Goal: Communication & Community: Answer question/provide support

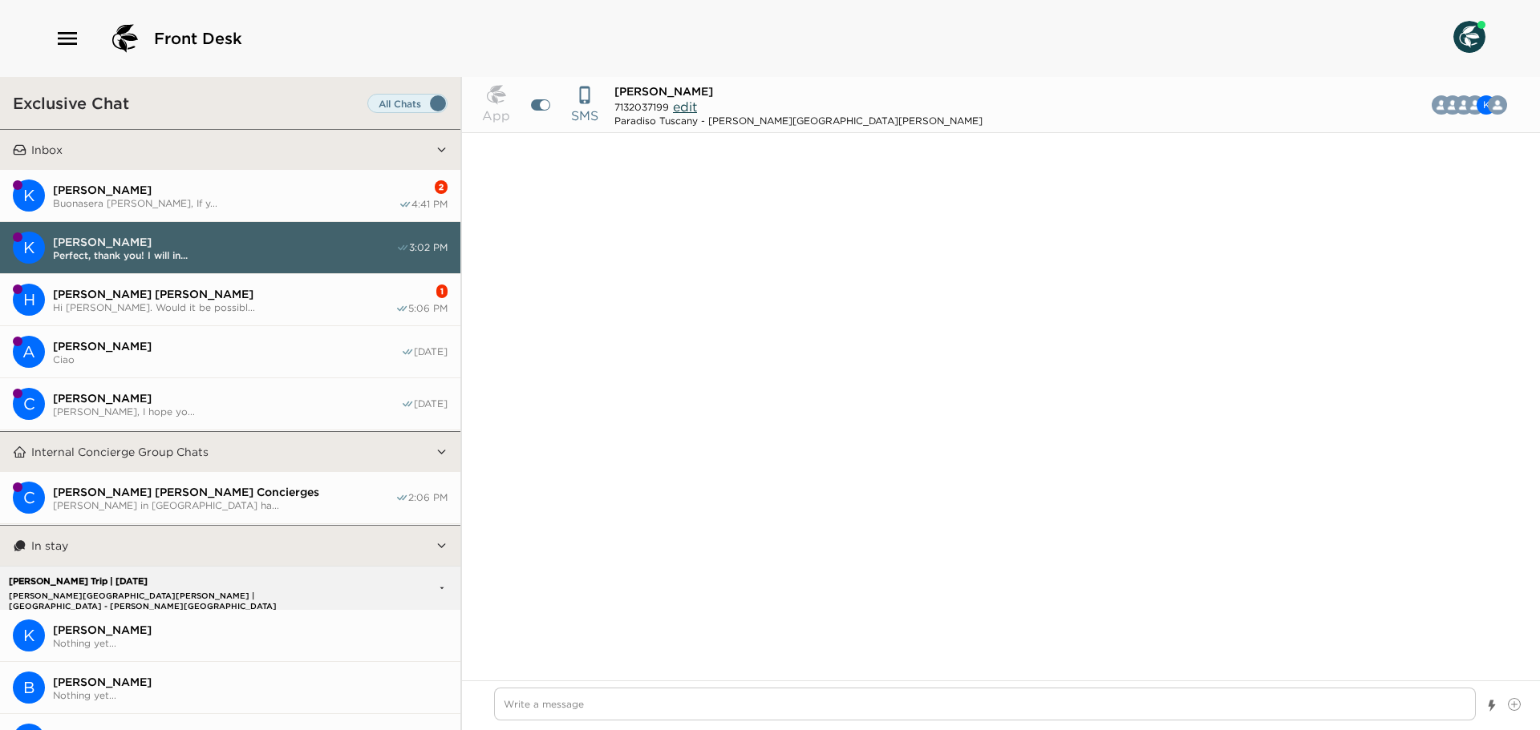
scroll to position [2308, 0]
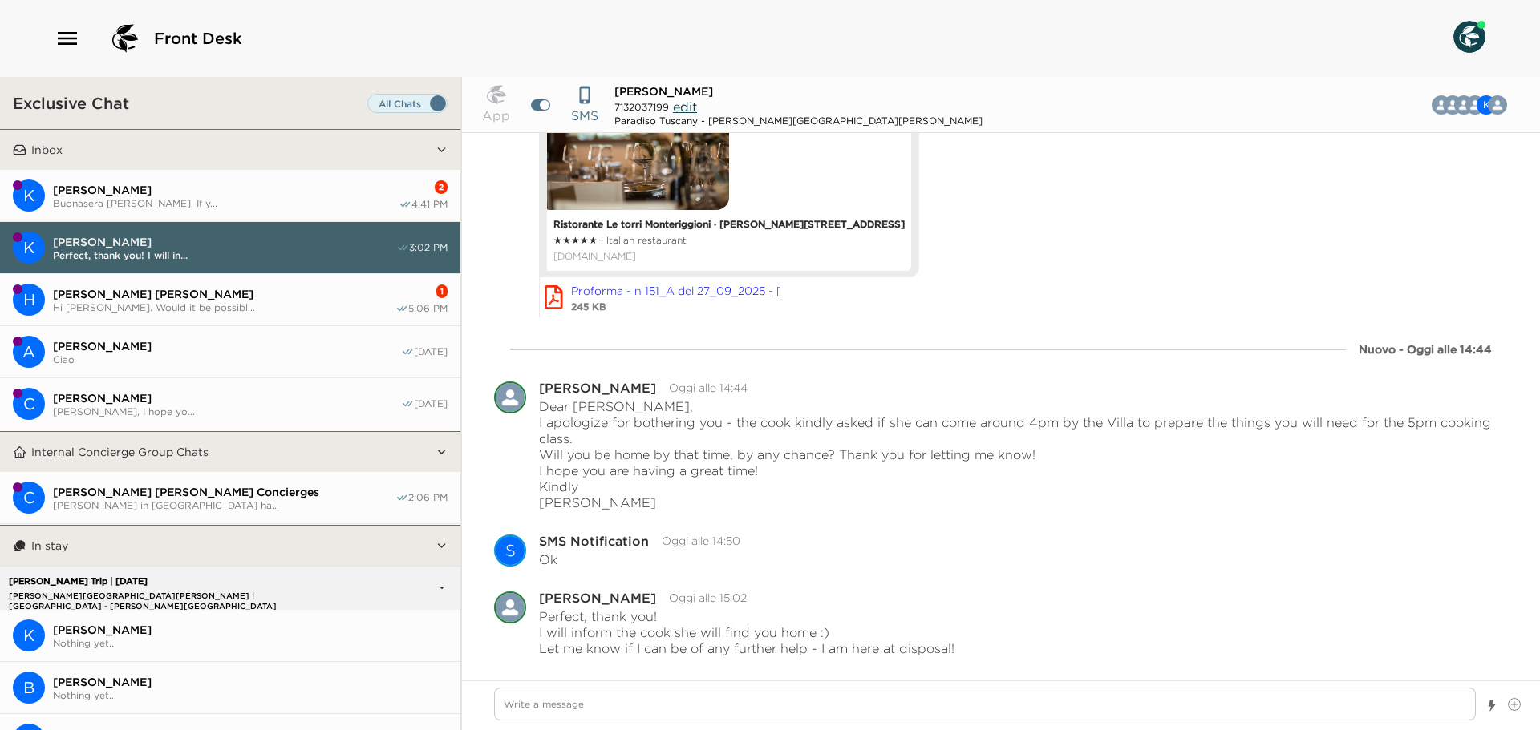
click at [168, 291] on span "[PERSON_NAME] [PERSON_NAME]" at bounding box center [224, 294] width 342 height 14
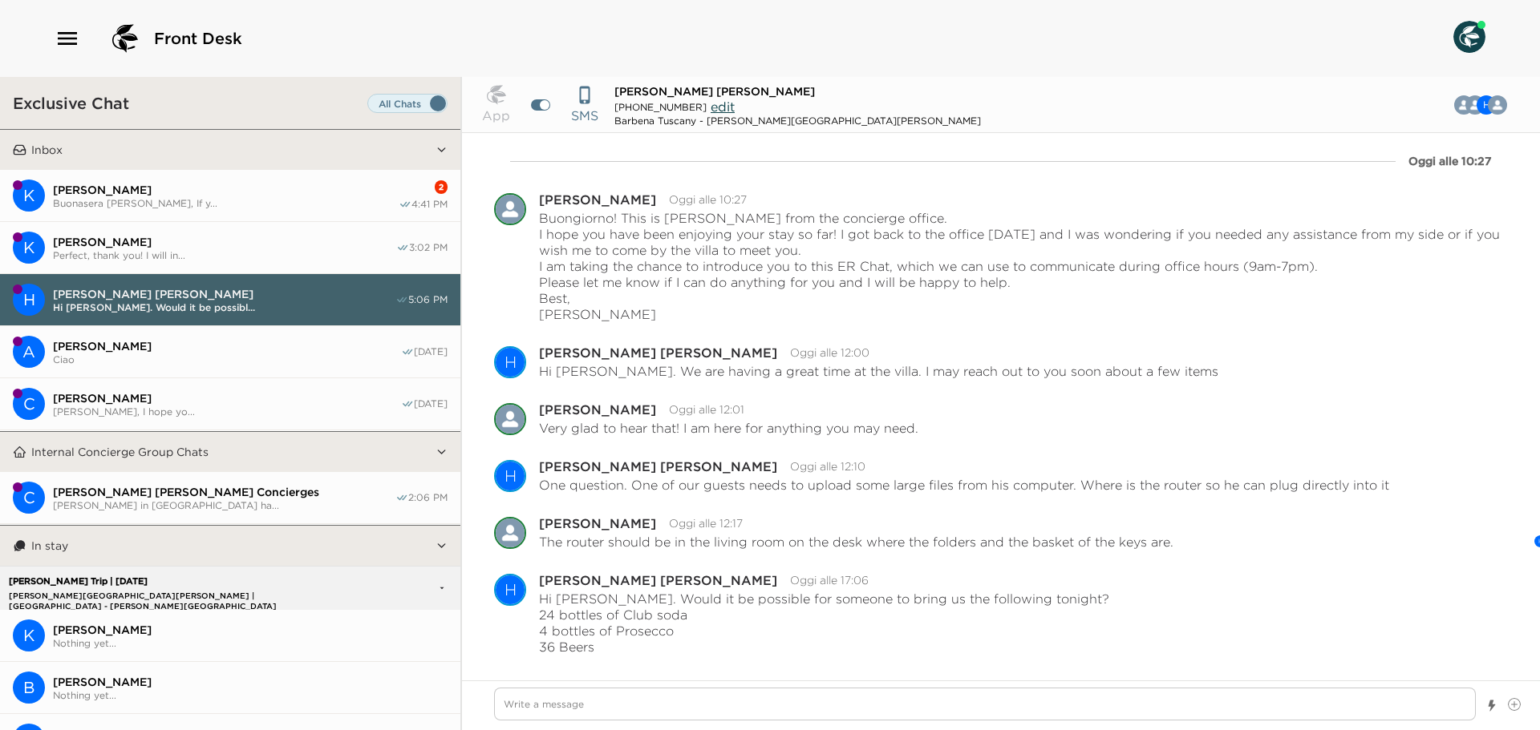
click at [188, 241] on span "[PERSON_NAME]" at bounding box center [224, 242] width 343 height 14
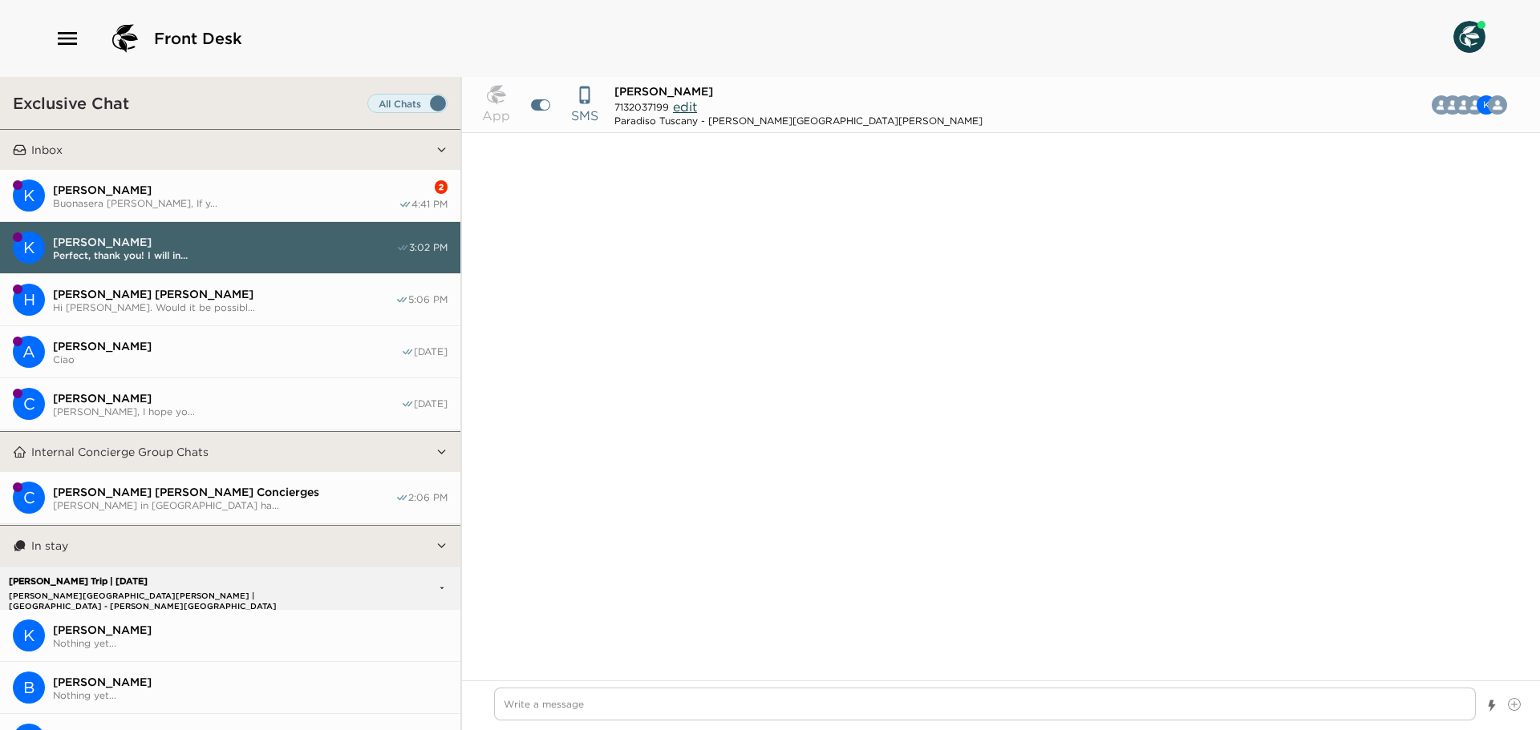
scroll to position [2252, 0]
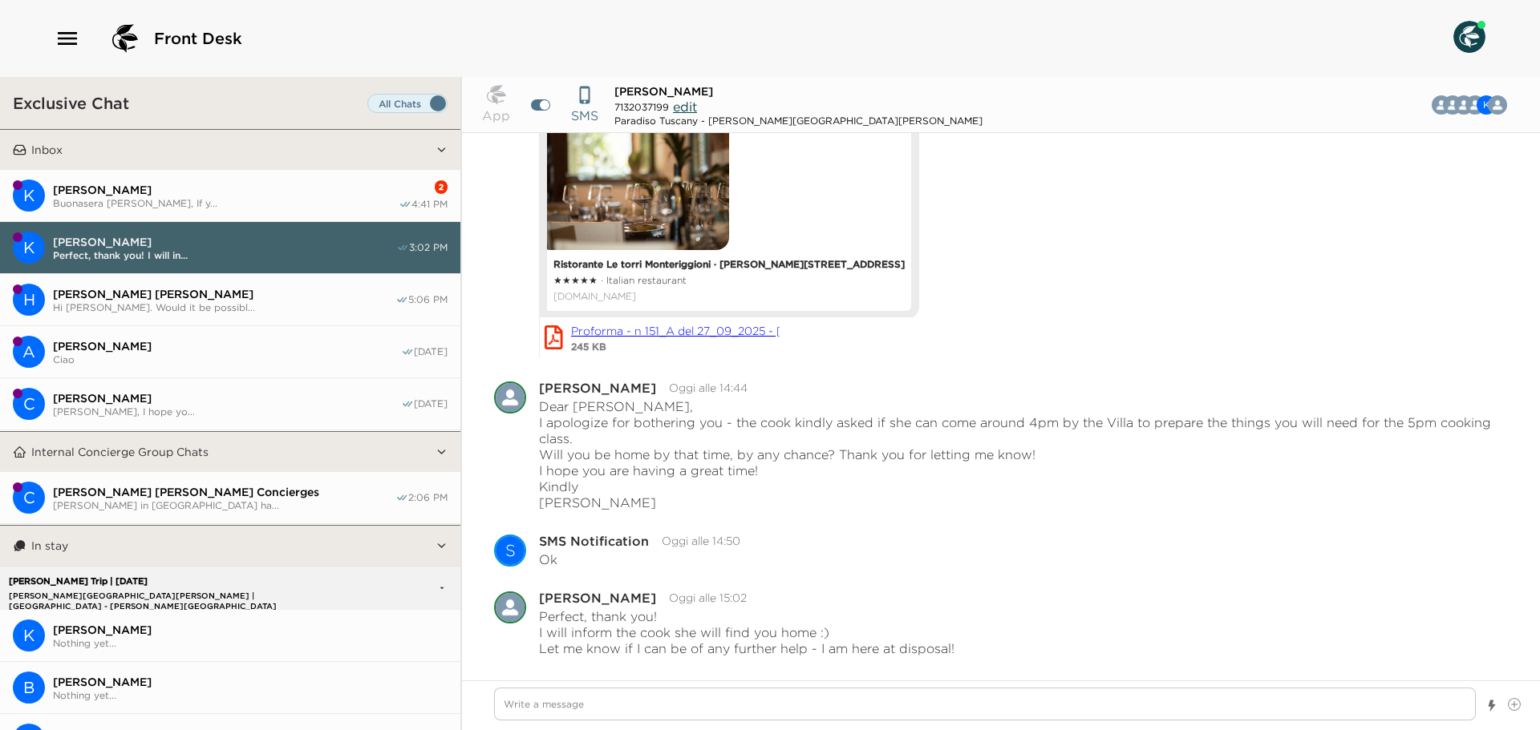
click at [195, 282] on button "H [PERSON_NAME] [PERSON_NAME] Hi [PERSON_NAME]. Would it be possibl... 5:06 PM" at bounding box center [230, 300] width 460 height 52
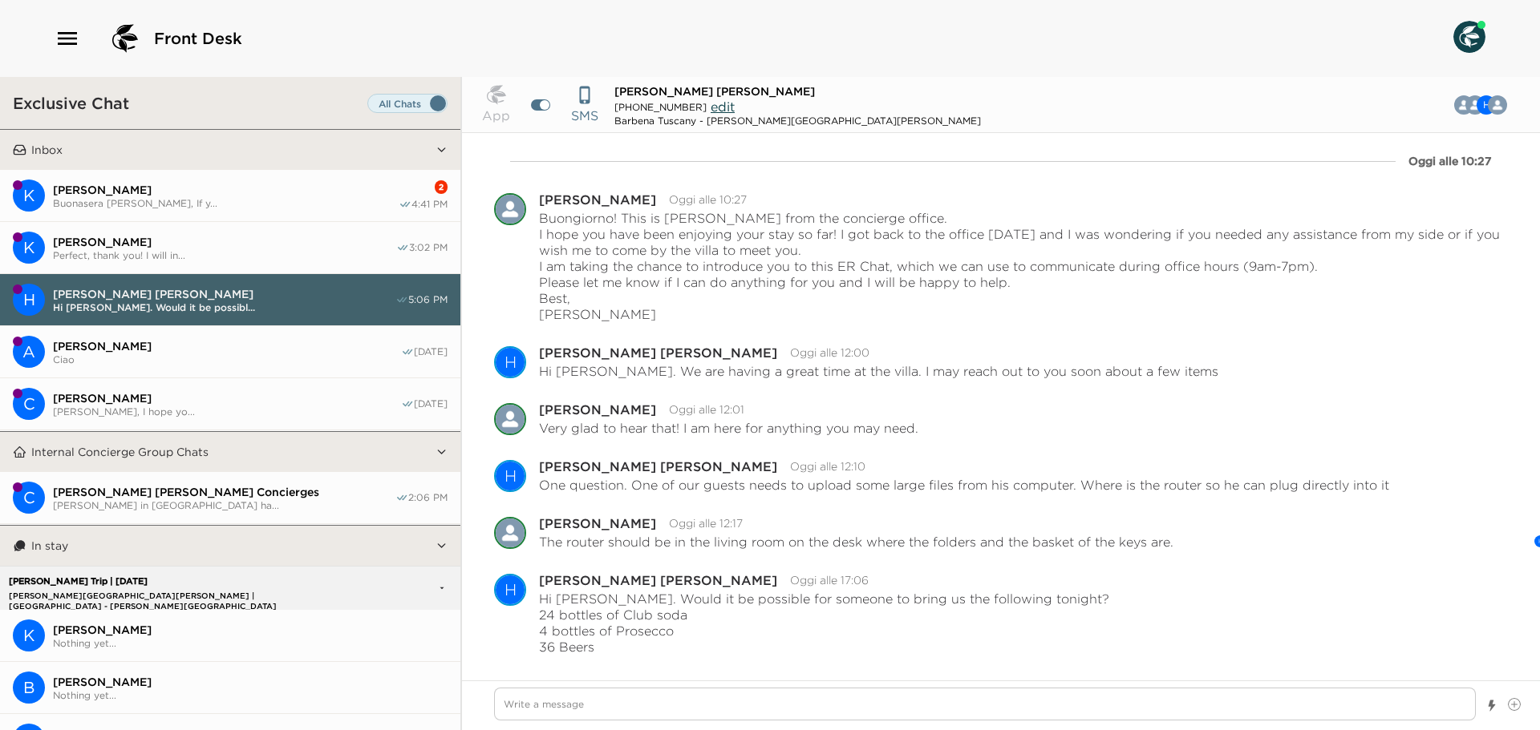
click at [191, 205] on span "Buonasera [PERSON_NAME], If y..." at bounding box center [226, 203] width 346 height 12
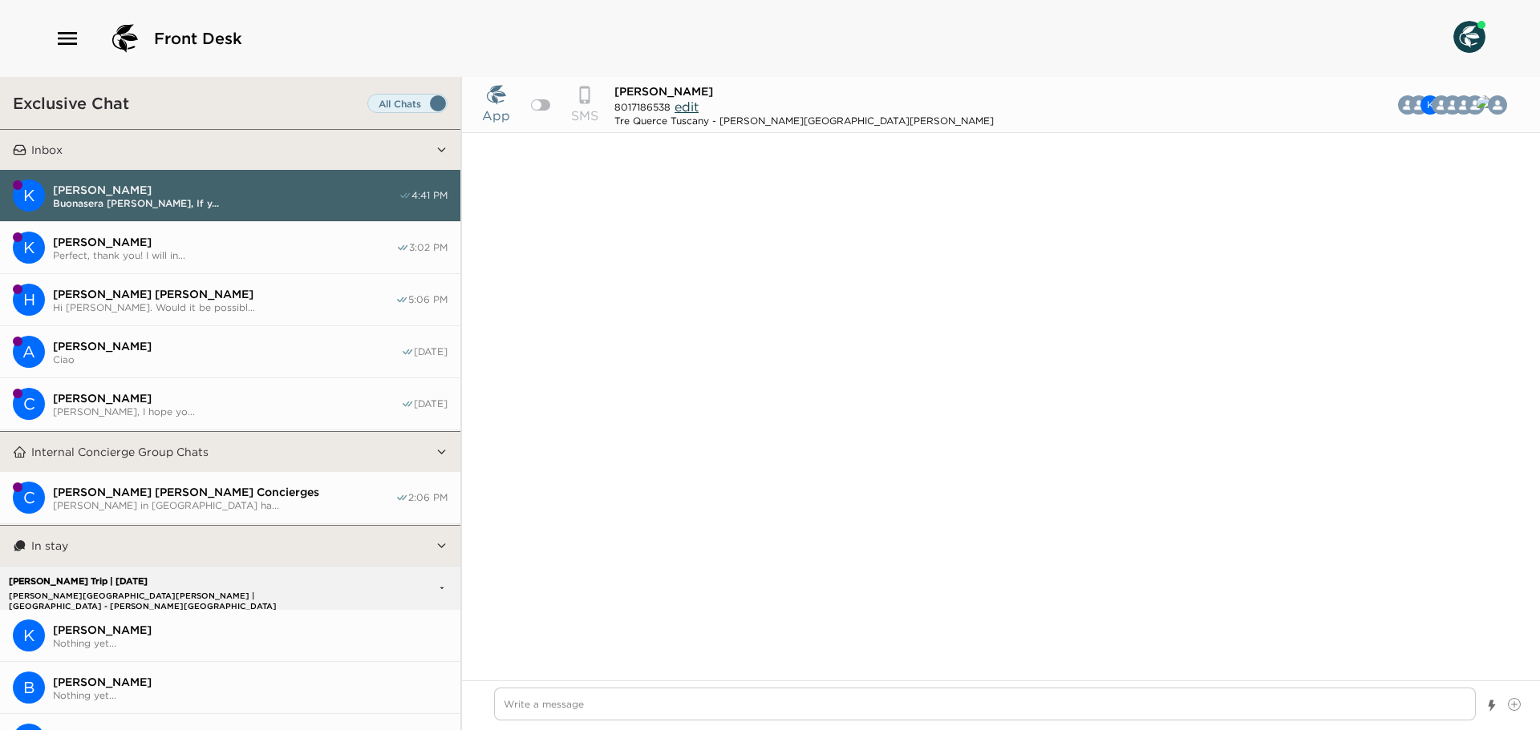
scroll to position [4696, 0]
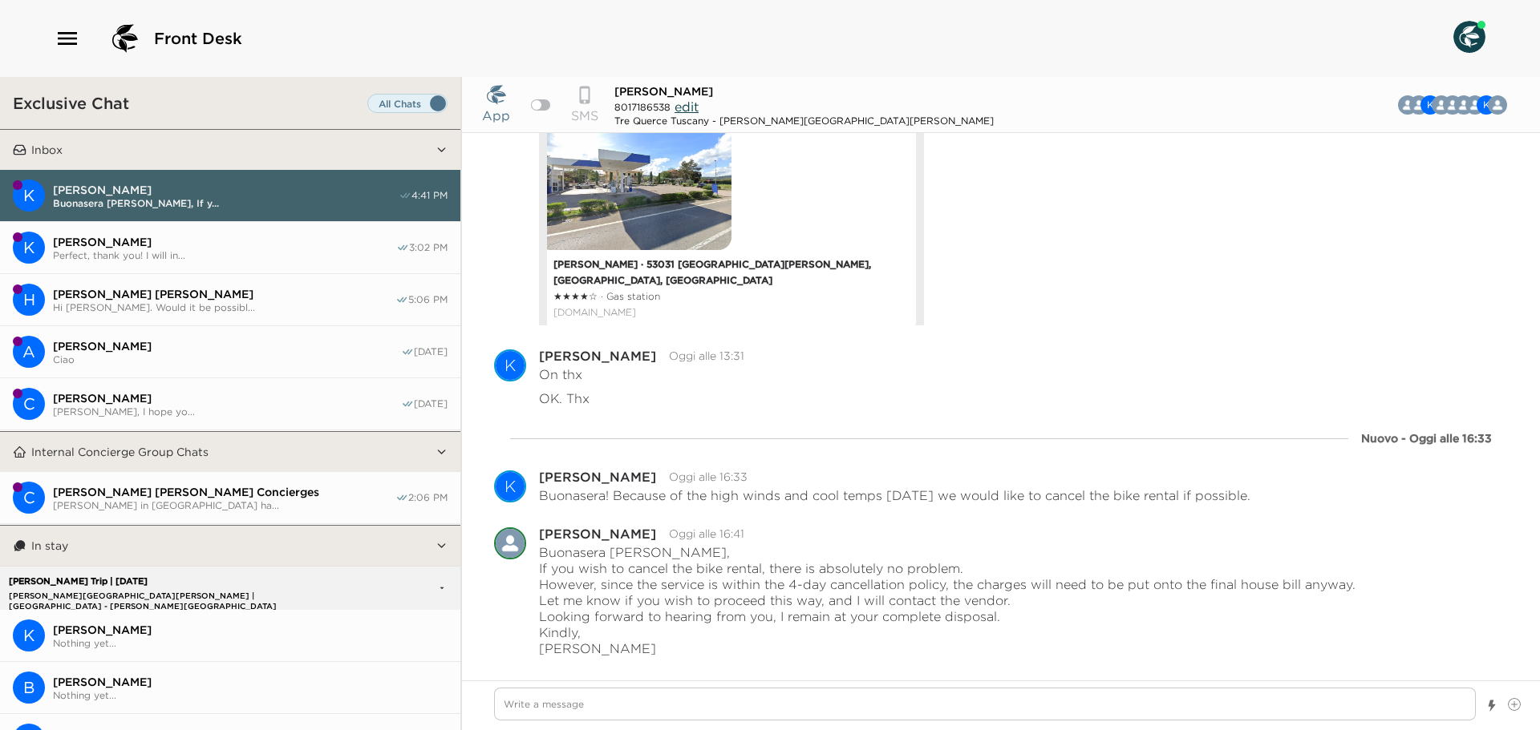
click at [192, 253] on span "Perfect, thank you! I will in..." at bounding box center [224, 255] width 343 height 12
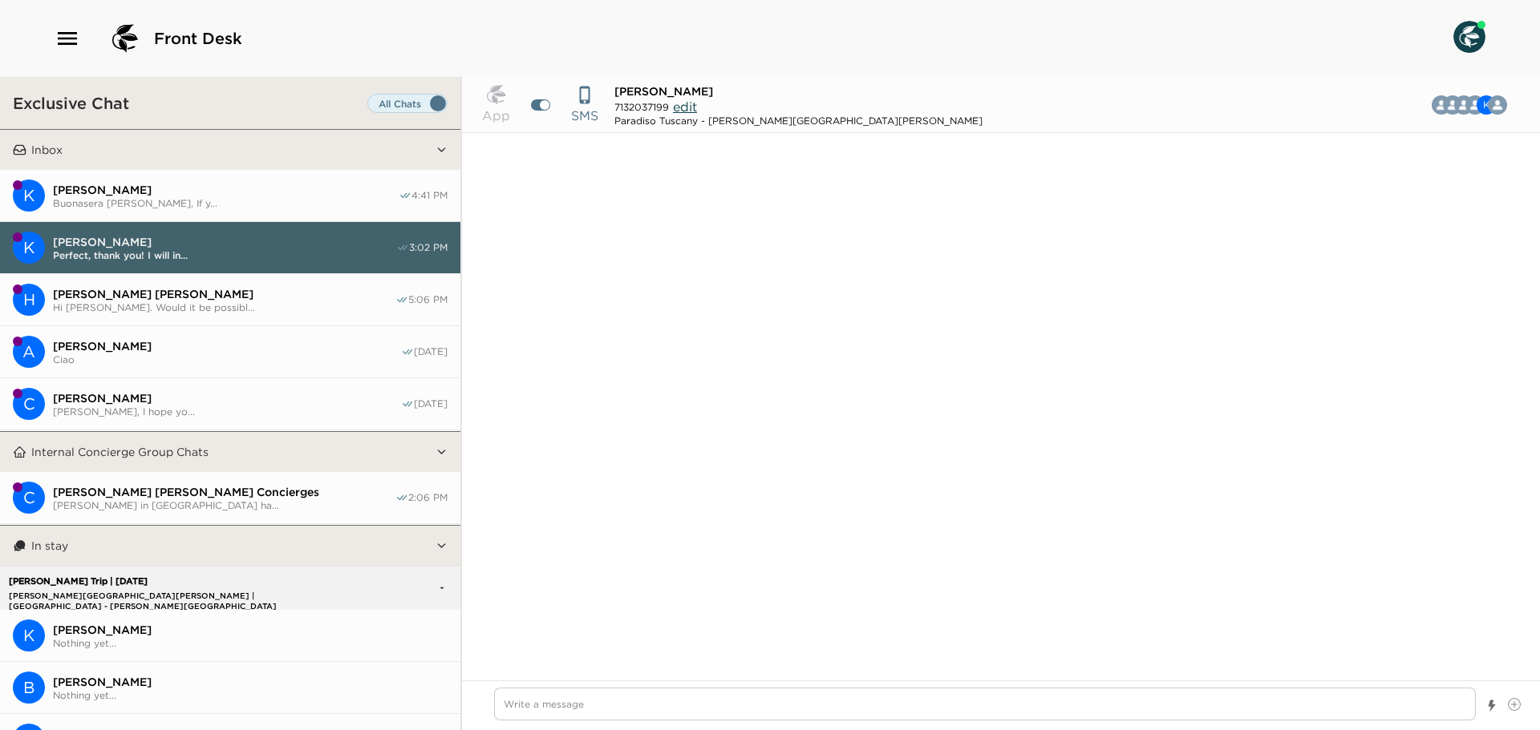
scroll to position [2252, 0]
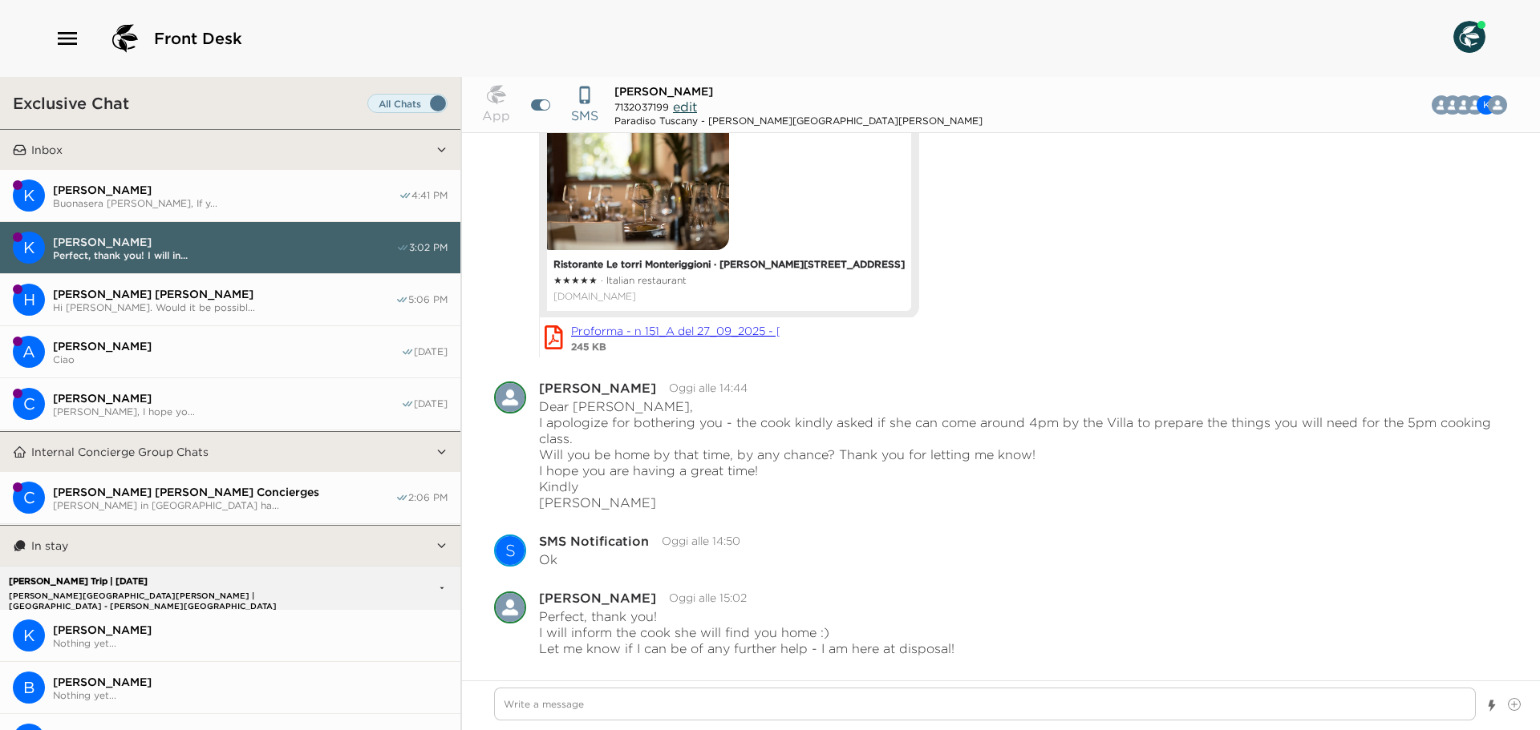
click at [192, 289] on span "[PERSON_NAME] [PERSON_NAME]" at bounding box center [224, 294] width 342 height 14
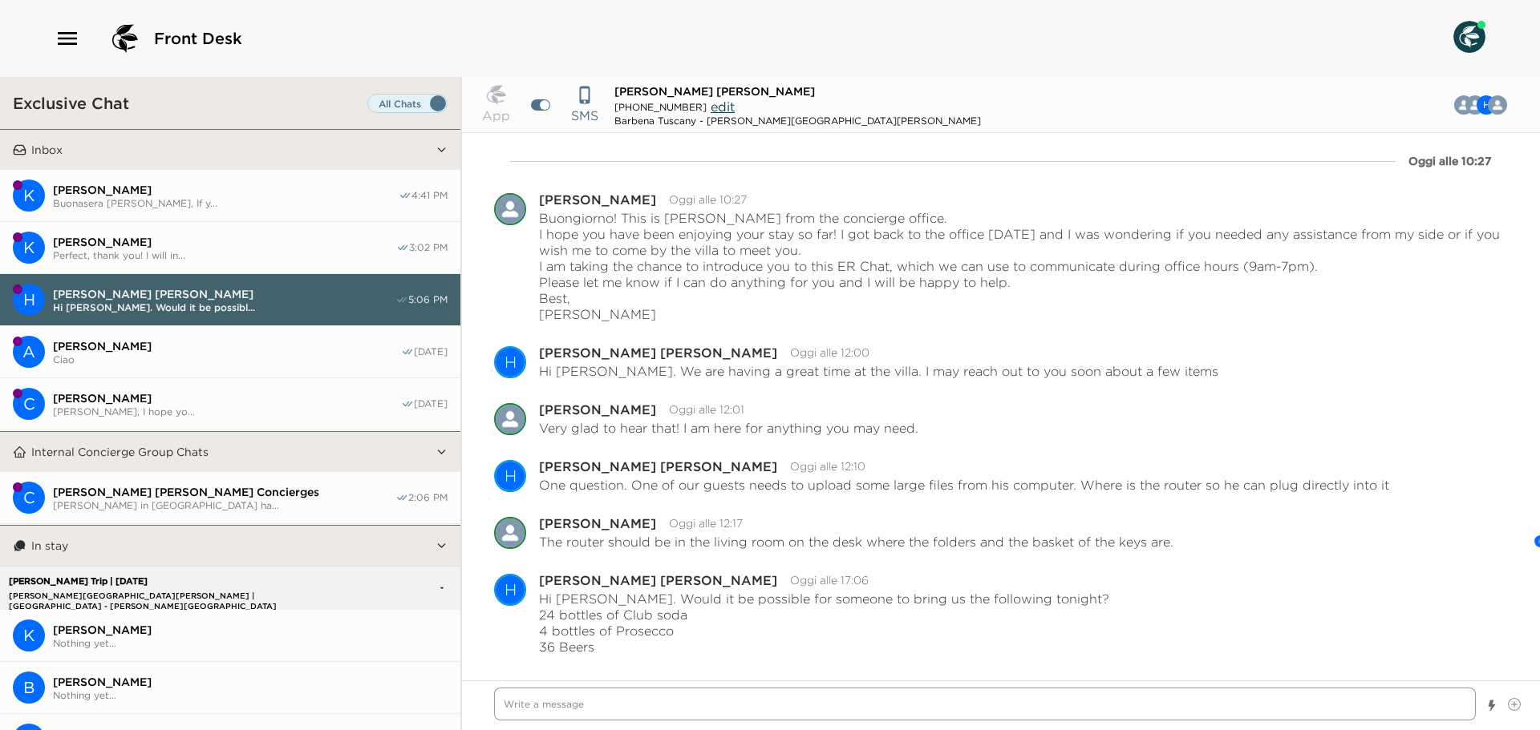
click at [638, 698] on textarea "Write a message" at bounding box center [984, 704] width 981 height 33
type textarea "x"
type textarea "D"
type textarea "x"
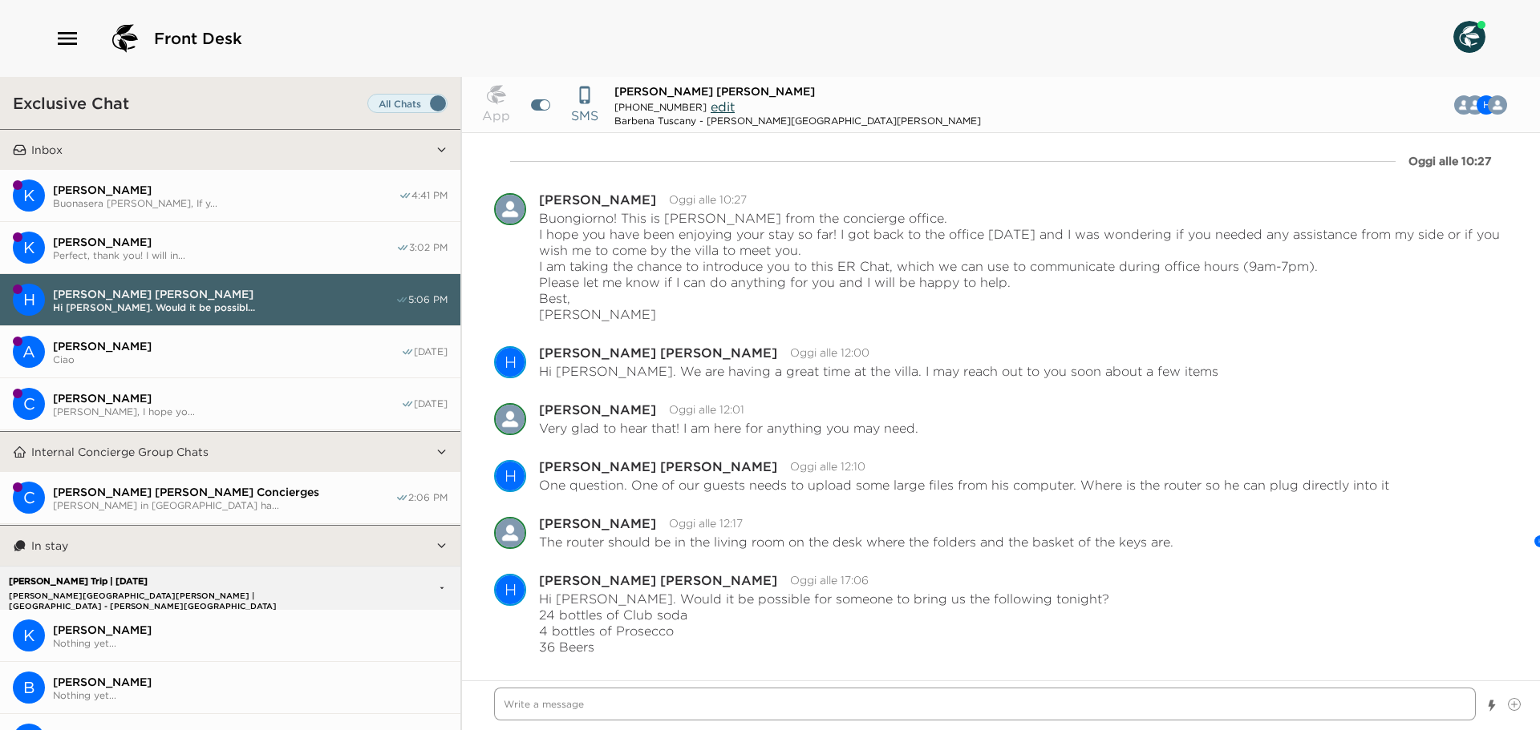
type textarea "D"
type textarea "x"
type textarea "D"
type textarea "x"
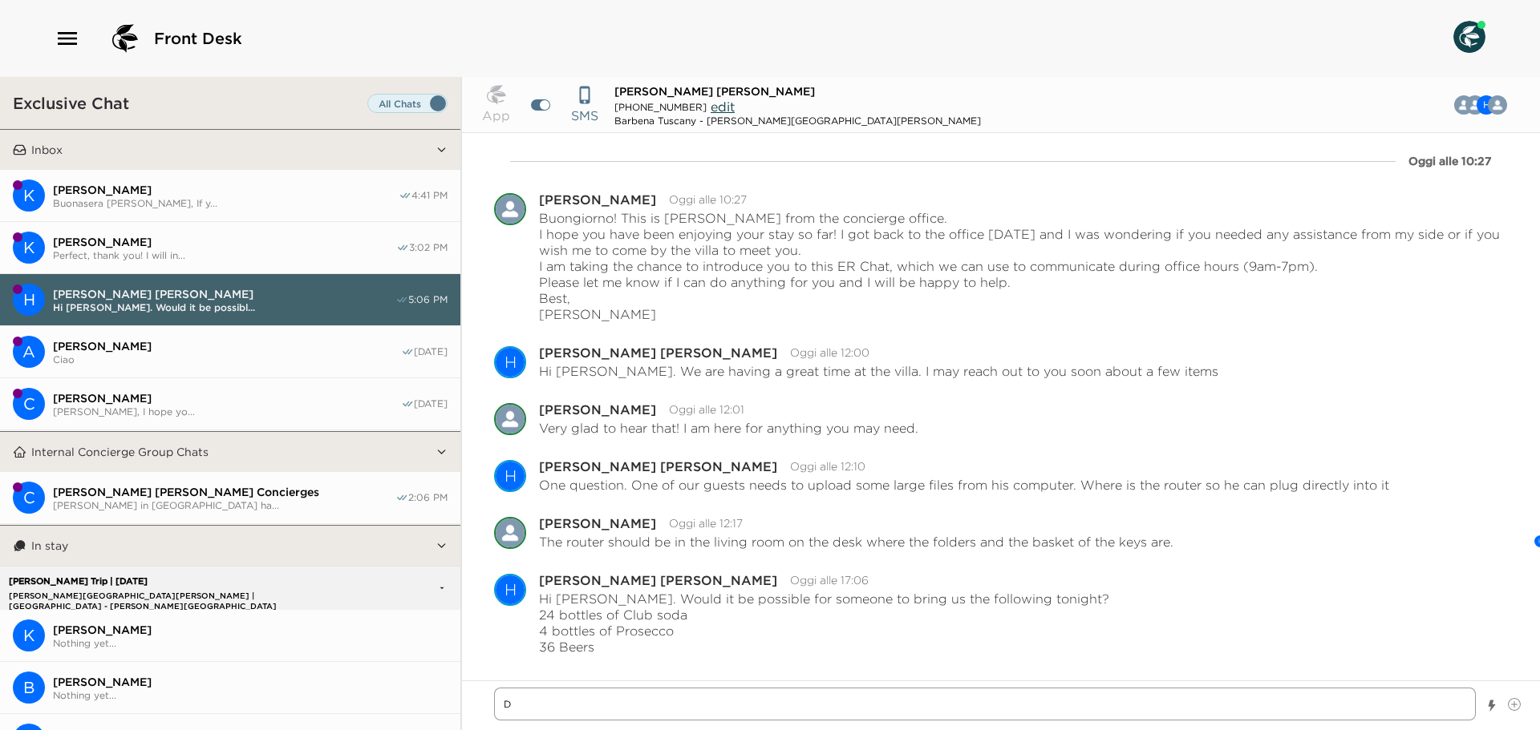
type textarea "De"
type textarea "x"
type textarea "Dea"
type textarea "x"
type textarea "Dear"
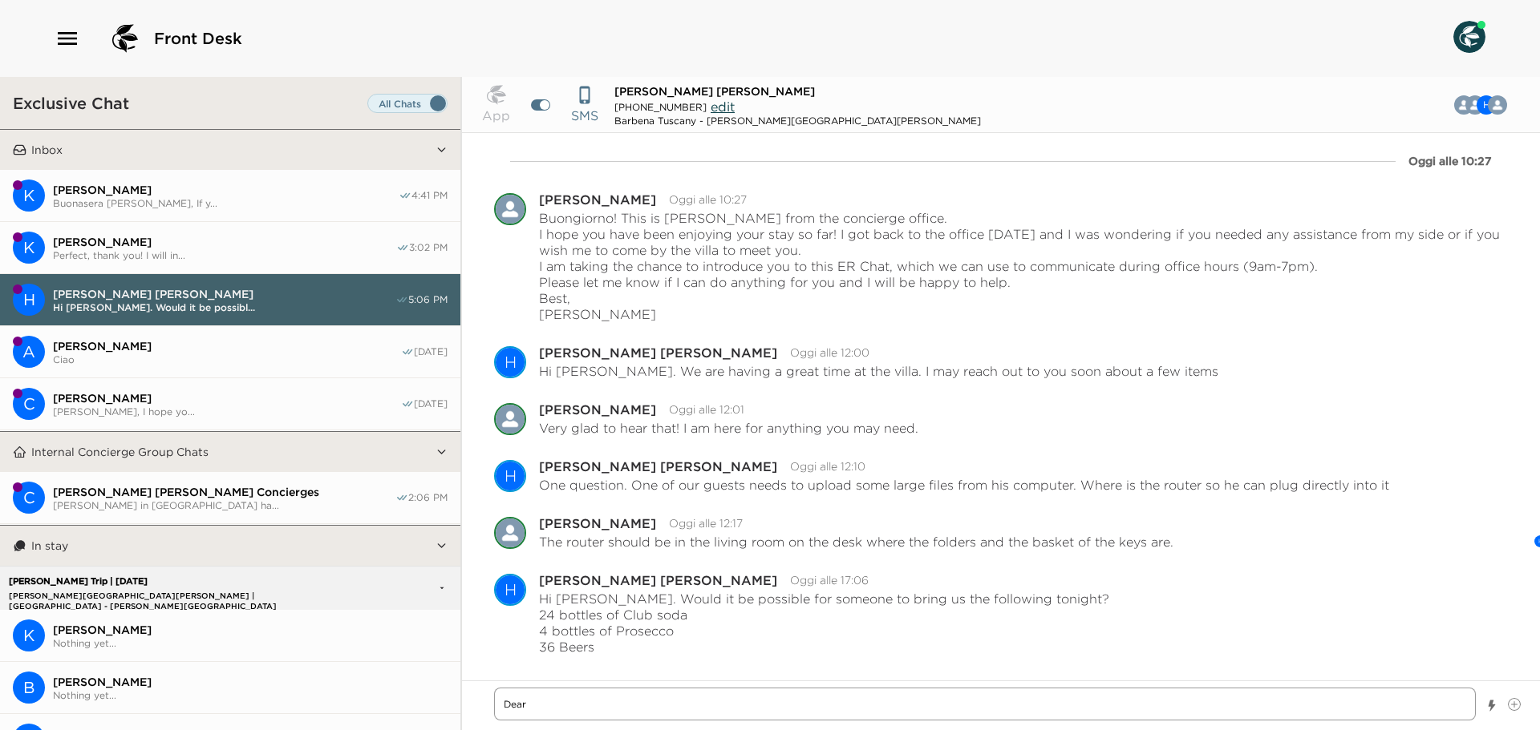
type textarea "x"
type textarea "Dear"
type textarea "x"
type textarea "Dear"
type textarea "x"
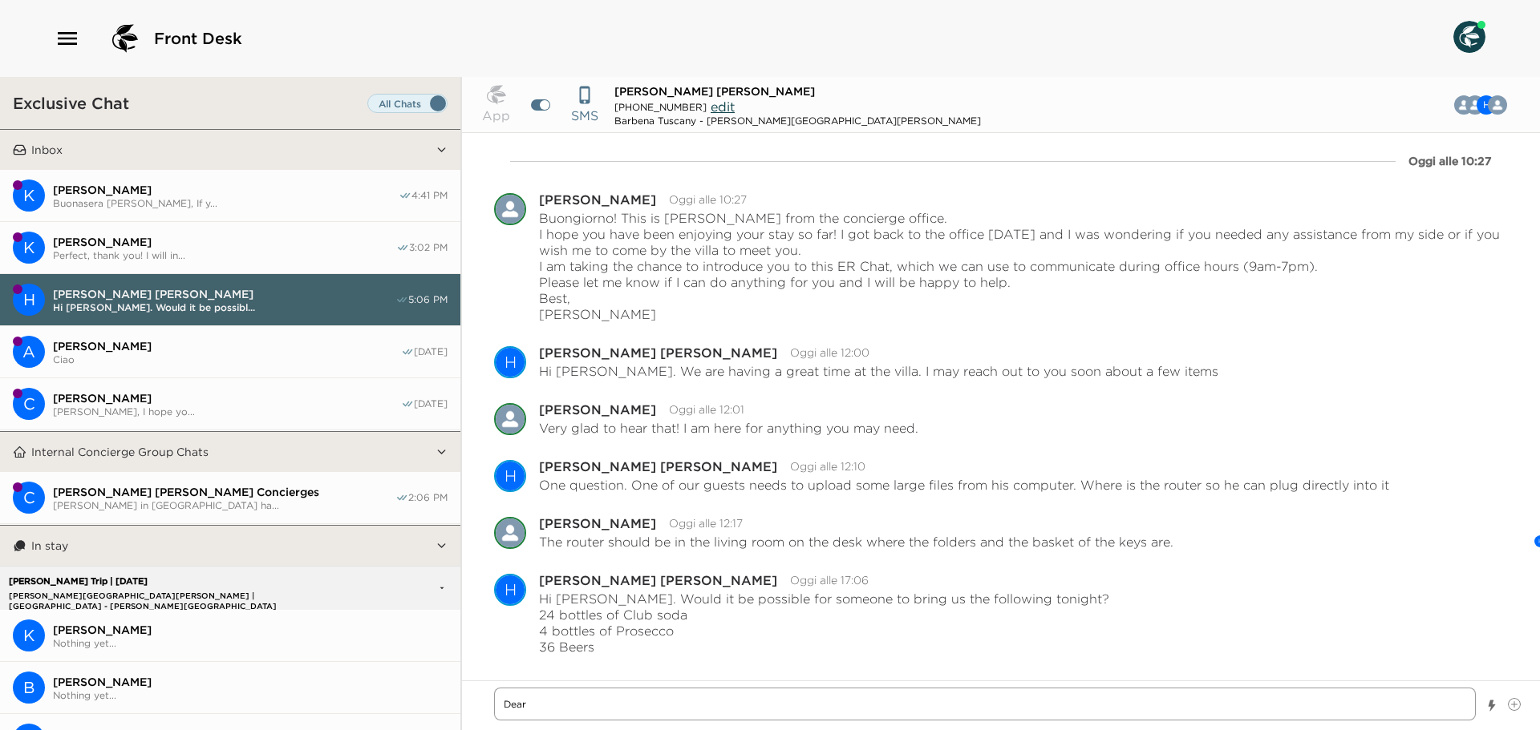
type textarea "Dea"
type textarea "x"
type textarea "De"
type textarea "x"
type textarea "D"
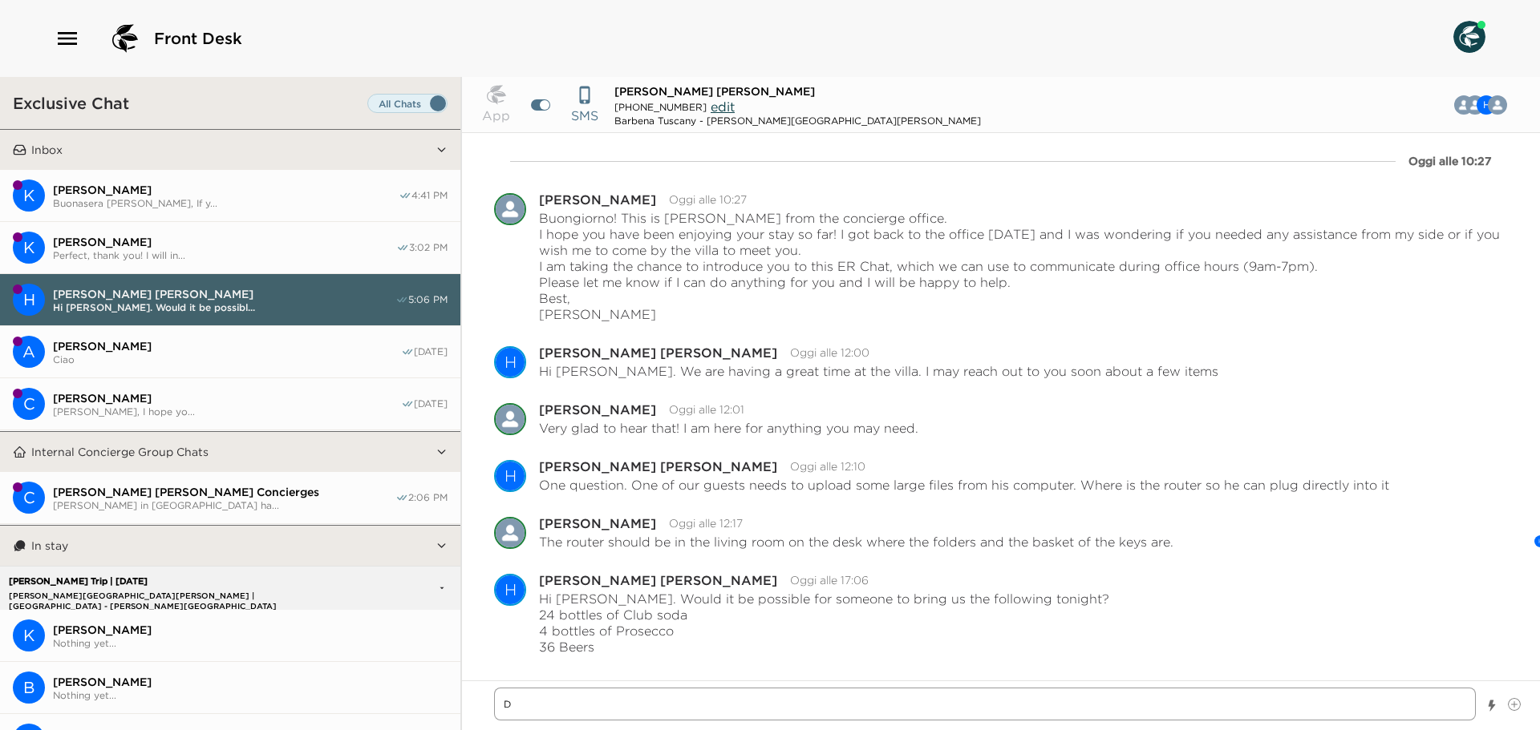
type textarea "x"
type textarea "O"
type textarea "x"
type textarea "Of"
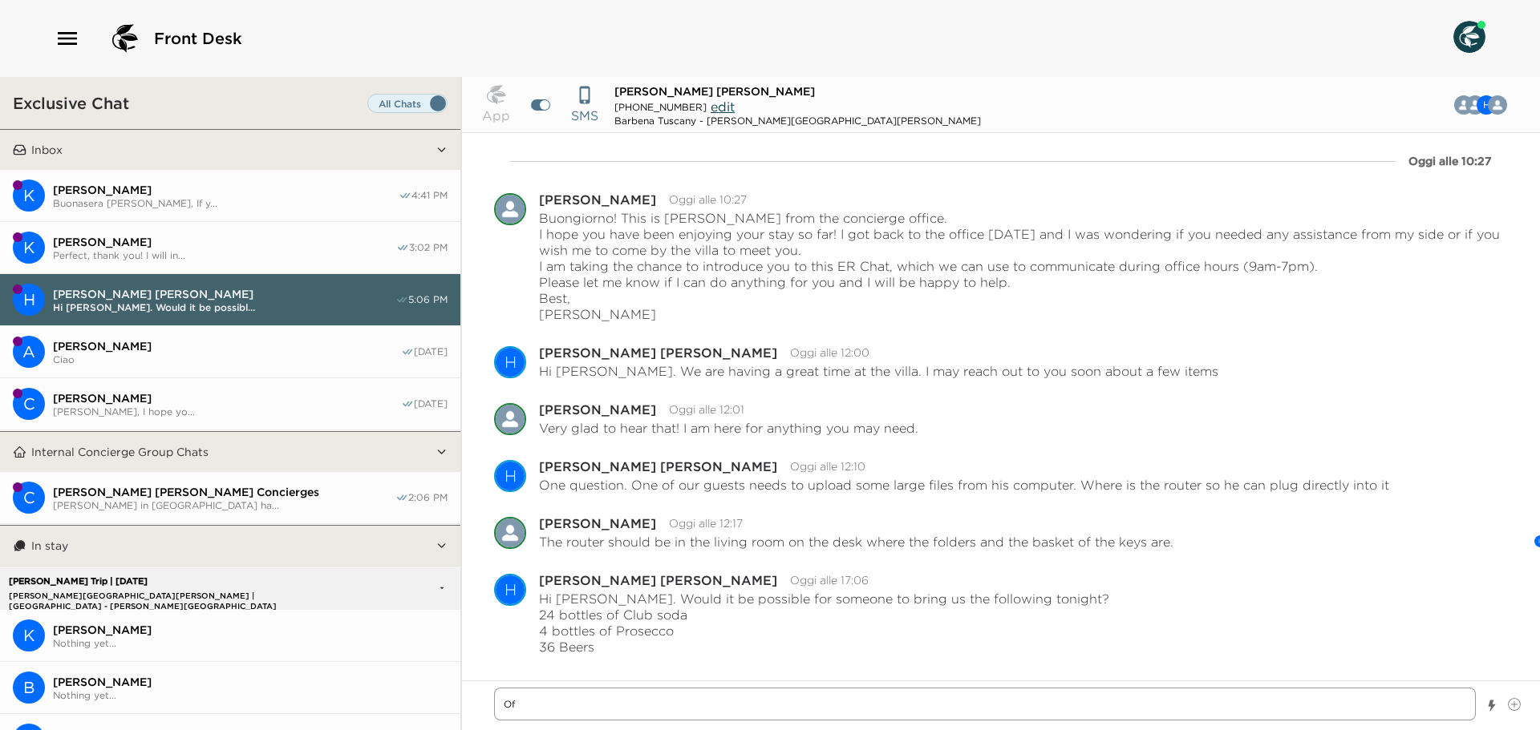
type textarea "x"
type textarea "Of"
type textarea "x"
type textarea "Of c"
type textarea "x"
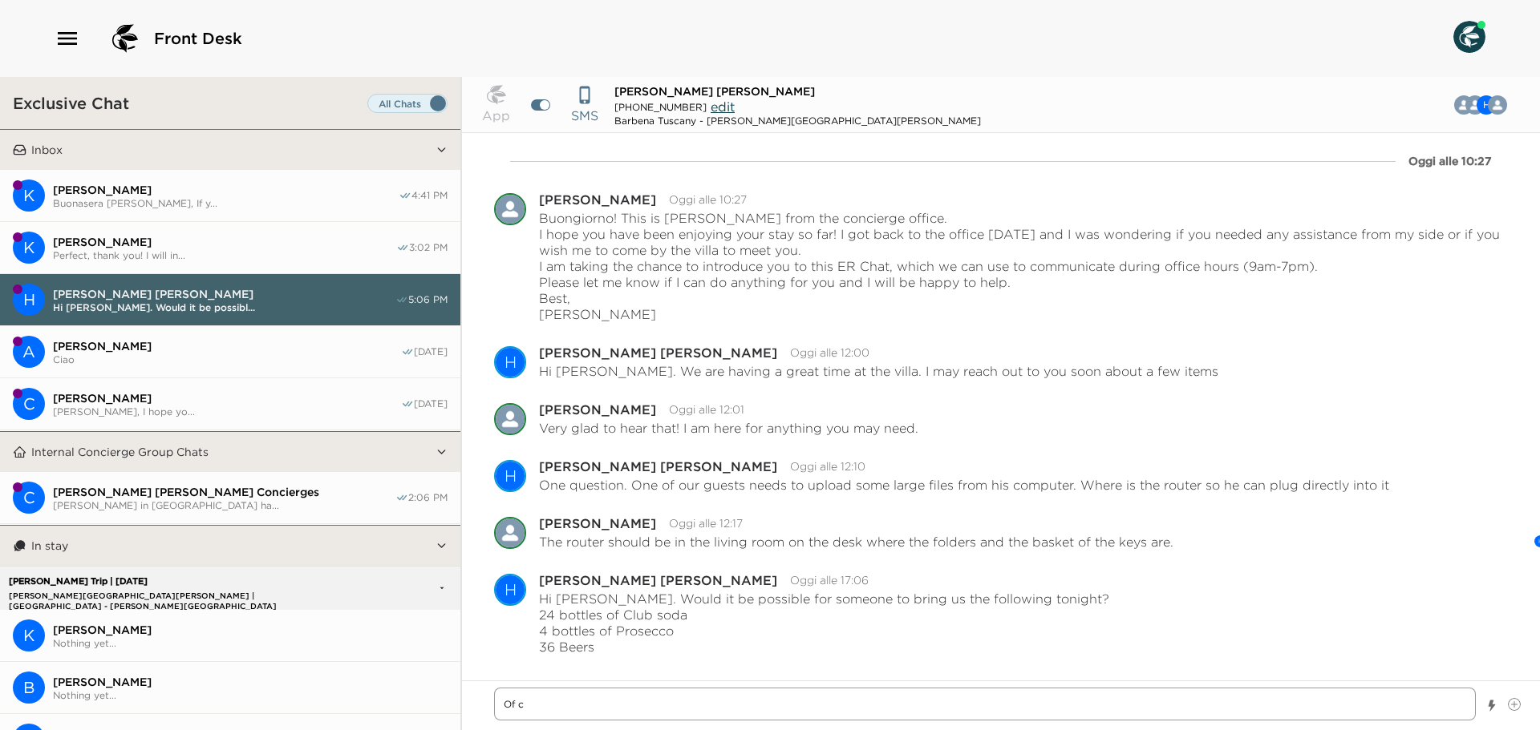
type textarea "Of co"
type textarea "x"
type textarea "Of cou"
type textarea "x"
type textarea "Of cour"
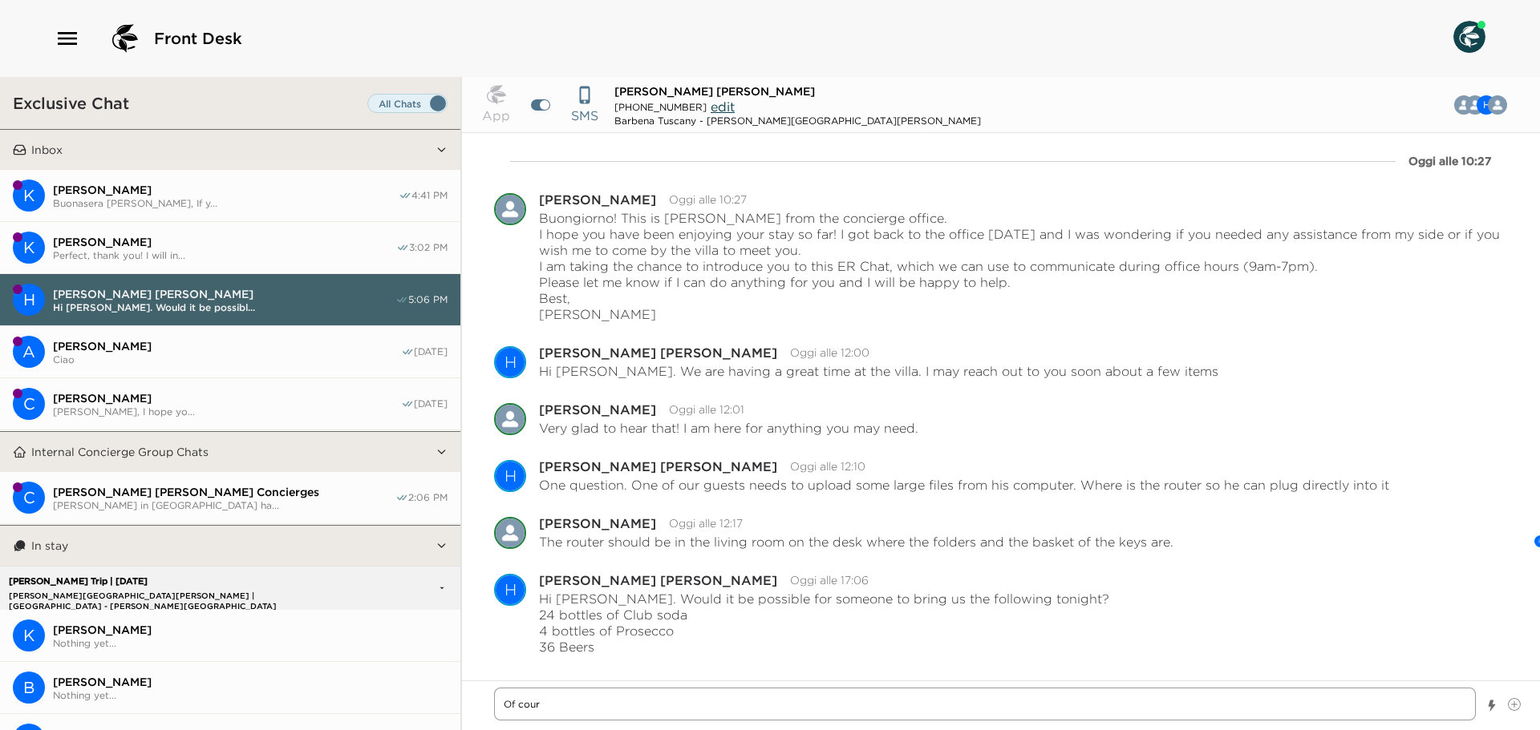
type textarea "x"
type textarea "Of courc"
type textarea "x"
type textarea "Of cource"
type textarea "x"
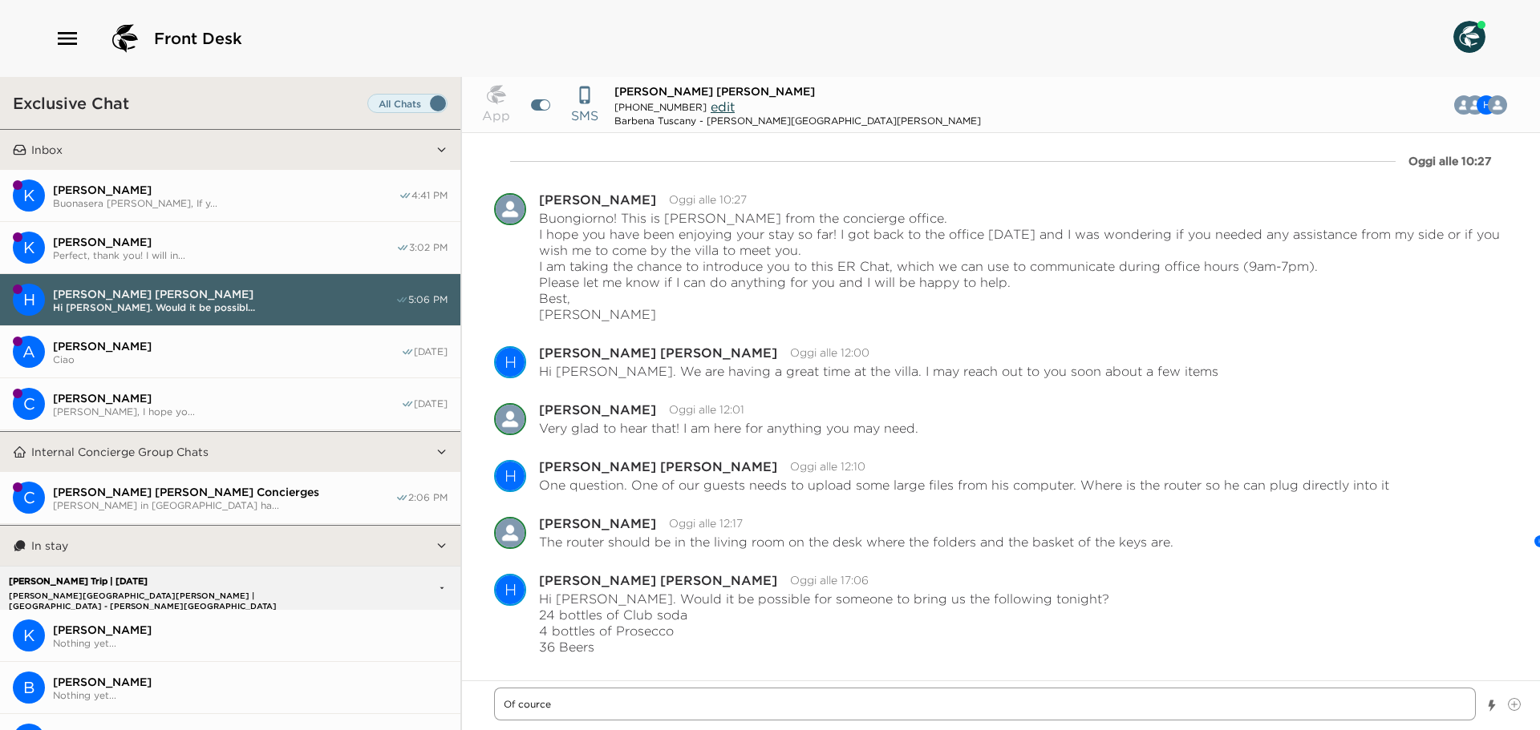
type textarea "Of courc"
type textarea "x"
type textarea "Of cour"
type textarea "x"
type textarea "Of cours"
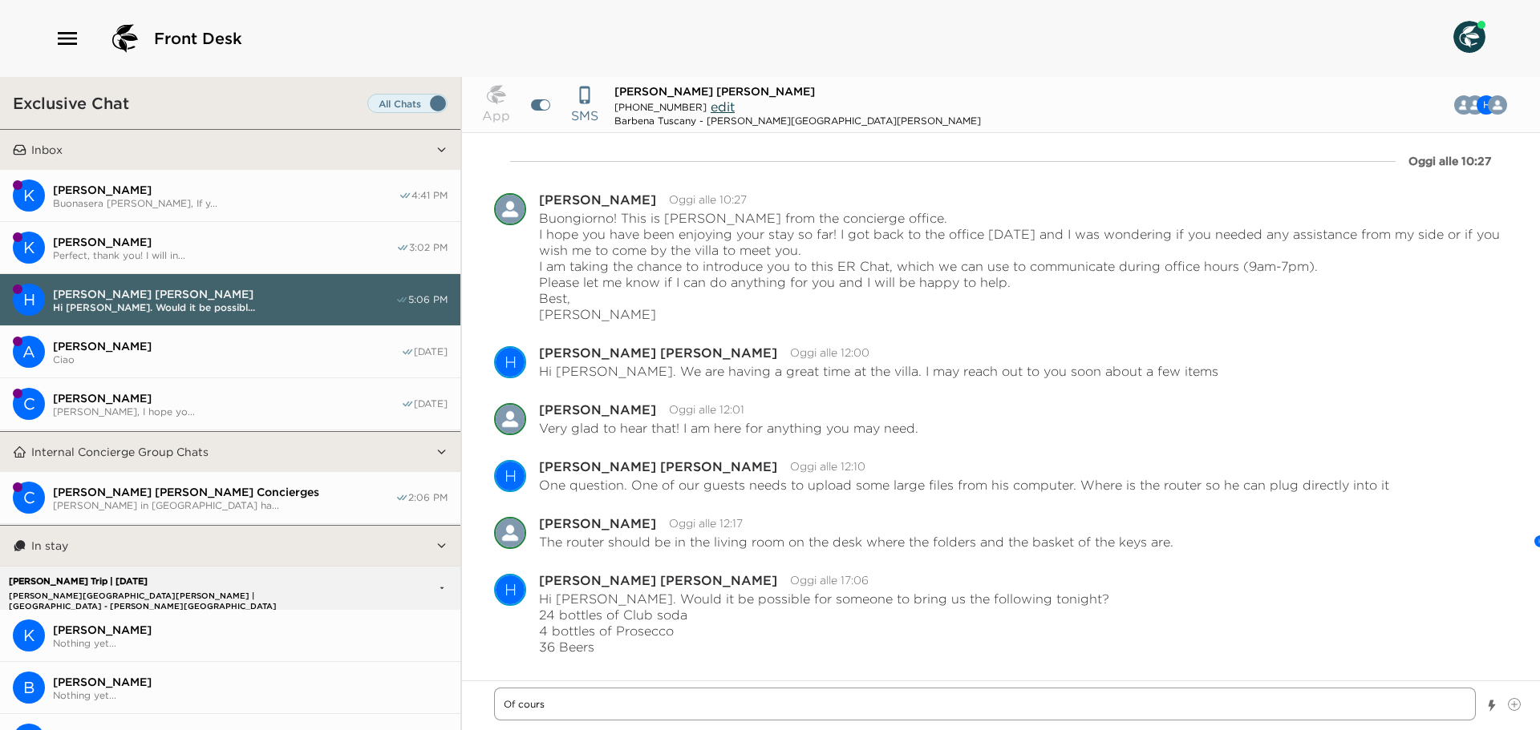
type textarea "x"
type textarea "Of course"
type textarea "x"
type textarea "Of course,"
type textarea "x"
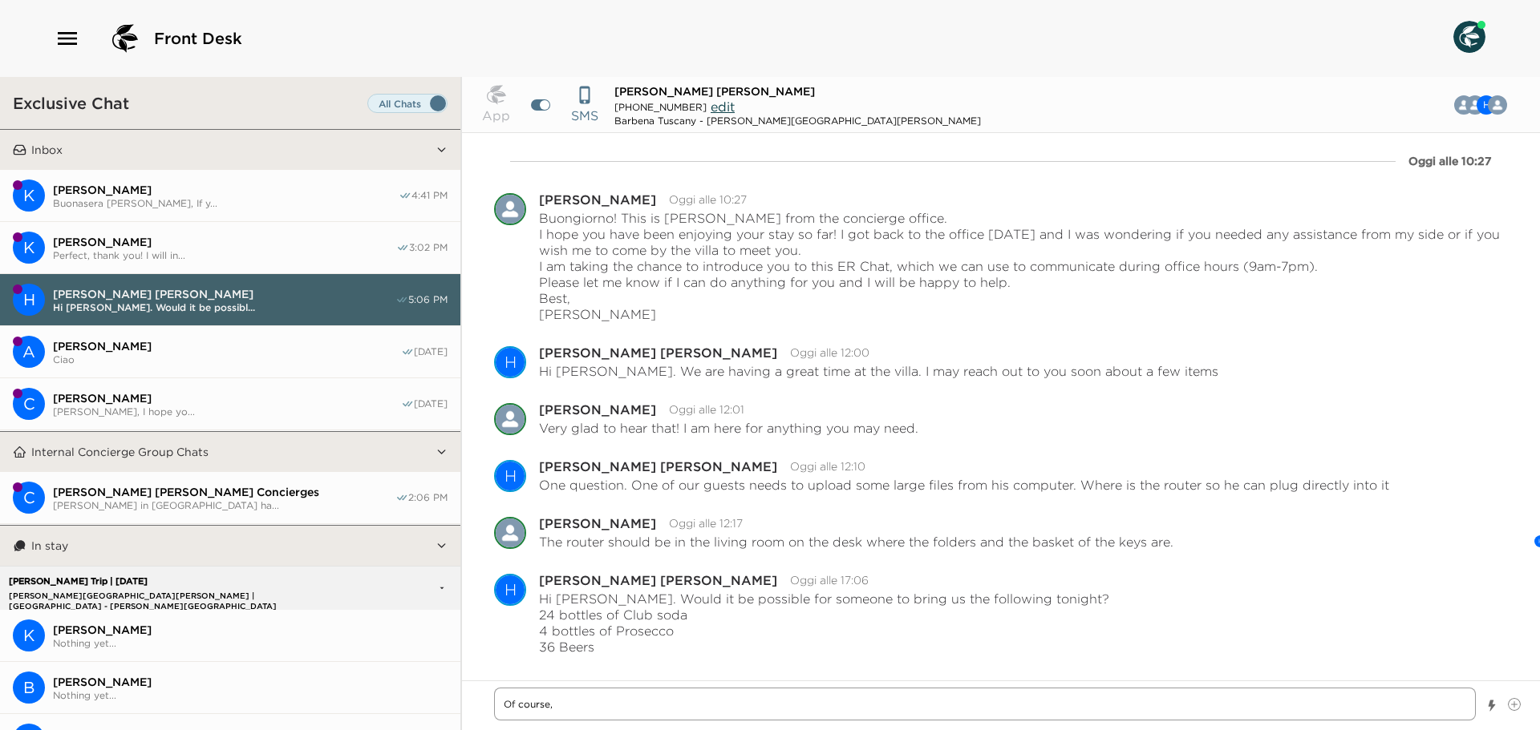
type textarea "Of course,"
type textarea "x"
type textarea "Of course, I"
type textarea "x"
type textarea "Of course, I"
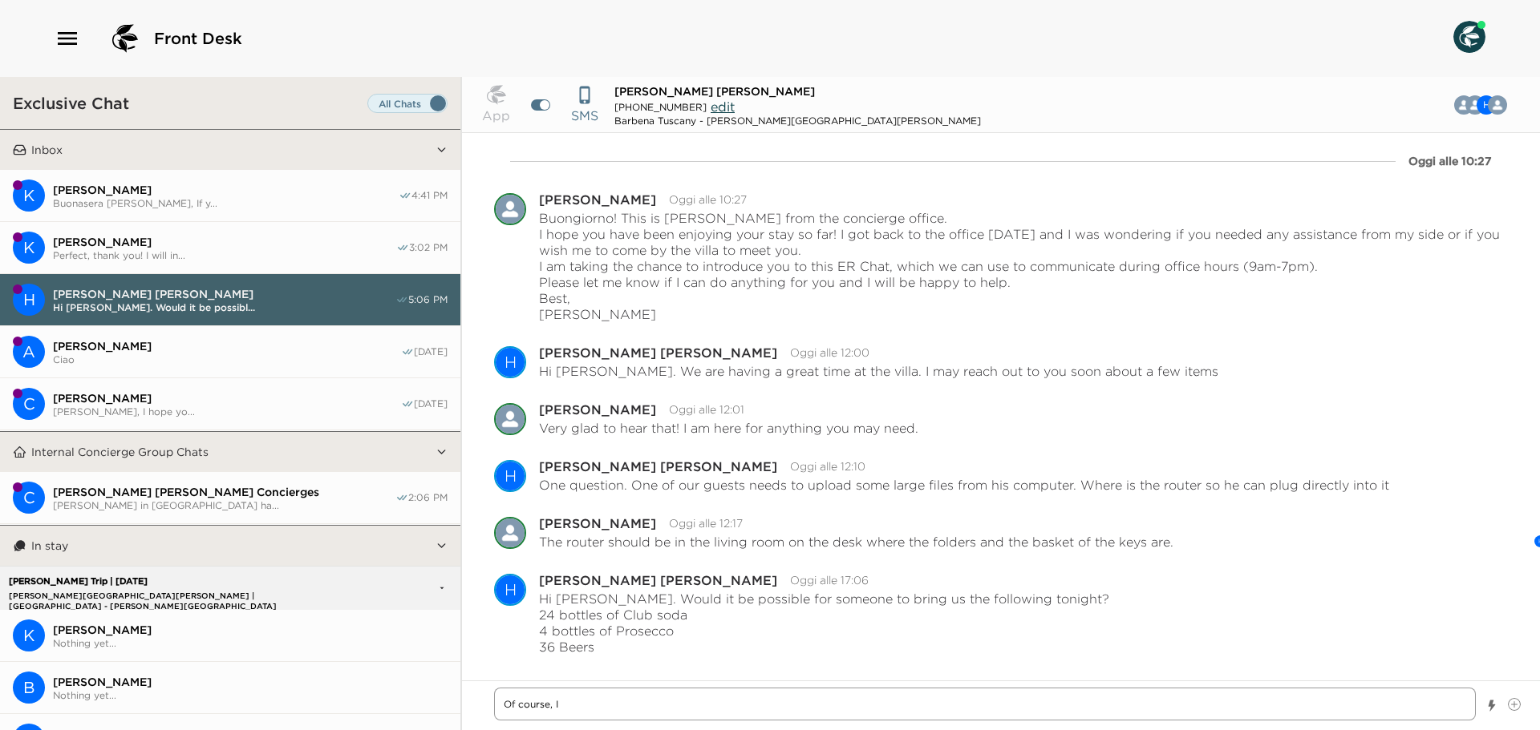
type textarea "x"
type textarea "Of course, I w"
type textarea "x"
type textarea "Of course, I [GEOGRAPHIC_DATA]"
type textarea "x"
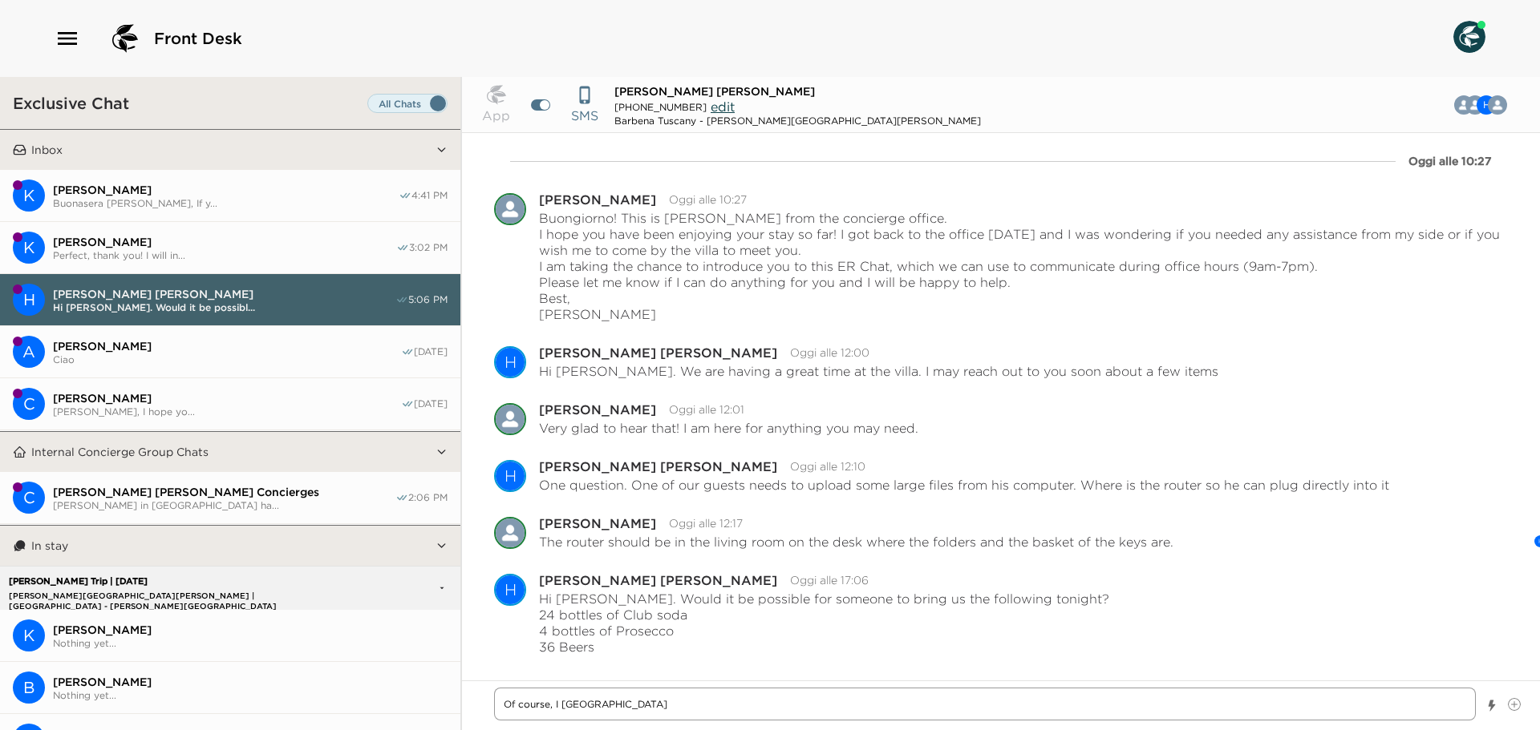
type textarea "Of course, I wil"
type textarea "x"
type textarea "Of course, I will"
type textarea "x"
type textarea "Of course, I will"
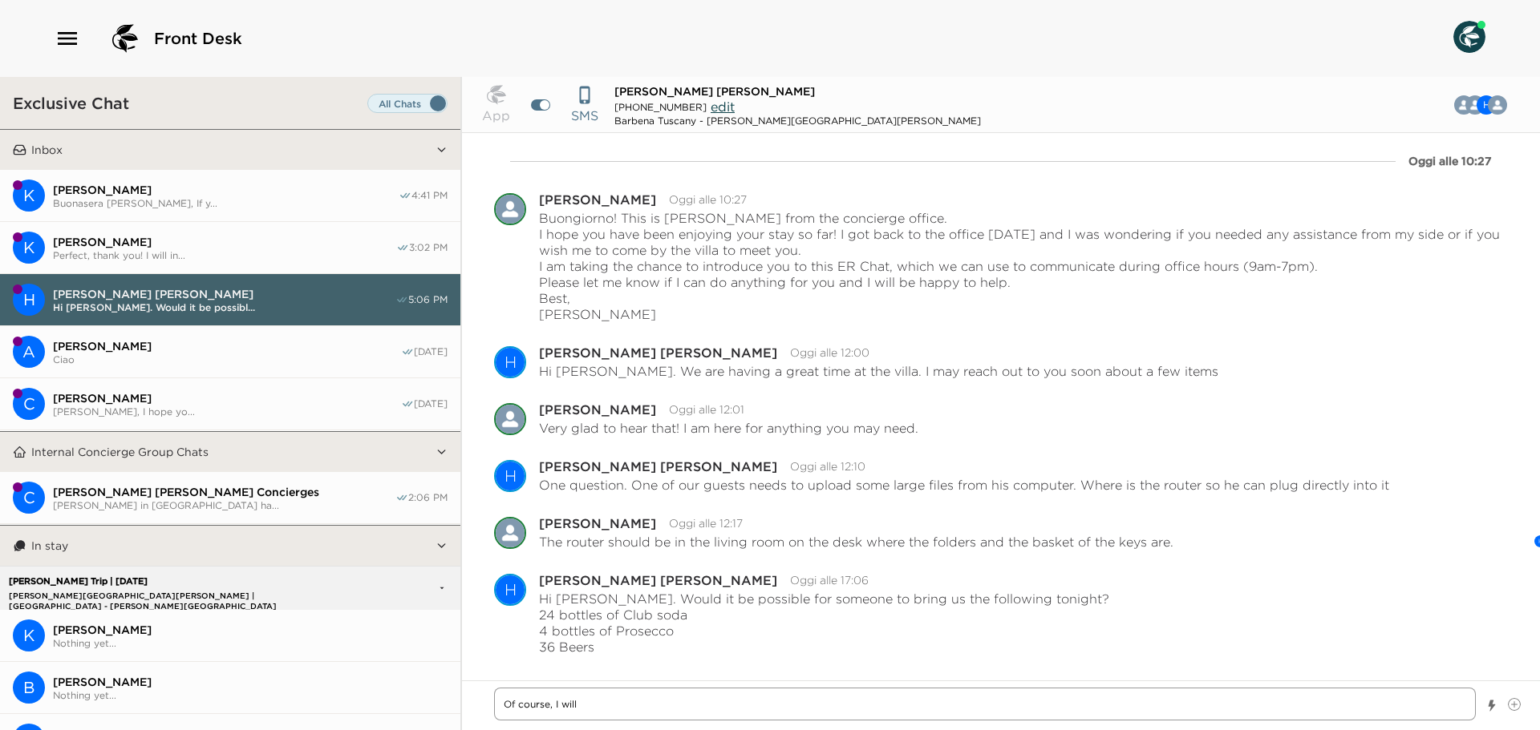
type textarea "x"
type textarea "Of course, I will f"
type textarea "x"
type textarea "Of course, I will fo"
type textarea "x"
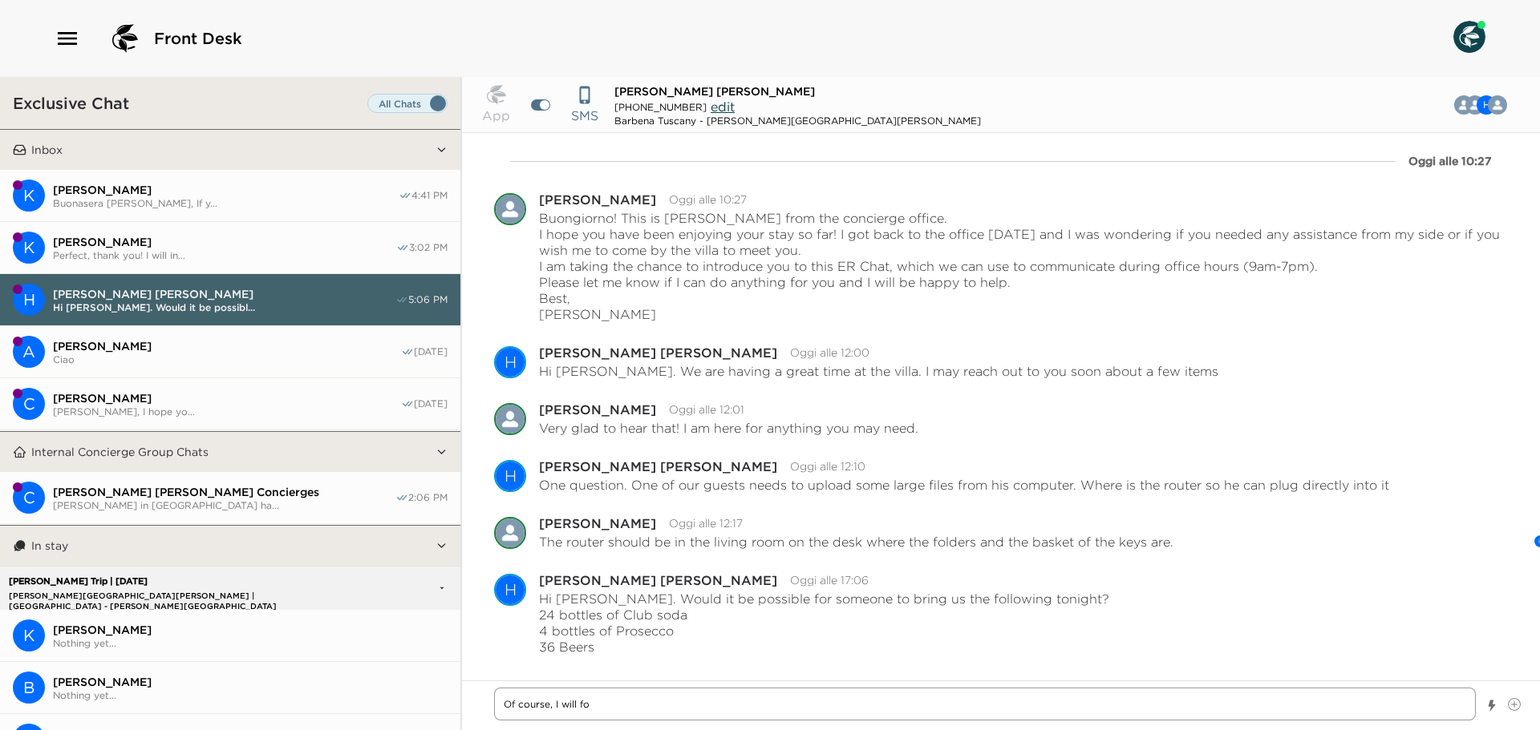
type textarea "Of course, I will for"
type textarea "x"
type textarea "Of course, I will fora"
type textarea "x"
type textarea "Of course, I will for"
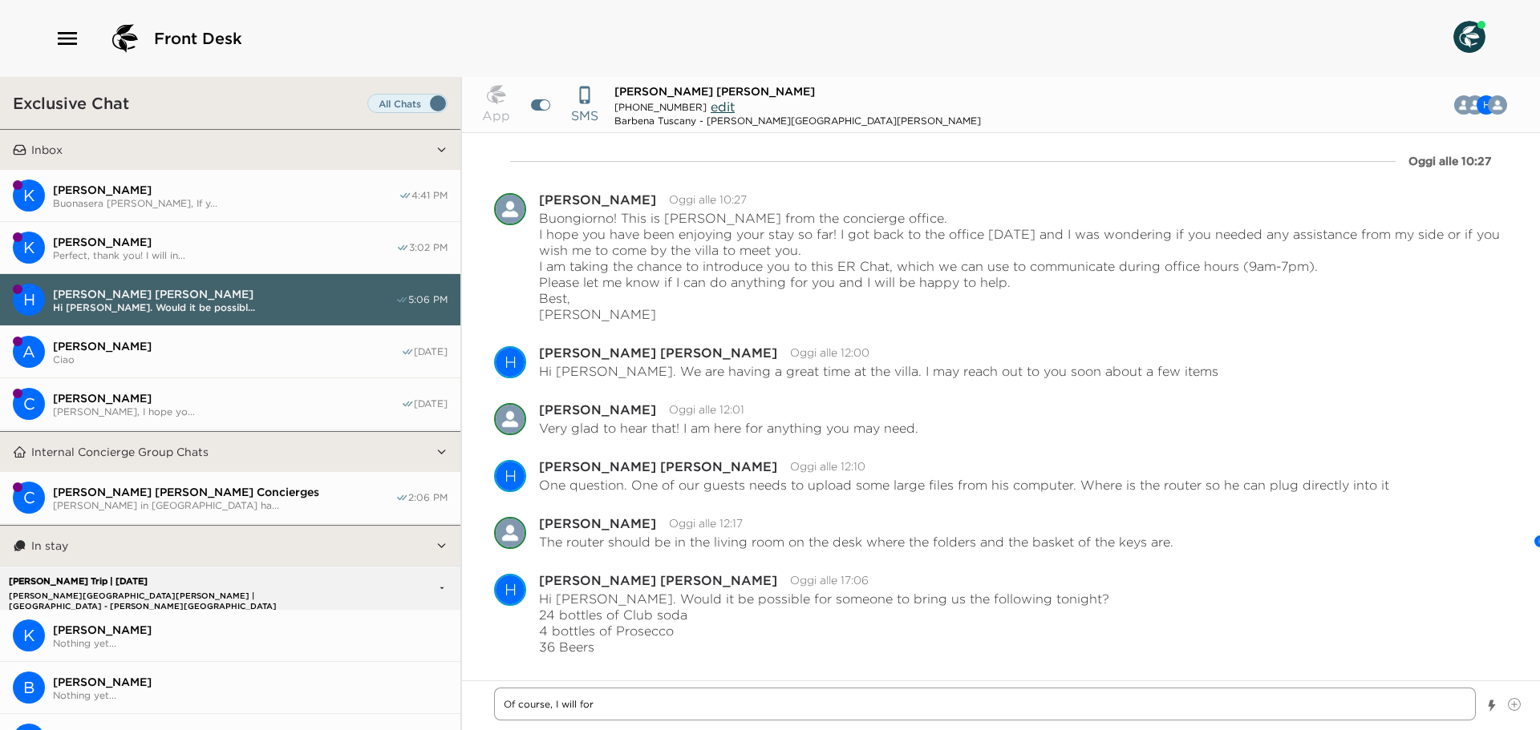
type textarea "x"
type textarea "Of course, I will forw"
type textarea "x"
type textarea "Of course, I will forwa"
type textarea "x"
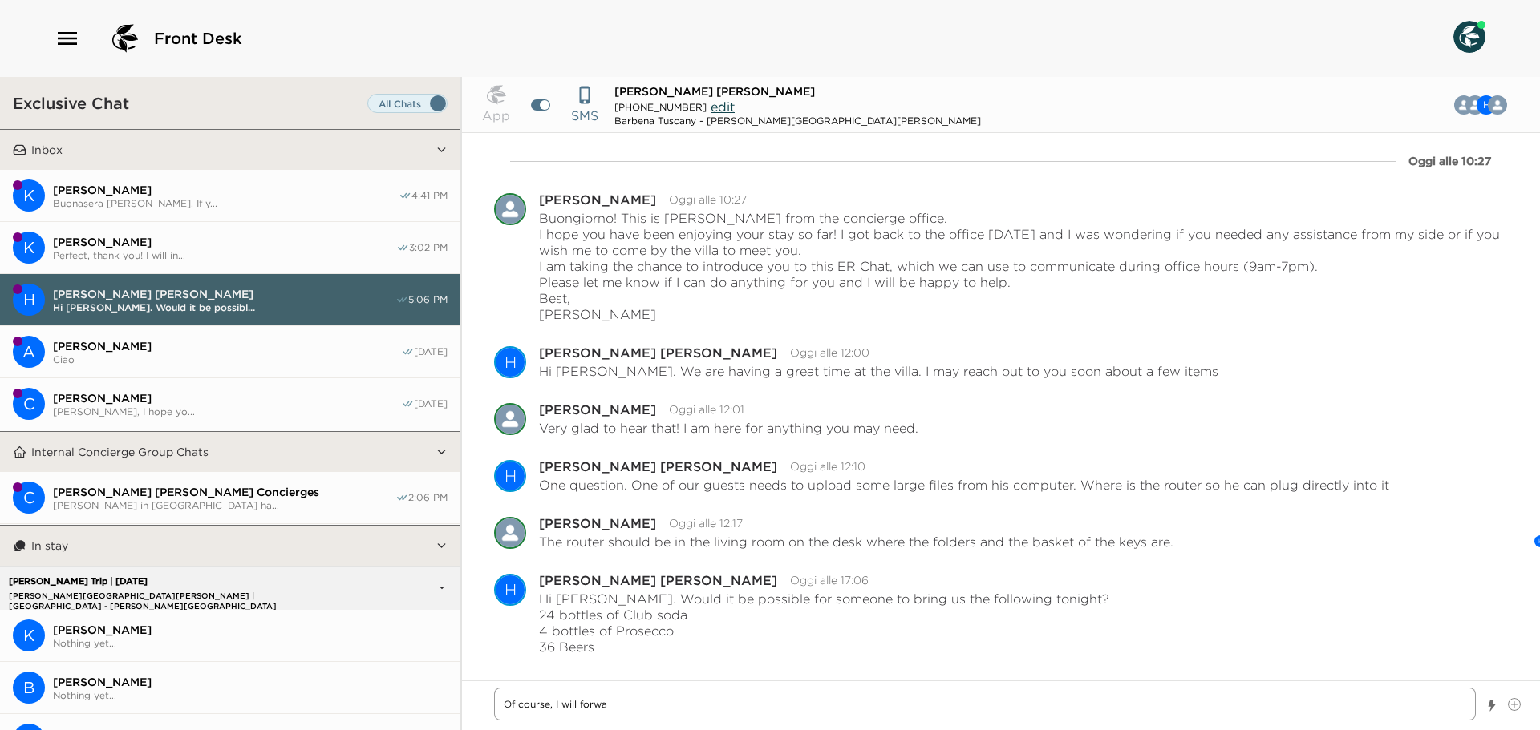
type textarea "Of course, I will forwar"
type textarea "x"
type textarea "Of course, I will forward"
type textarea "x"
type textarea "Of course, I will forward"
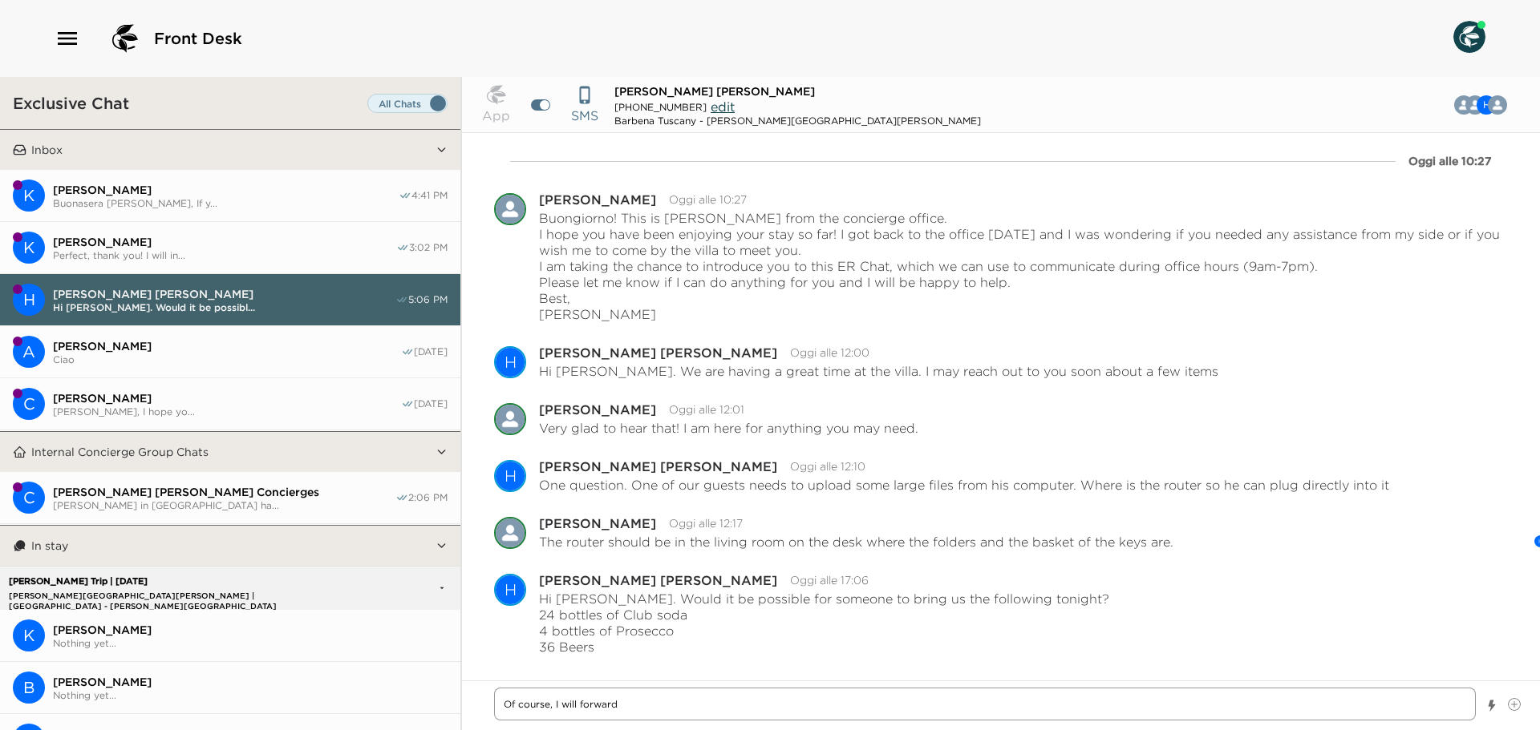
type textarea "x"
type textarea "Of course, I will forward t"
type textarea "x"
type textarea "Of course, I will forward th"
type textarea "x"
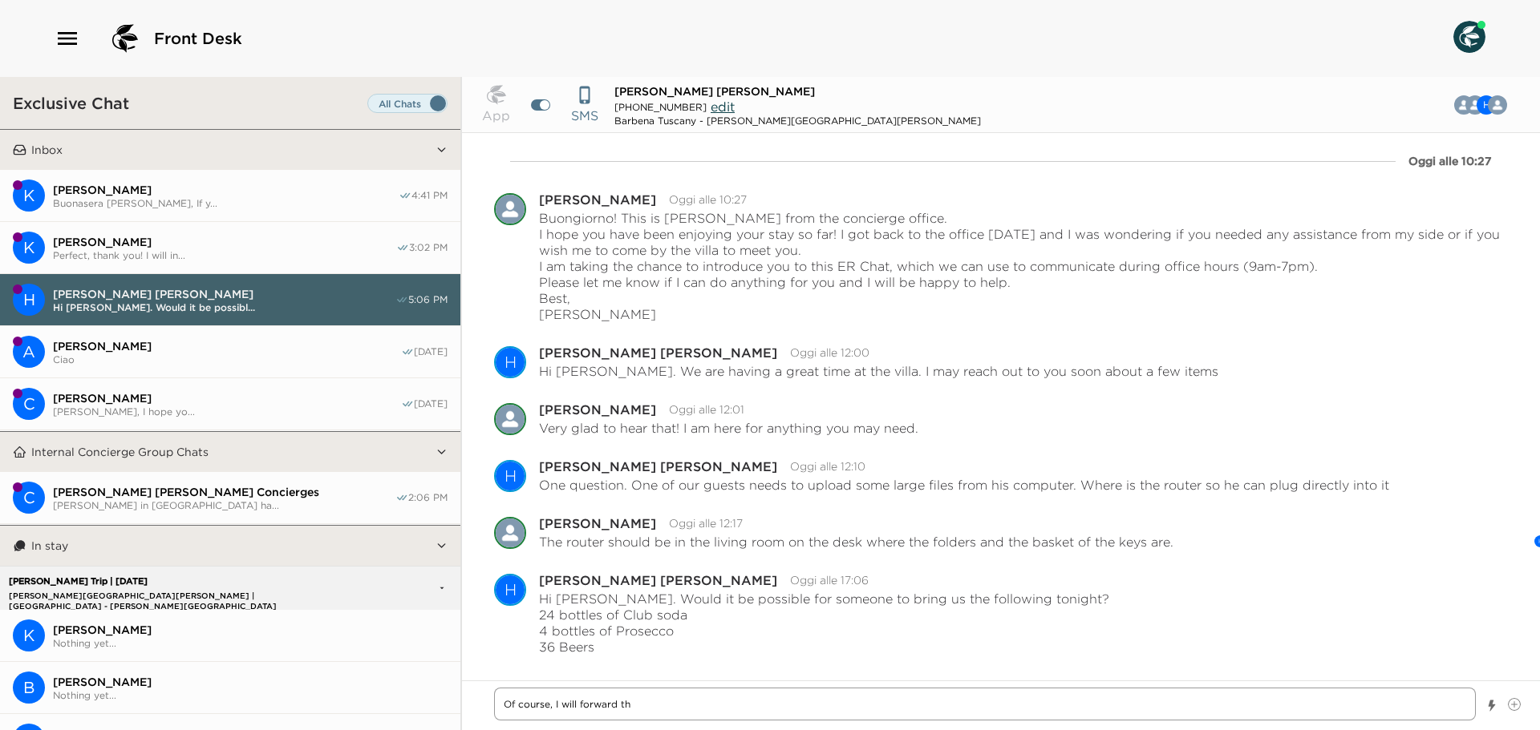
type textarea "Of course, I will forward the"
type textarea "x"
type textarea "Of course, I will forward the"
type textarea "x"
type textarea "Of course, I will forward the o"
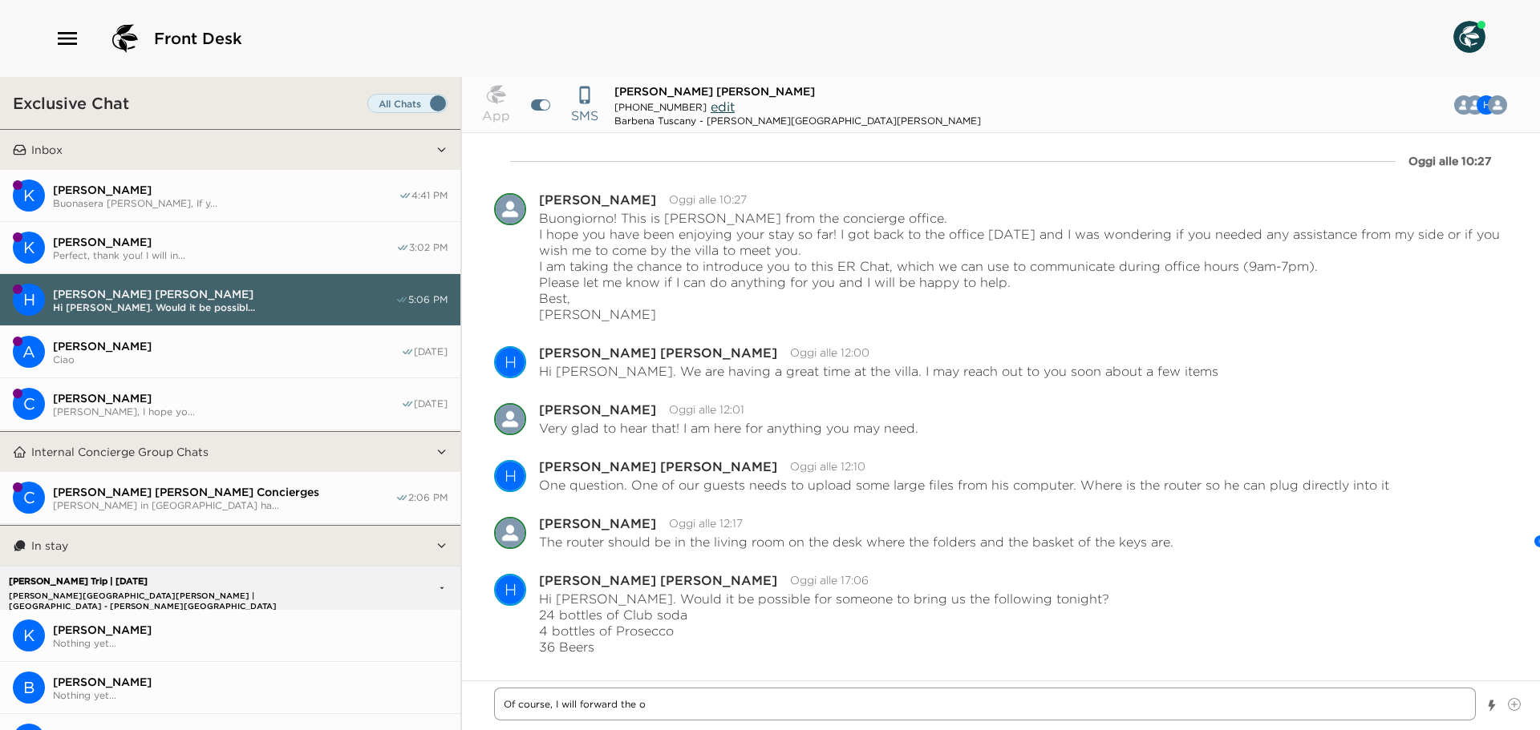
type textarea "x"
type textarea "Of course, I will forward the or"
type textarea "x"
type textarea "Of course, I will forward the ord"
type textarea "x"
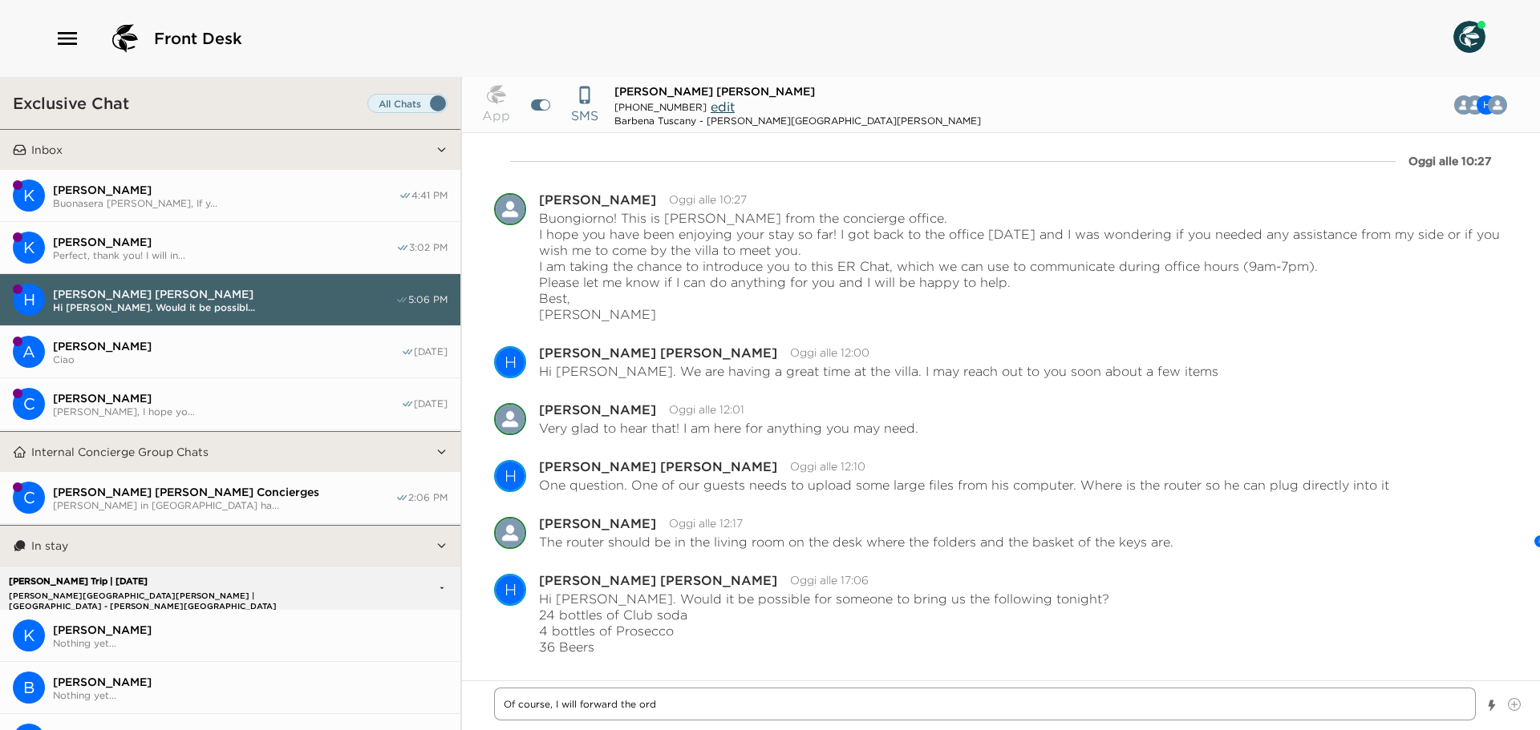
type textarea "Of course, I will forward the orde"
type textarea "x"
type textarea "Of course, I will forward the order"
type textarea "x"
type textarea "Of course, I will forward the order"
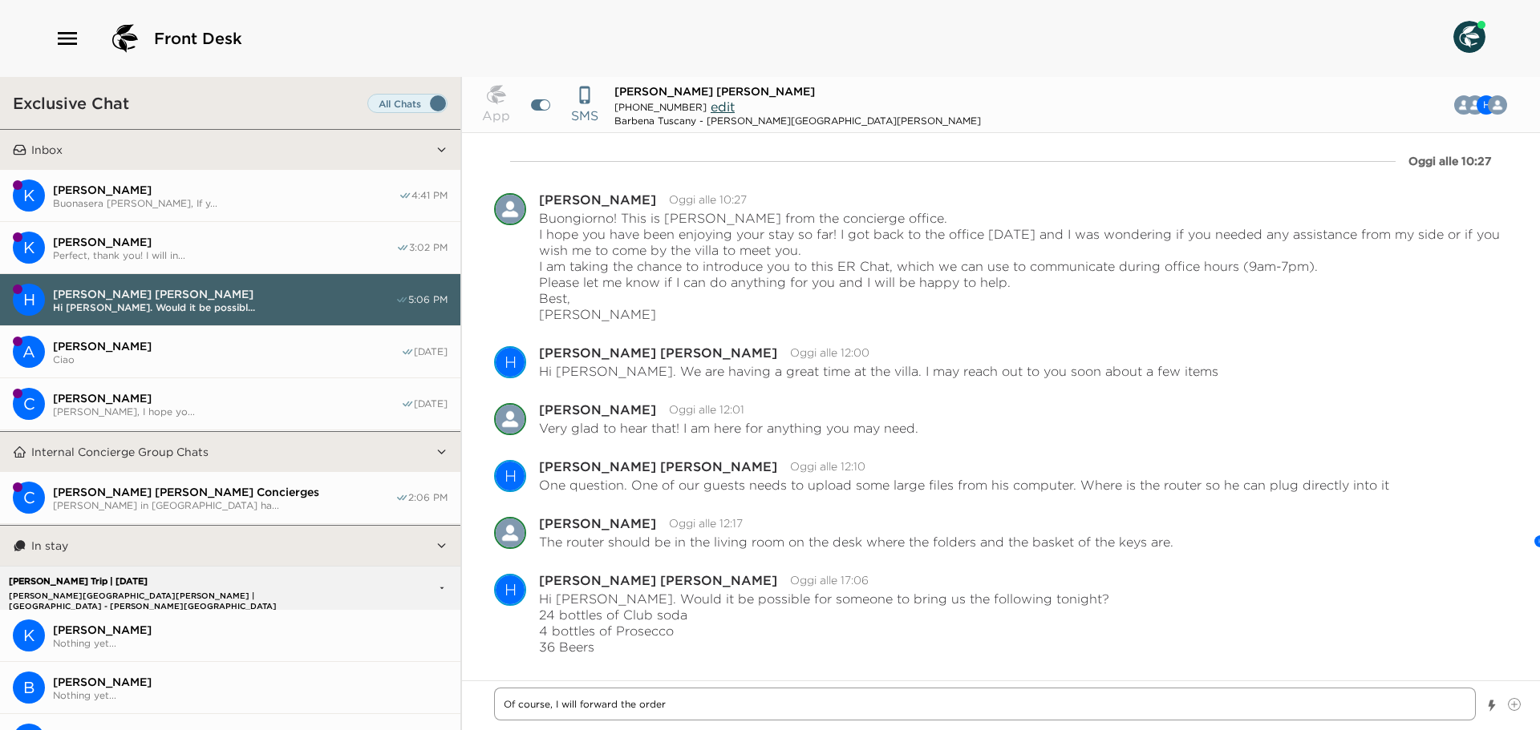
type textarea "x"
type textarea "Of course, I will forward the order t"
type textarea "x"
type textarea "Of course, I will forward the order to"
type textarea "x"
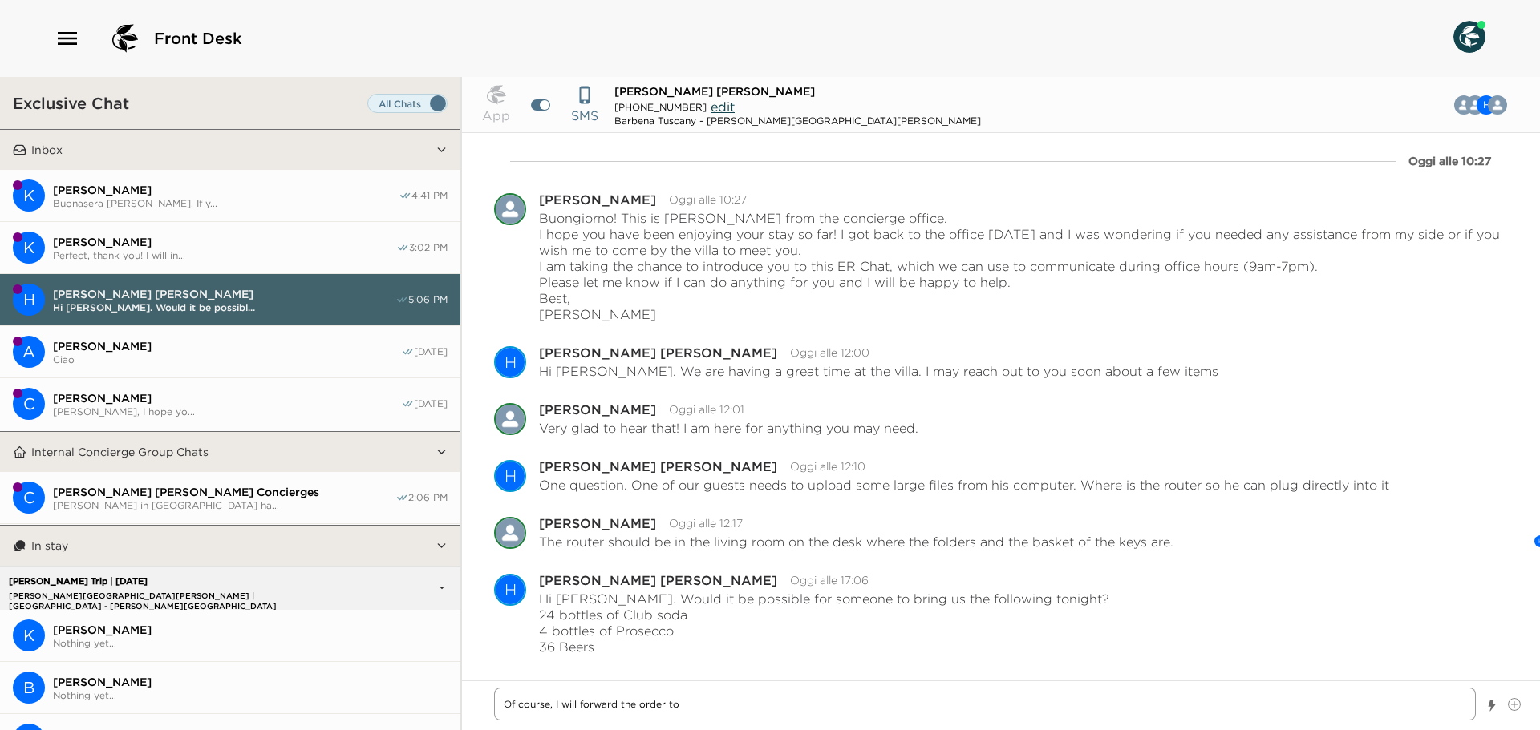
type textarea "Of course, I will forward the order to"
type textarea "x"
type textarea "Of course, I will forward the order to o"
type textarea "x"
type textarea "Of course, I will forward the order to out"
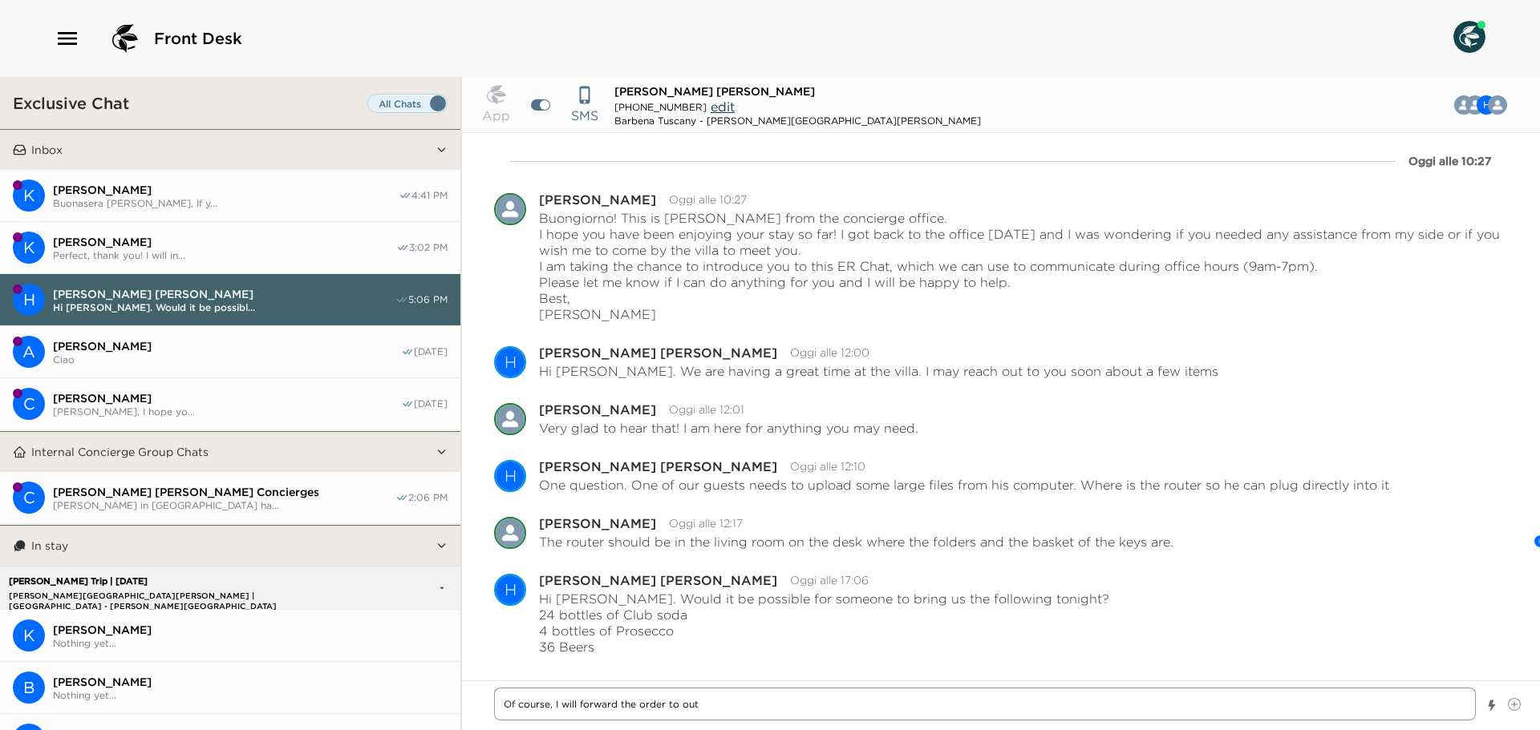
type textarea "x"
type textarea "Of course, I will forward the order to outr"
type textarea "x"
type textarea "Of course, I will forward the order to out"
type textarea "x"
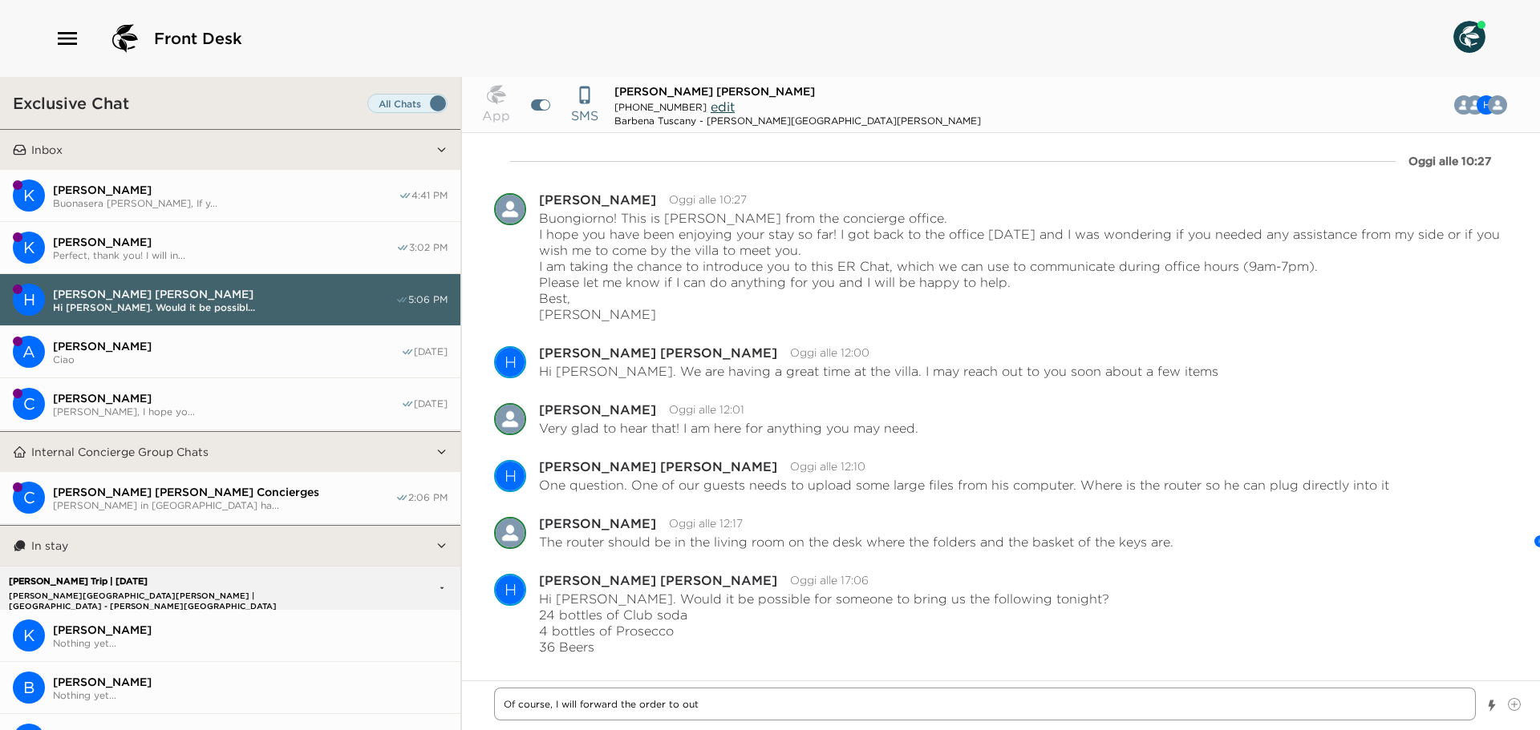
type textarea "Of course, I will forward the order to ou"
type textarea "x"
type textarea "Of course, I will forward the order to our"
type textarea "x"
type textarea "Of course, I will forward the order to our"
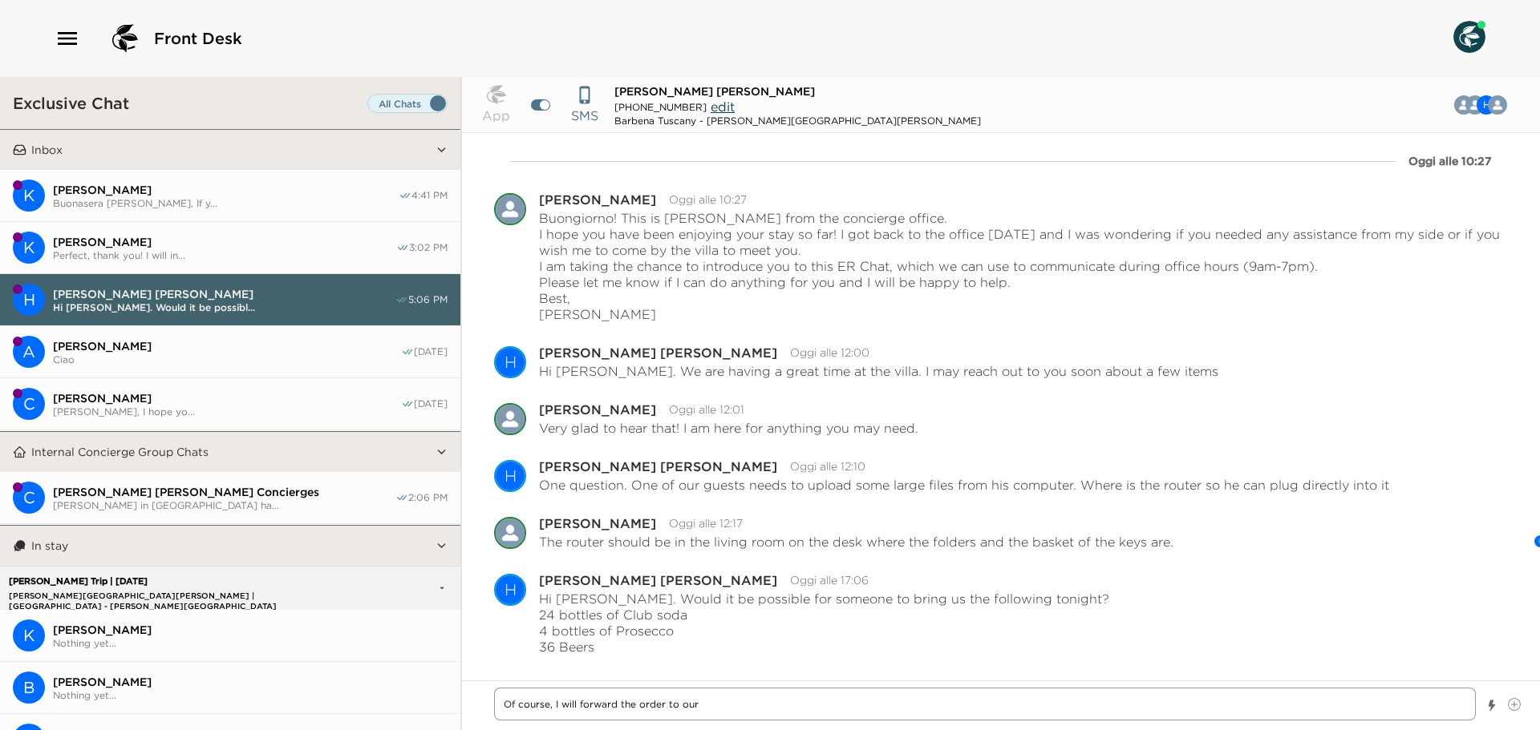
type textarea "x"
type textarea "Of course, I will forward the order to our p"
type textarea "x"
type textarea "Of course, I will forward the order to our po"
type textarea "x"
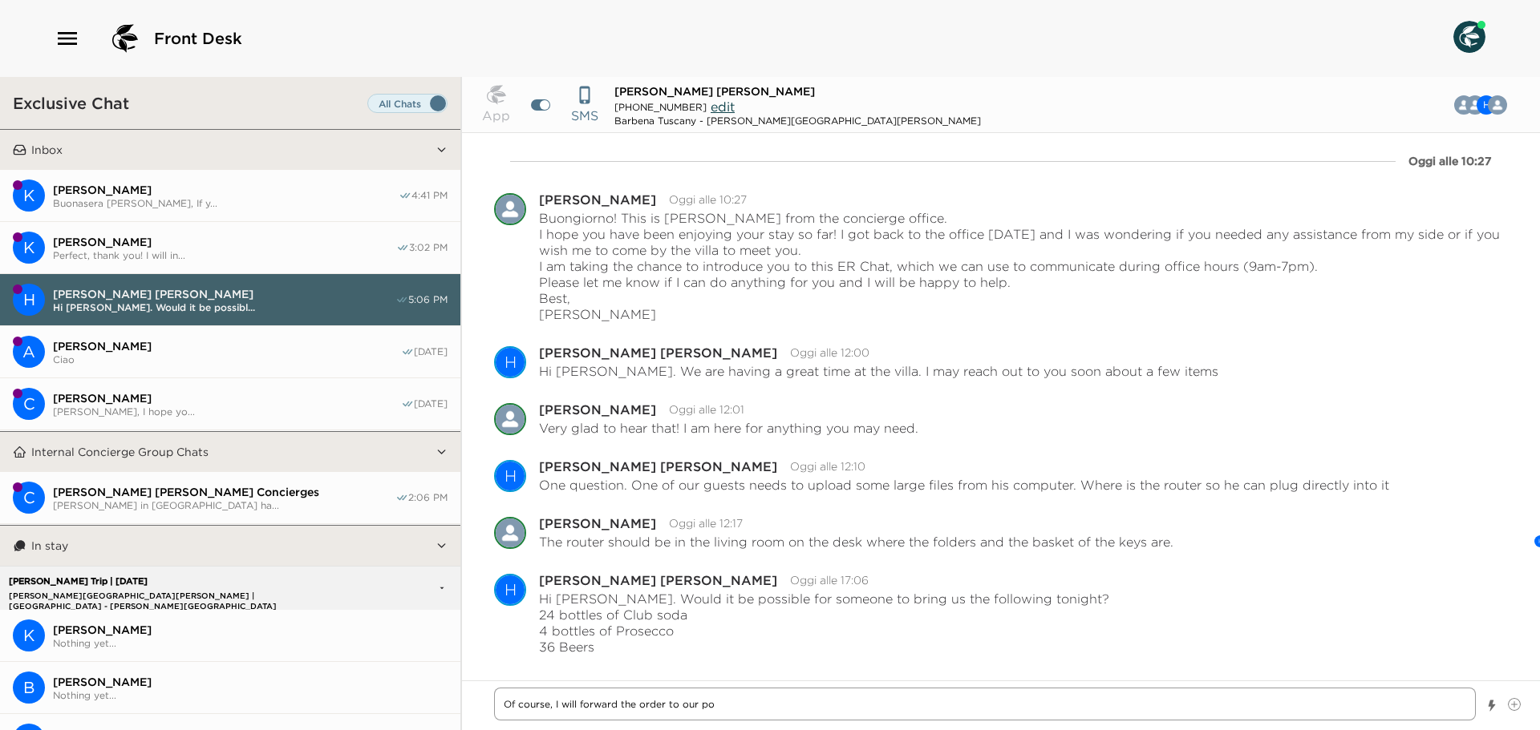
type textarea "Of course, I will forward the order to our por"
type textarea "x"
type textarea "Of course, I will forward the order to our port"
type textarea "x"
type textarea "Of course, I will forward the order to our porte"
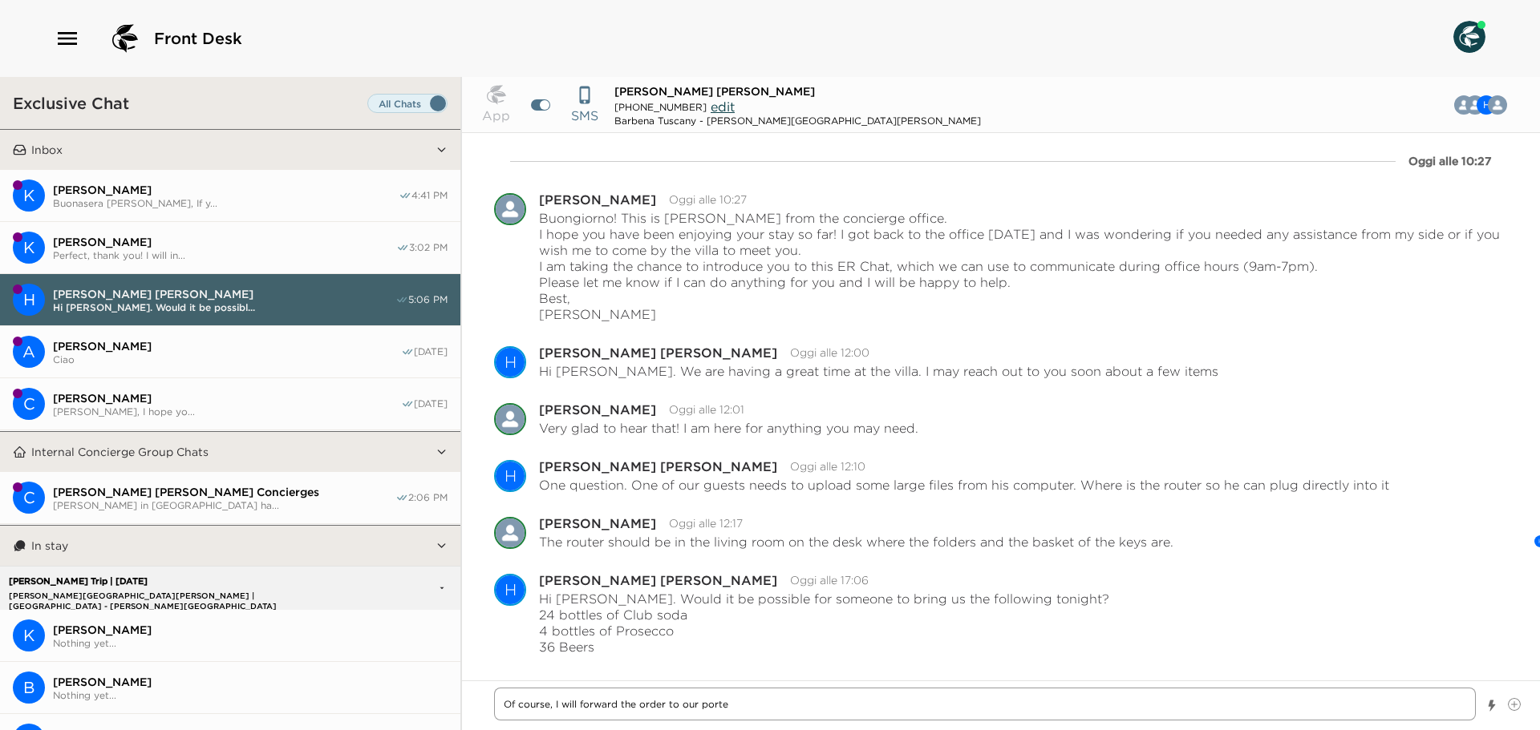
type textarea "x"
type textarea "Of course, I will forward the order to our [PERSON_NAME]"
type textarea "x"
type textarea "Of course, I will forward the order to our porters"
type textarea "x"
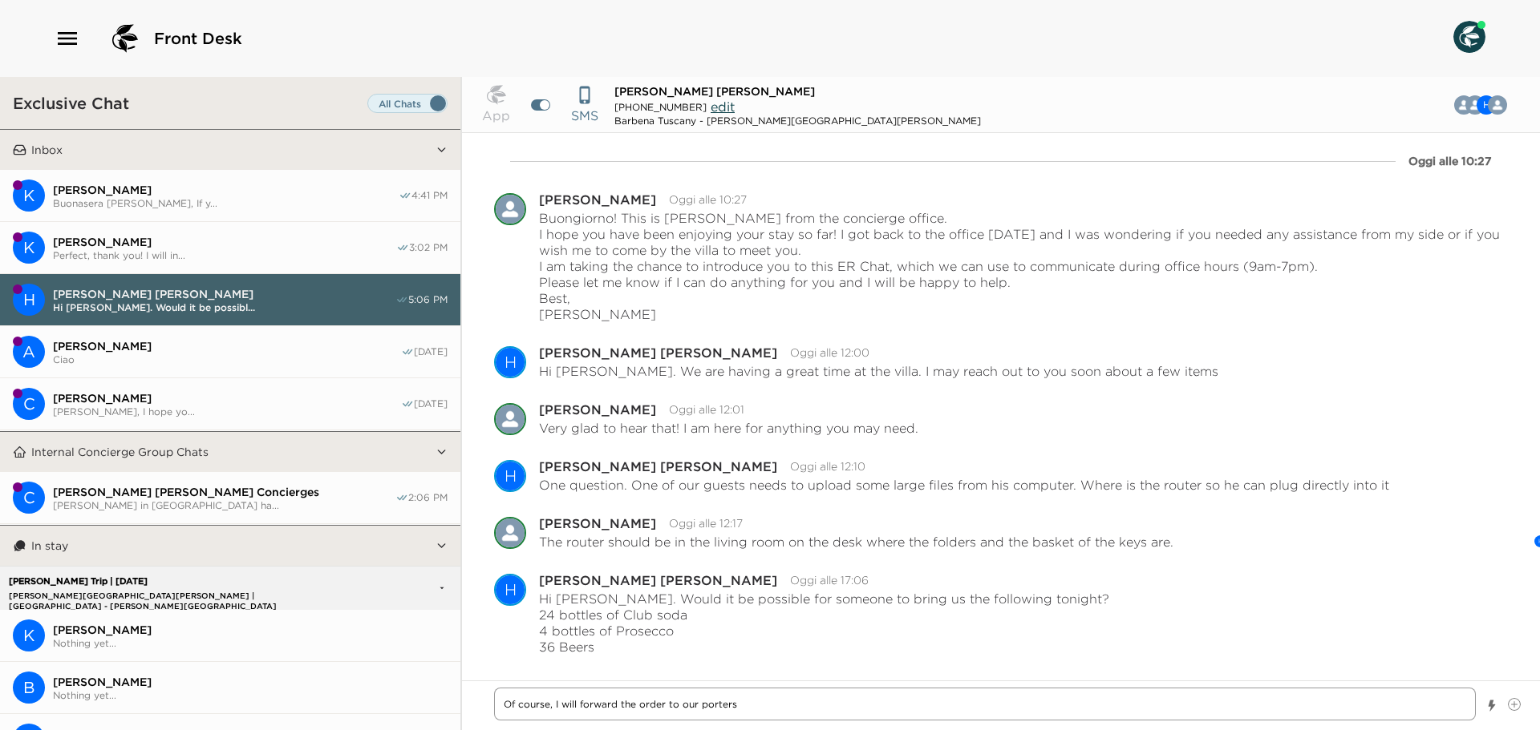
type textarea "Of course, I will forward the order to our porters"
type textarea "x"
type textarea "Of course, I will forward the order to our porters"
type textarea "x"
type textarea "Of course, I will forward the order to our porters,"
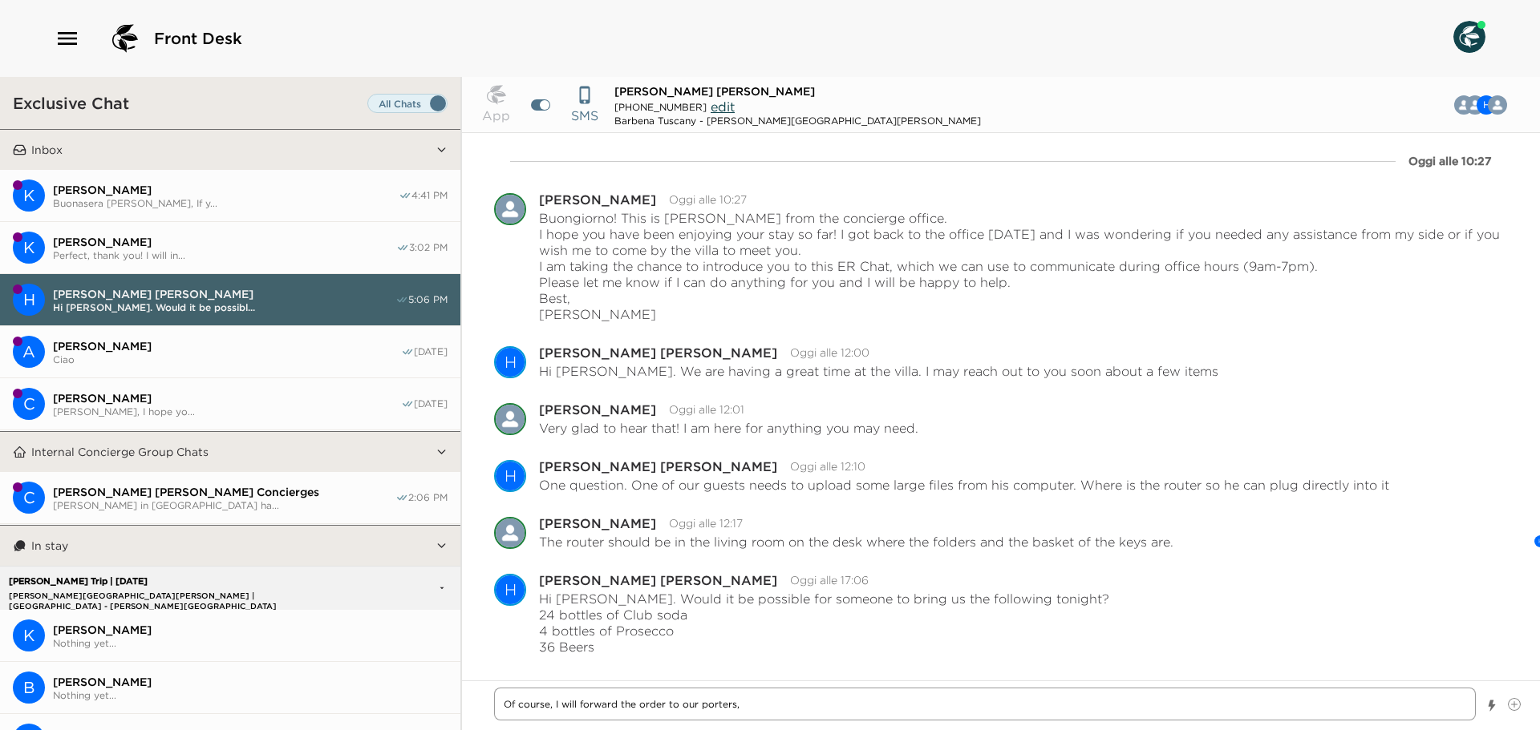
type textarea "x"
type textarea "Of course, I will forward the order to our porters"
type textarea "x"
type textarea "Of course, I will forward the order to our porters"
type textarea "x"
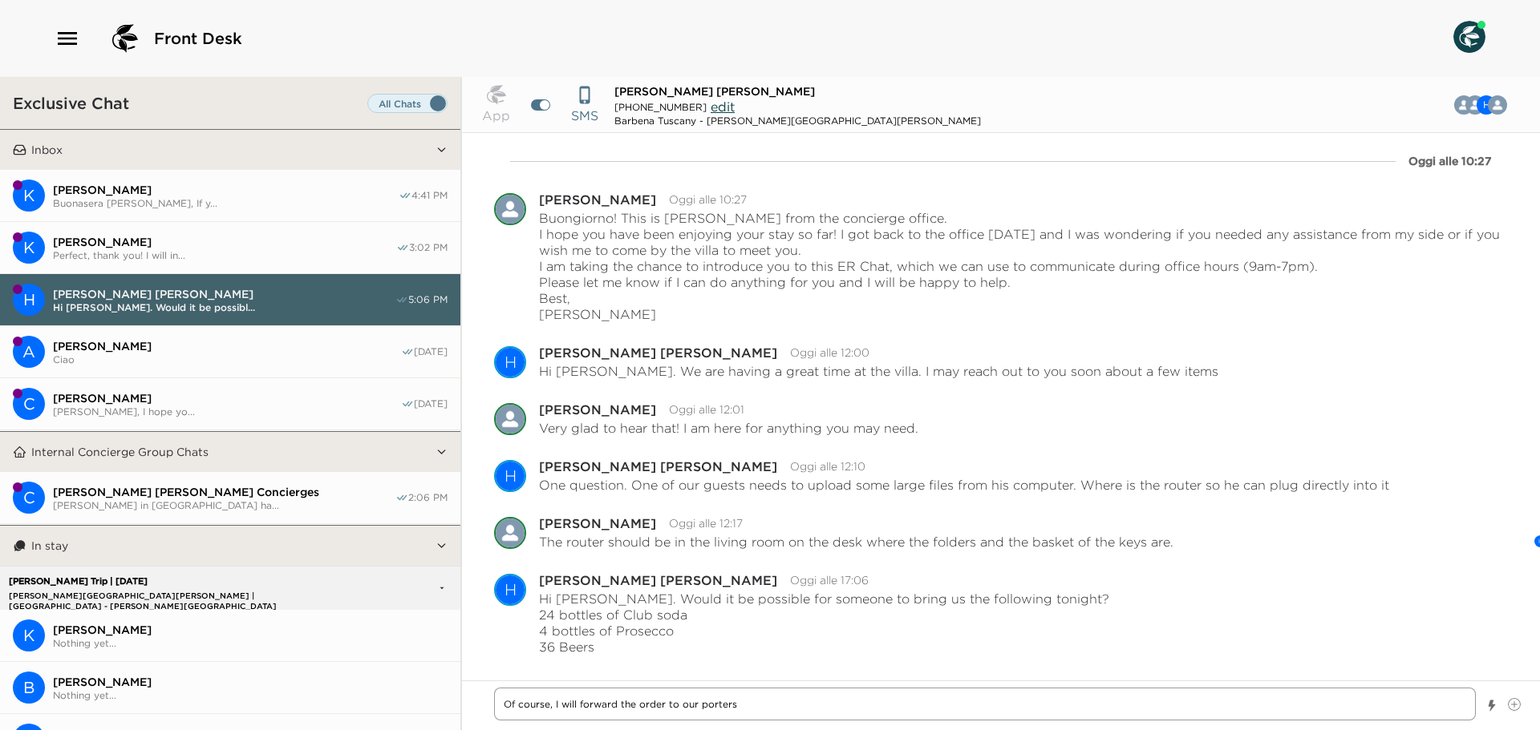
type textarea "Of course, I will forward the order to our porters w"
type textarea "x"
type textarea "Of course, I will forward the order to our porters wh"
type textarea "x"
type textarea "Of course, I will forward the order to our porters who"
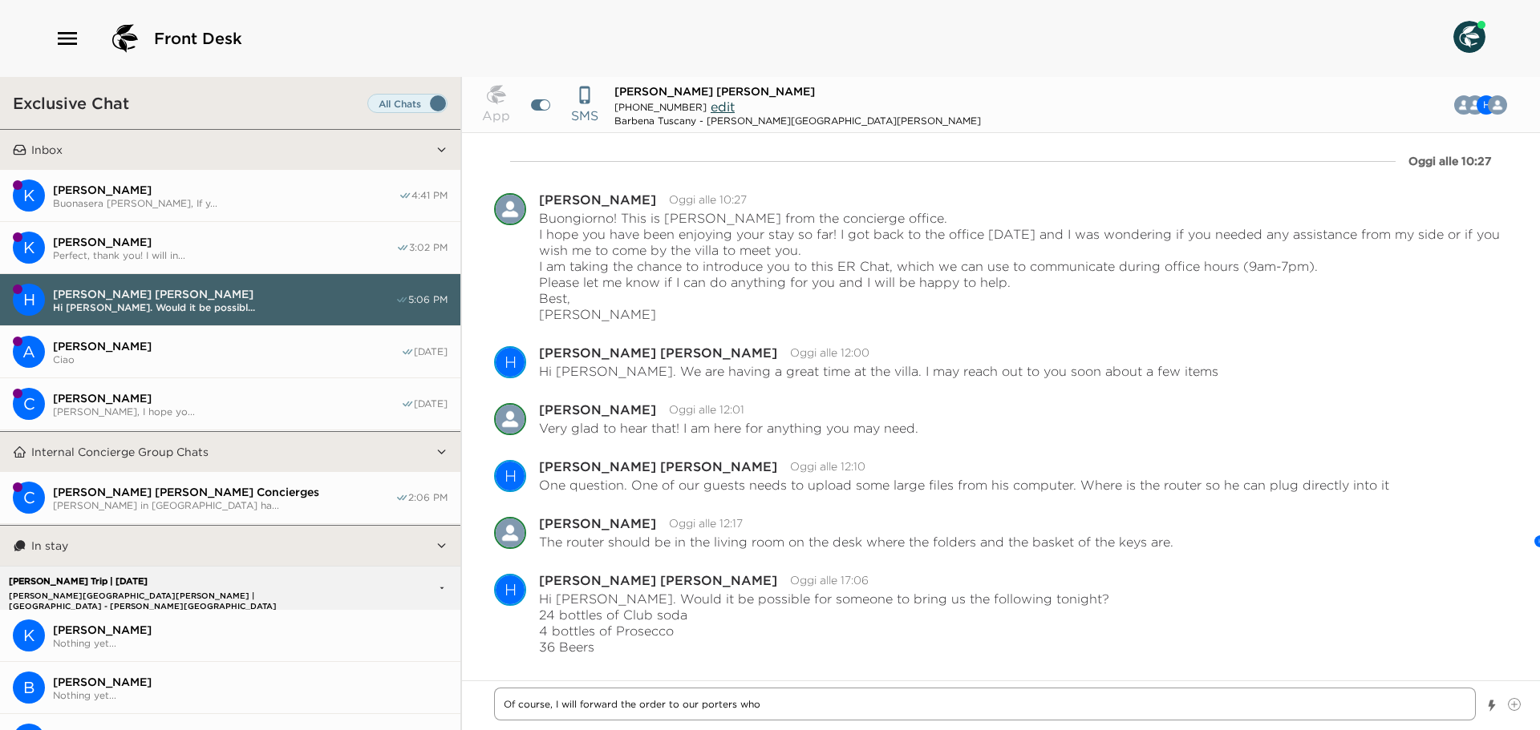
type textarea "x"
type textarea "Of course, I will forward the order to our porters wh"
type textarea "x"
type textarea "Of course, I will forward the order to our porters w"
type textarea "x"
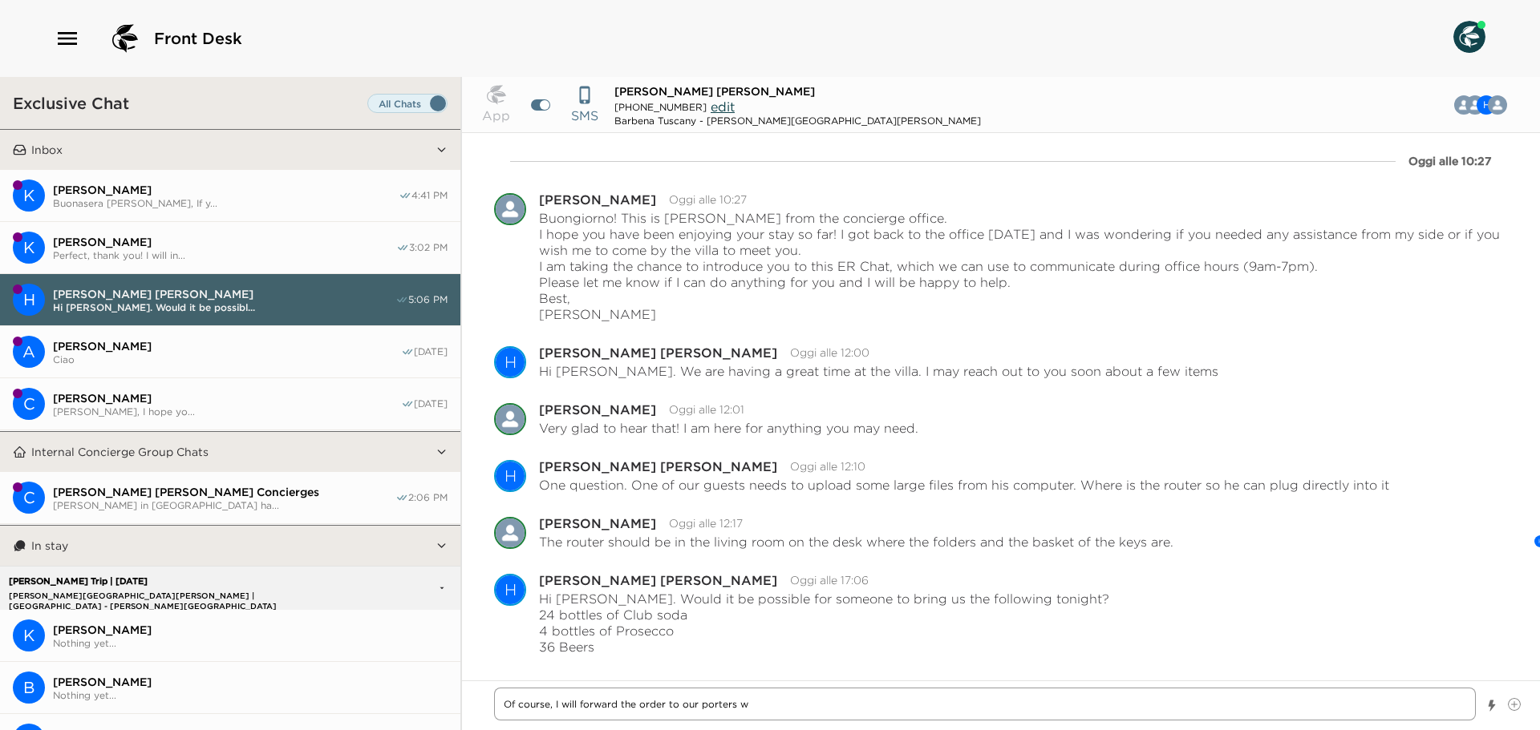
type textarea "Of course, I will forward the order to our porters"
type textarea "x"
type textarea "Of course, I will forward the order to our porters"
type textarea "x"
type textarea "Of course, I will forward the order to our [PERSON_NAME]"
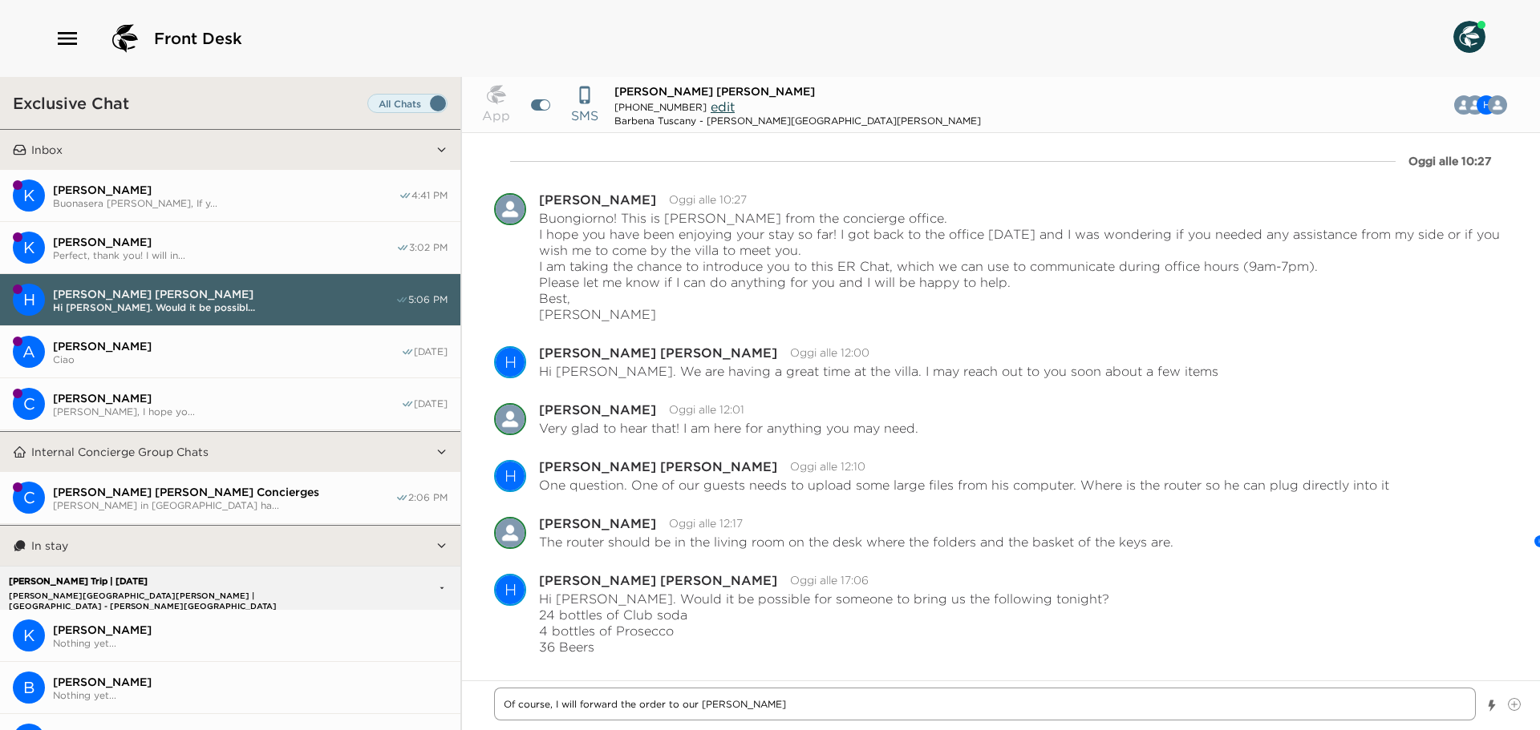
type textarea "x"
type textarea "Of course, I will forward the order to our porters"
type textarea "x"
type textarea "Of course, I will forward the order to our porters."
type textarea "x"
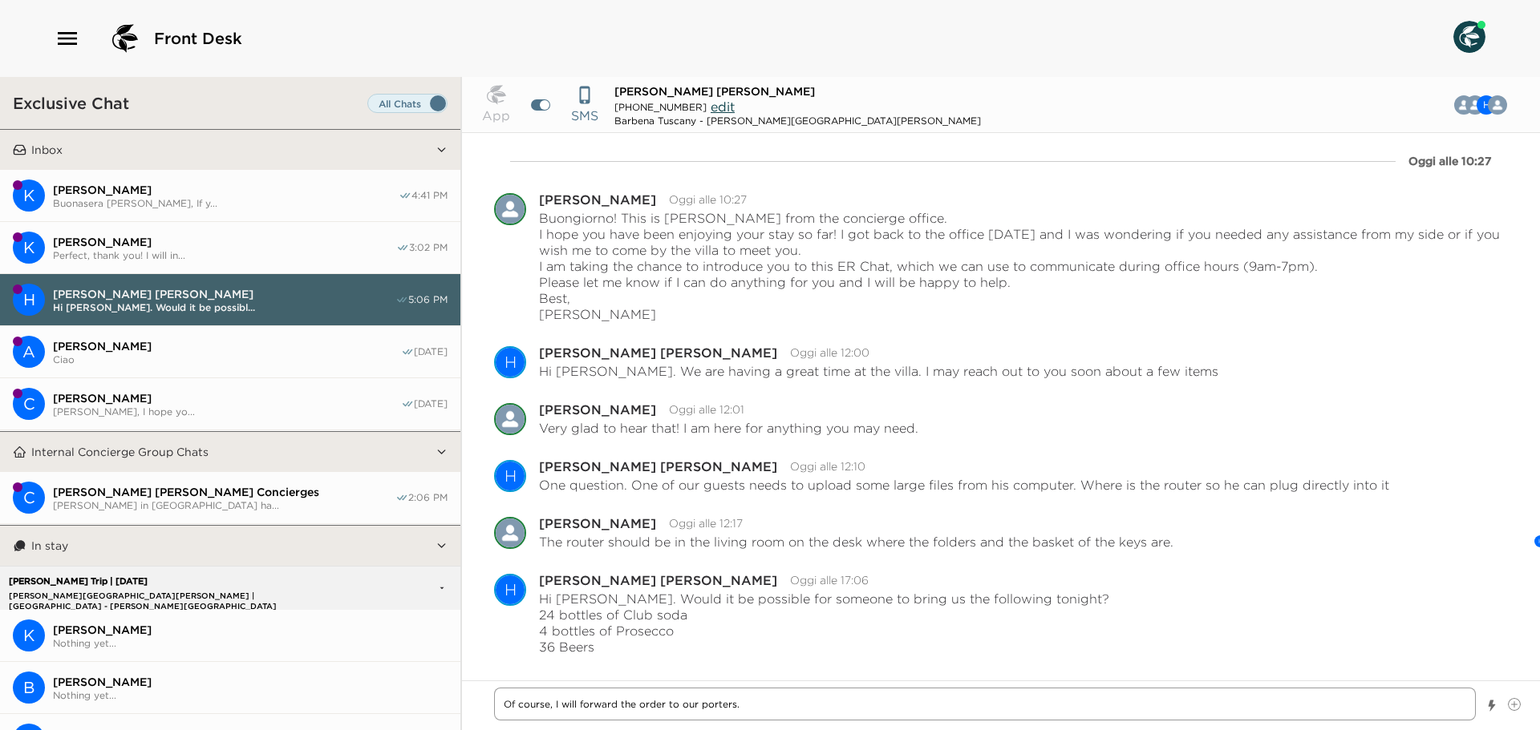
type textarea "Of course, I will forward the order to our porters. H"
type textarea "x"
type textarea "Of course, I will forward the order to our porters. Ho"
type textarea "x"
type textarea "Of course, I will forward the order to our porters. How"
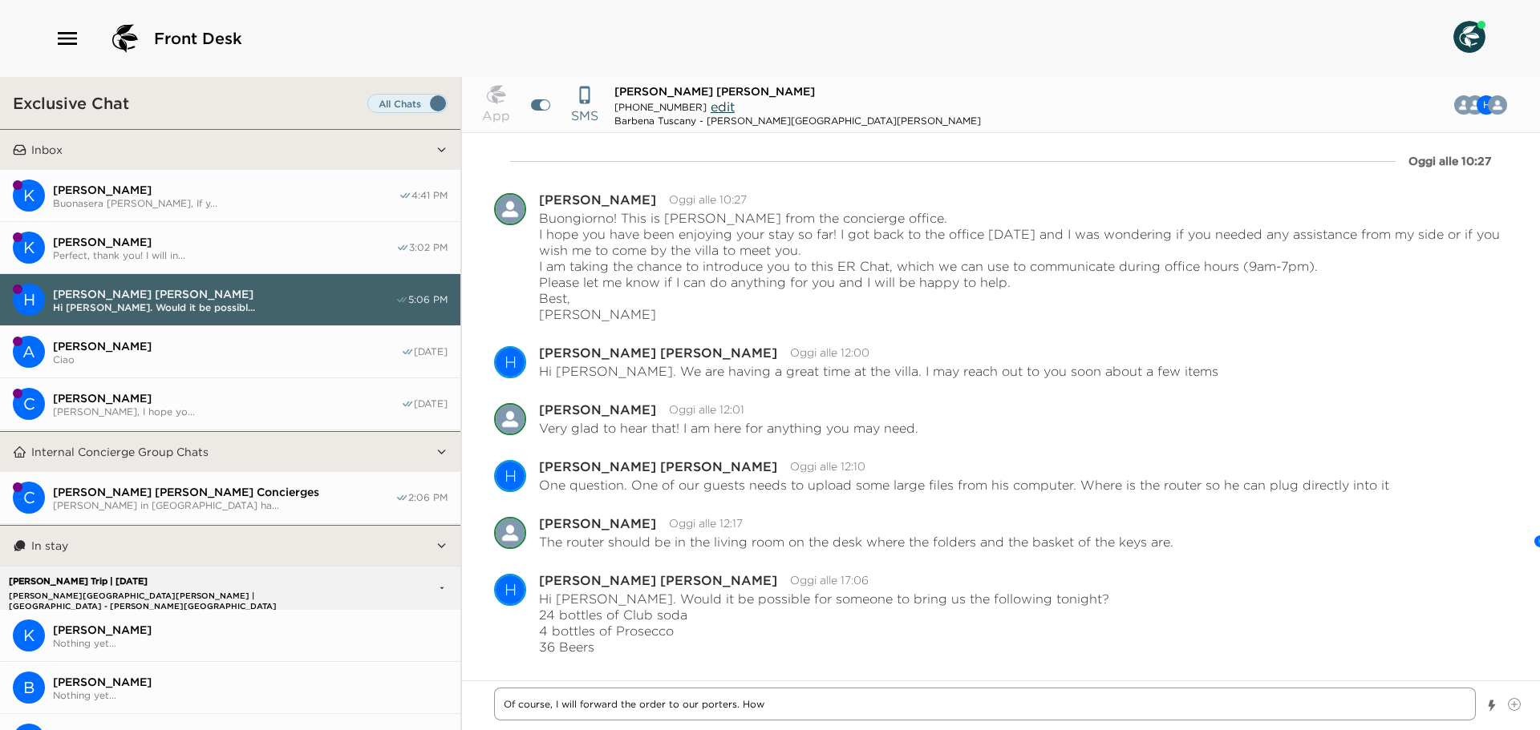
type textarea "x"
type textarea "Of course, I will forward the order to our porters. [PERSON_NAME]"
type textarea "x"
type textarea "Of course, I will forward the order to our porters. [GEOGRAPHIC_DATA]"
type textarea "x"
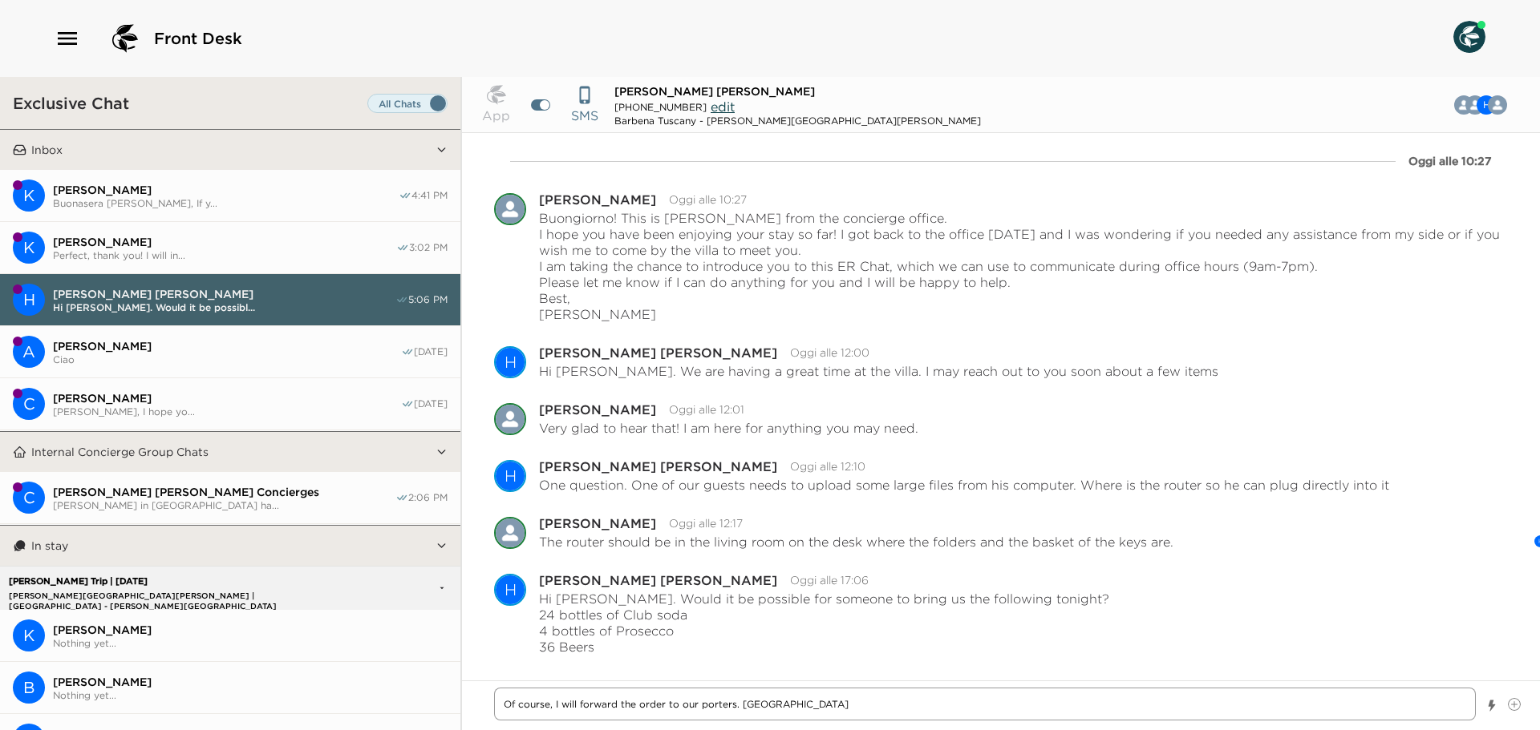
type textarea "Of course, I will forward the order to our porters. [GEOGRAPHIC_DATA]"
type textarea "x"
type textarea "Of course, I will forward the order to our porters. However"
type textarea "x"
type textarea "Of course, I will forward the order to our porters. However,"
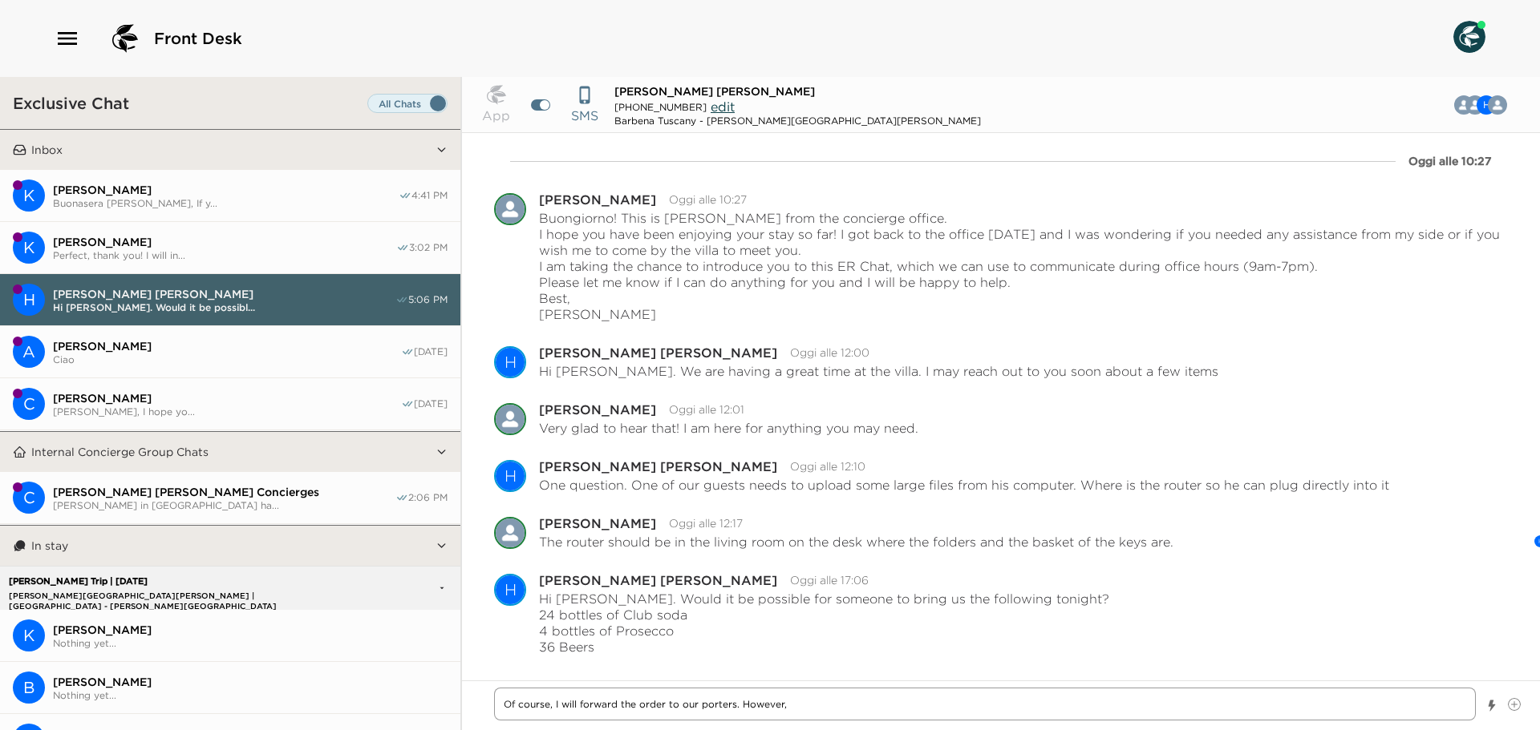
type textarea "x"
type textarea "Of course, I will forward the order to our porters. However,"
type textarea "x"
type textarea "Of course, I will forward the order to our porters. However, t"
type textarea "x"
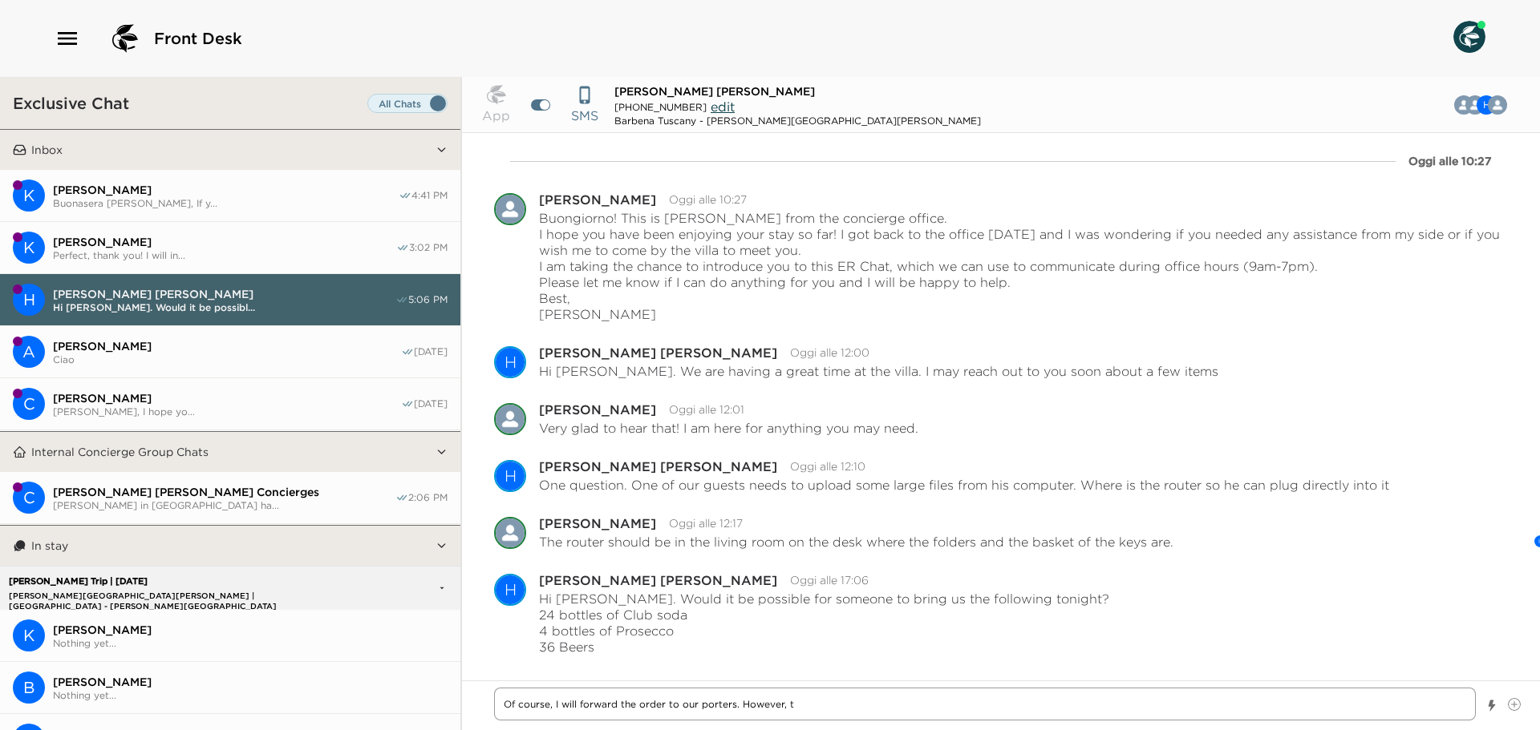
type textarea "Of course, I will forward the order to our porters. However, th"
type textarea "x"
type textarea "Of course, I will forward the order to our porters. However, the"
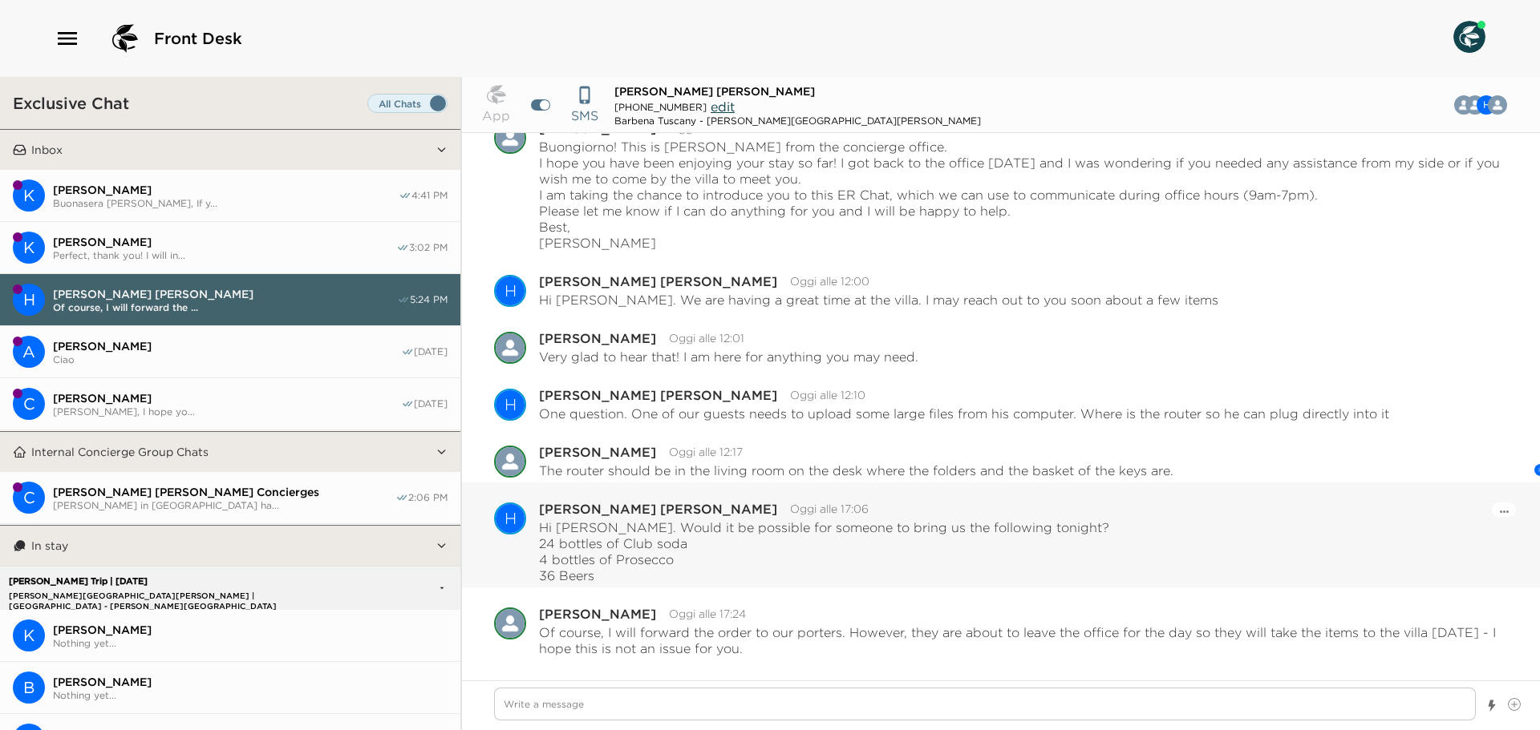
drag, startPoint x: 608, startPoint y: 576, endPoint x: 541, endPoint y: 542, distance: 74.6
click at [541, 542] on p "24 bottles of Club soda 4 bottles of Prosecco 36 Beers" at bounding box center [824, 560] width 570 height 48
copy p "24 bottles of Club soda 4 bottles of Prosecco 36 Beers"
click at [935, 702] on textarea "Write a message" at bounding box center [984, 704] width 981 height 33
click at [800, 703] on textarea "Write a message" at bounding box center [984, 704] width 981 height 33
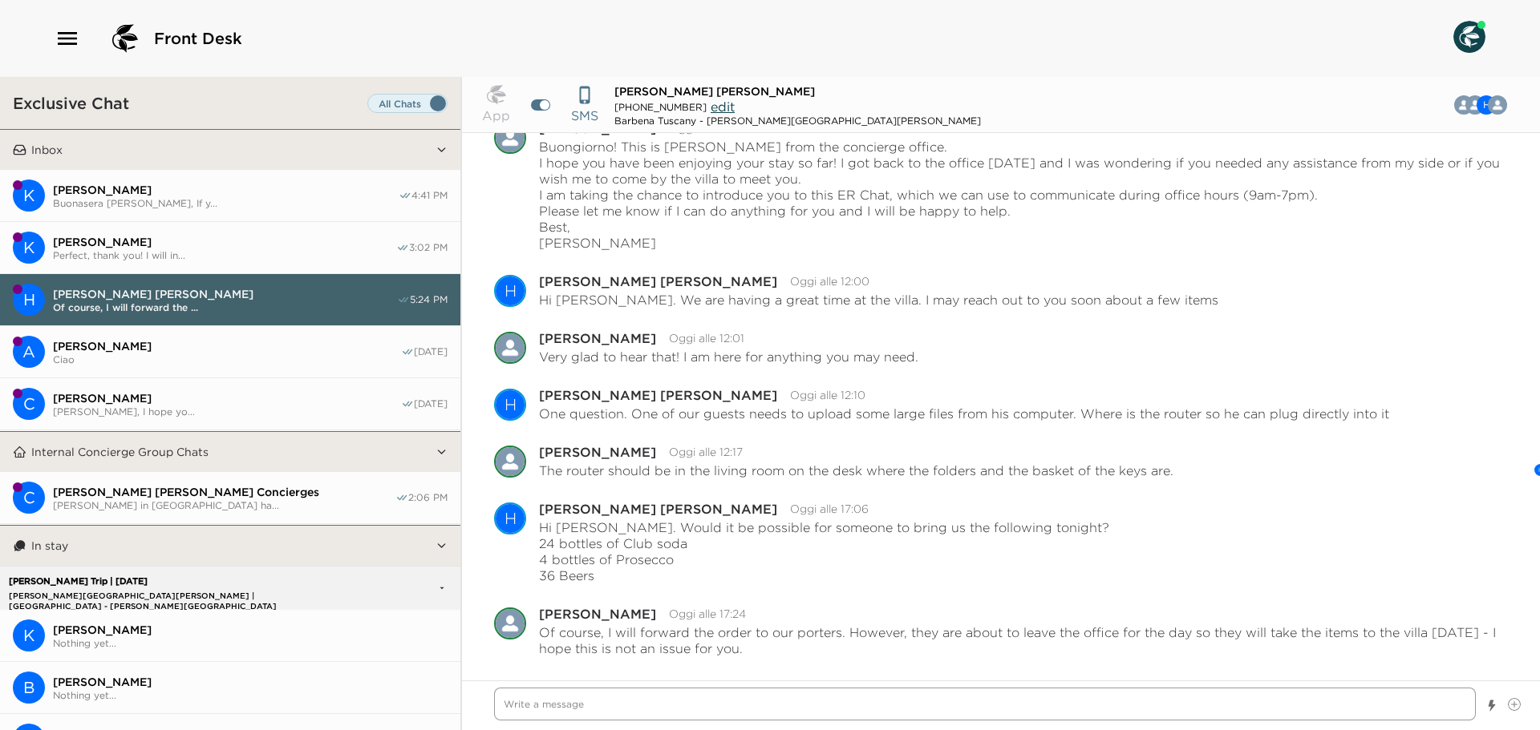
click at [636, 695] on textarea "Write a message" at bounding box center [984, 704] width 981 height 33
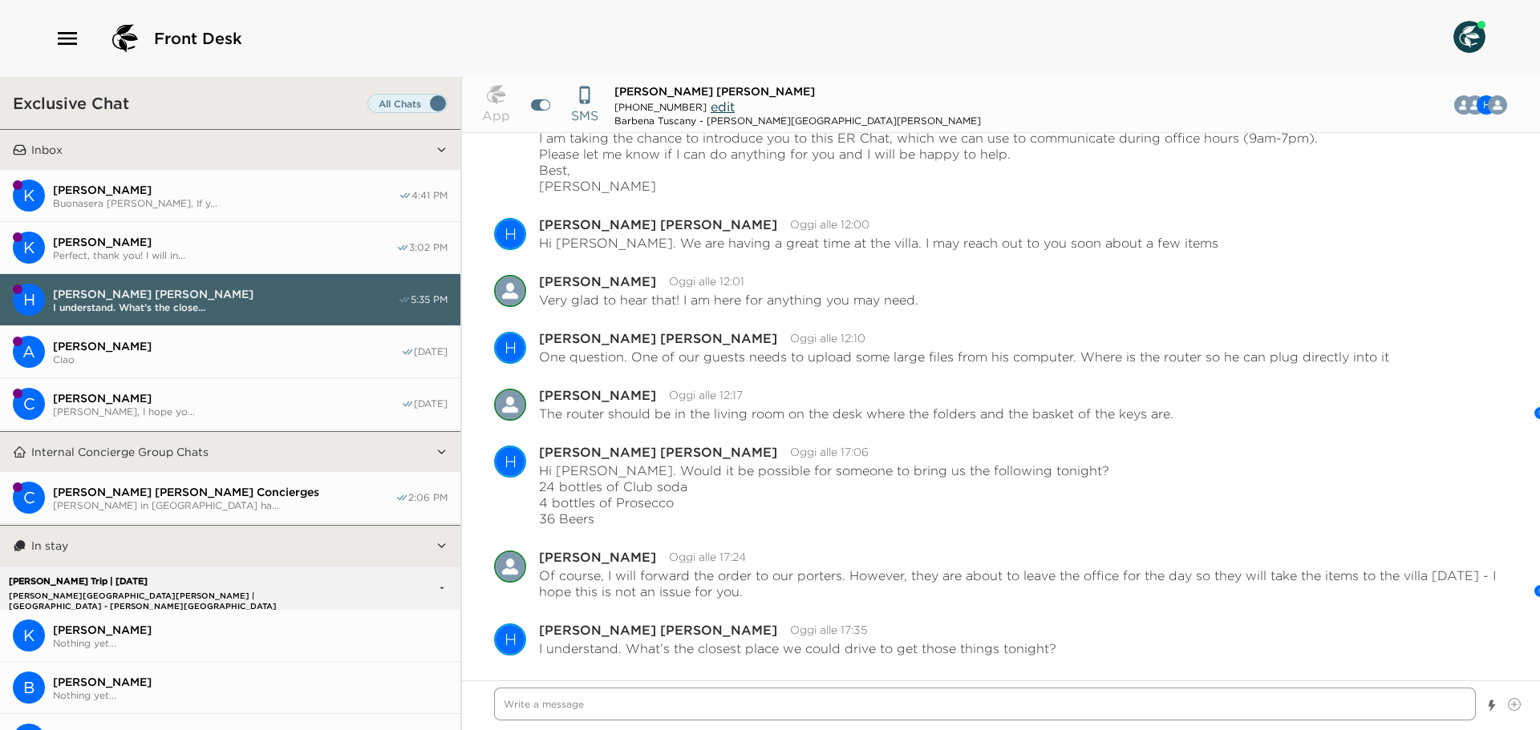
click at [800, 715] on textarea "Write a message" at bounding box center [984, 704] width 981 height 33
click at [679, 710] on textarea "Write a message" at bounding box center [984, 704] width 981 height 33
paste textarea "[URL][DOMAIN_NAME]"
click at [807, 699] on textarea "You should find everything at the local Bar/Deli [PERSON_NAME]: [URL][DOMAIN_NA…" at bounding box center [984, 697] width 981 height 47
click at [809, 694] on textarea "You should find everything at the local Bar/Deli [PERSON_NAME]: [URL][DOMAIN_NA…" at bounding box center [984, 697] width 981 height 47
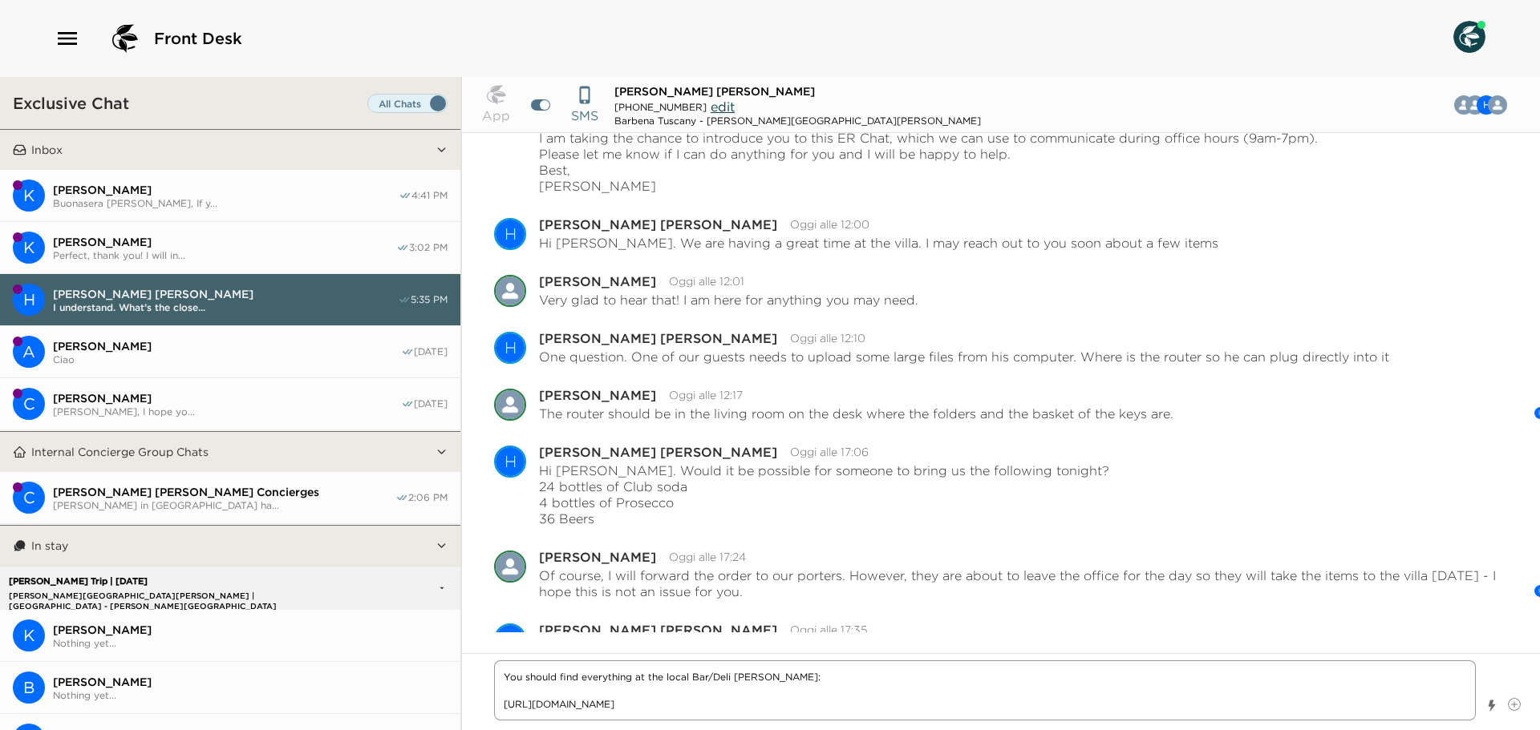
paste textarea "Strada Provinciale 541 "Traversa Maremmana", 24, 53034 [GEOGRAPHIC_DATA][PERSON…"
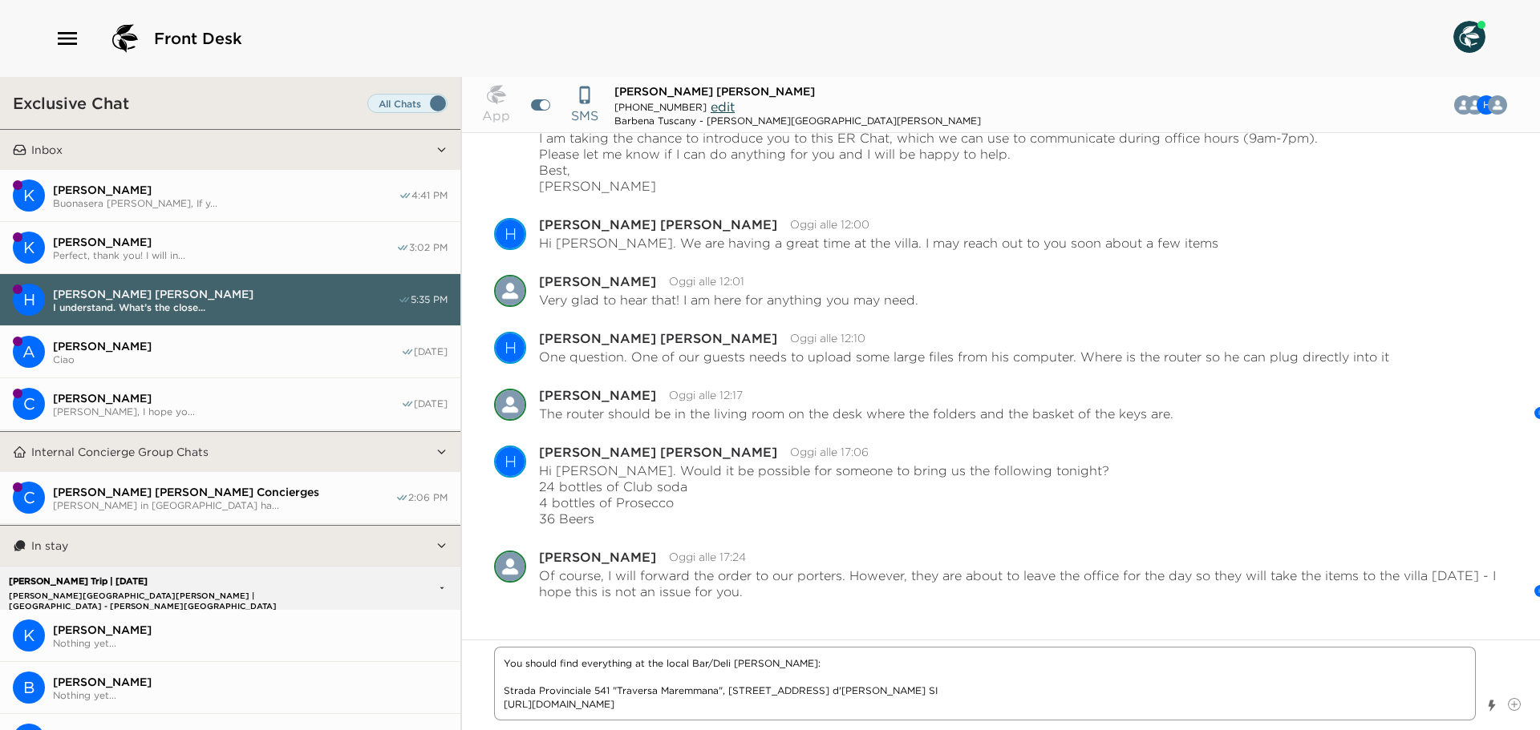
paste textarea "Bar [PERSON_NAME]"
click at [783, 706] on textarea "You should find everything at the local Bar/Deli [PERSON_NAME]: Bar [PERSON_NAM…" at bounding box center [984, 684] width 981 height 74
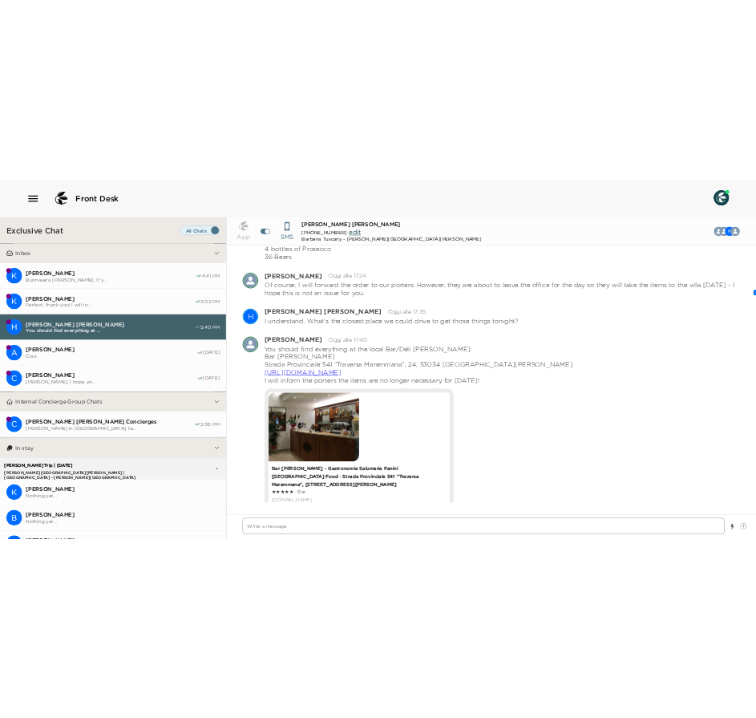
scroll to position [514, 0]
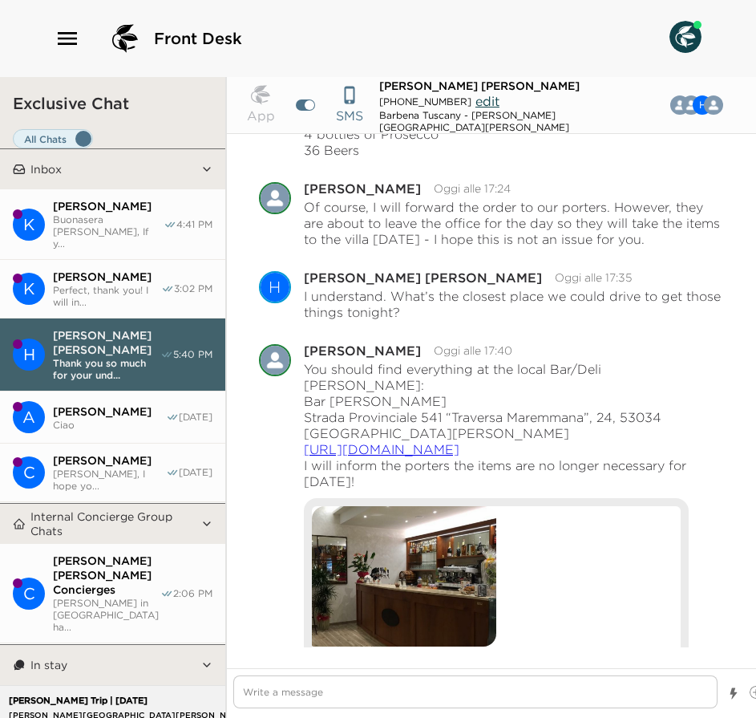
click at [105, 328] on span "[PERSON_NAME] [PERSON_NAME]" at bounding box center [106, 342] width 107 height 29
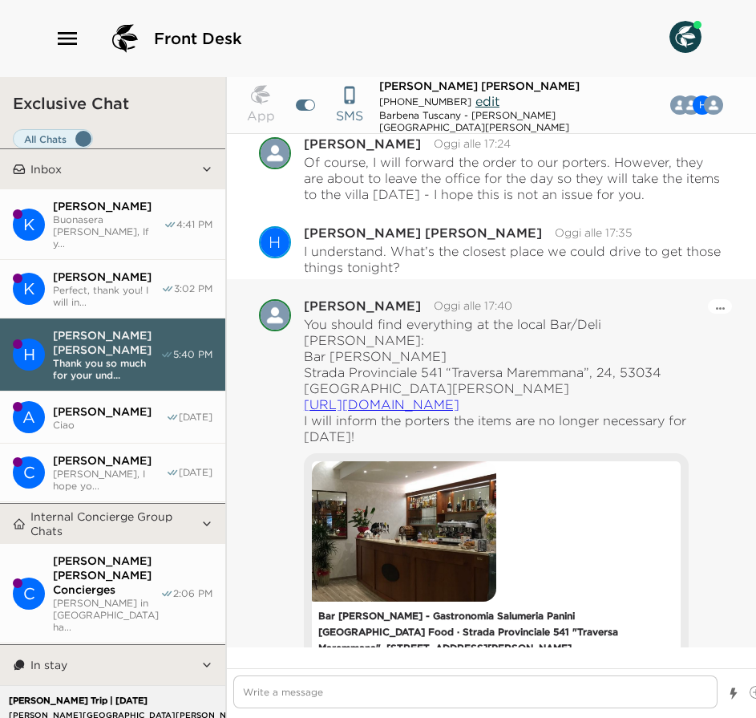
scroll to position [595, 0]
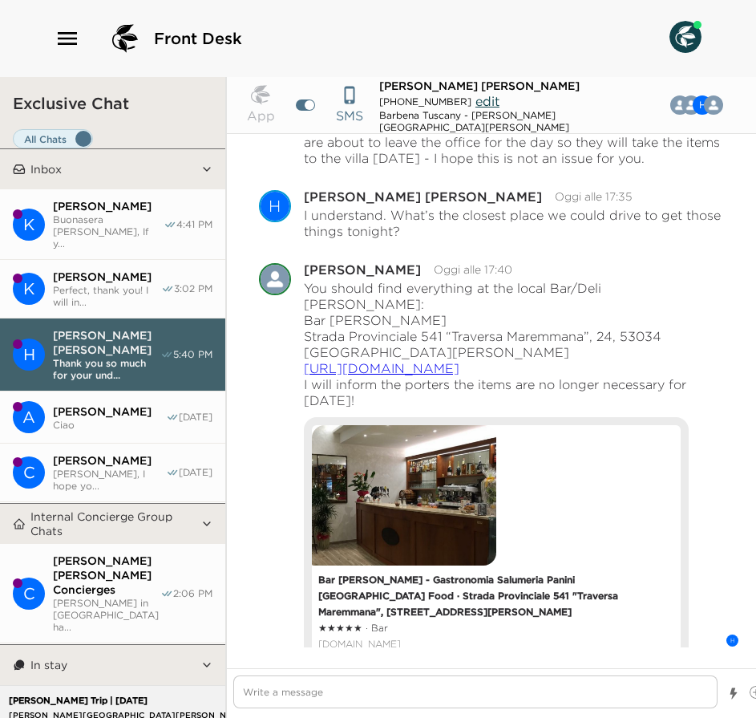
click at [39, 273] on div "K" at bounding box center [29, 289] width 32 height 32
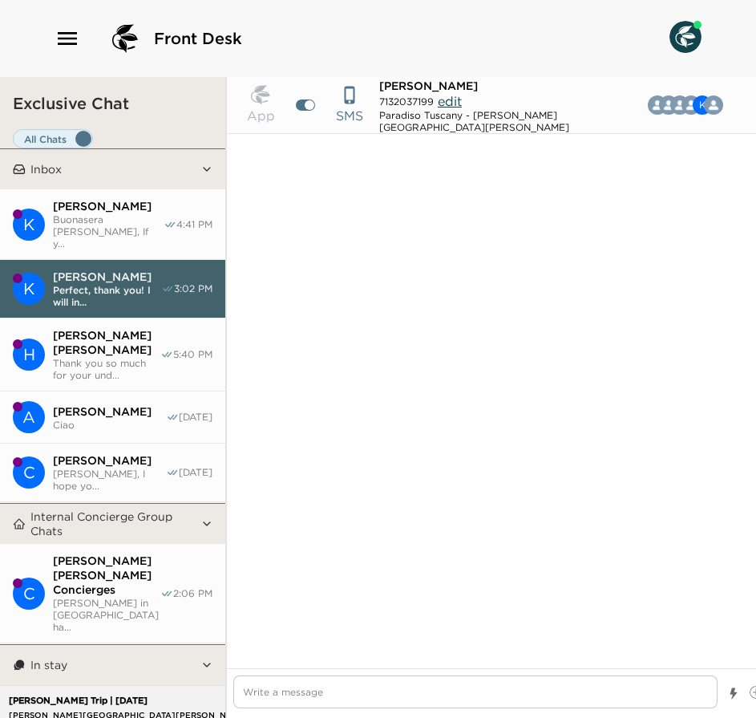
scroll to position [2413, 0]
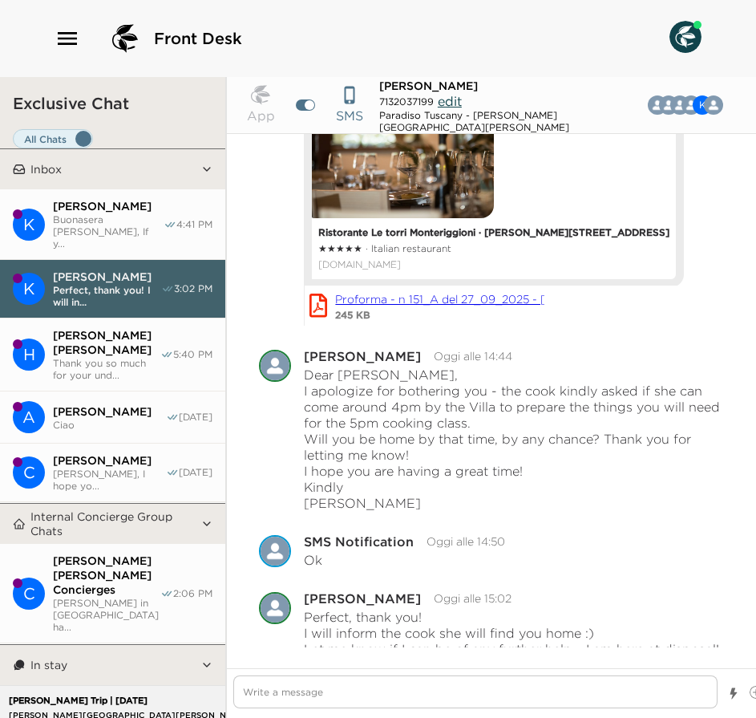
click at [84, 192] on button "K [PERSON_NAME] [PERSON_NAME] [PERSON_NAME], If y... 4:41 PM" at bounding box center [112, 224] width 225 height 71
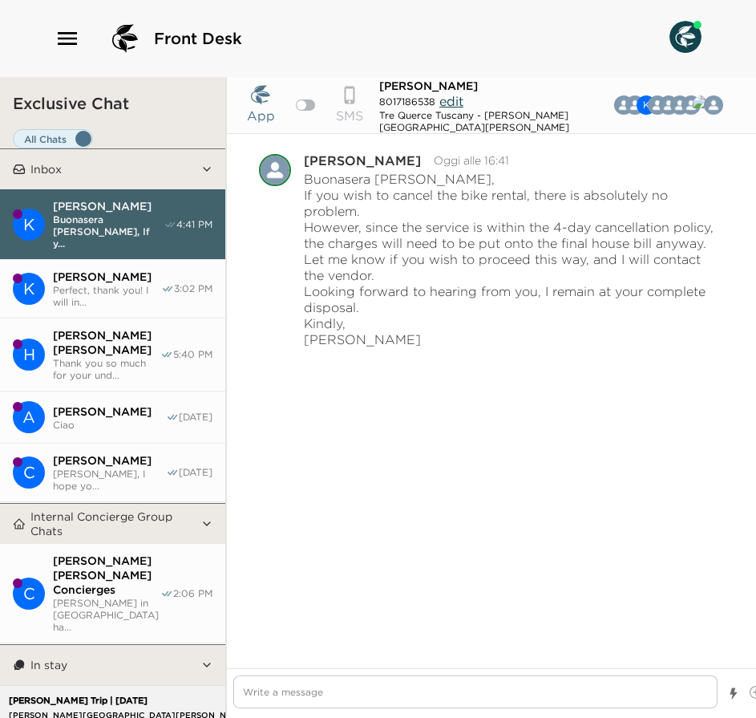
scroll to position [6629, 0]
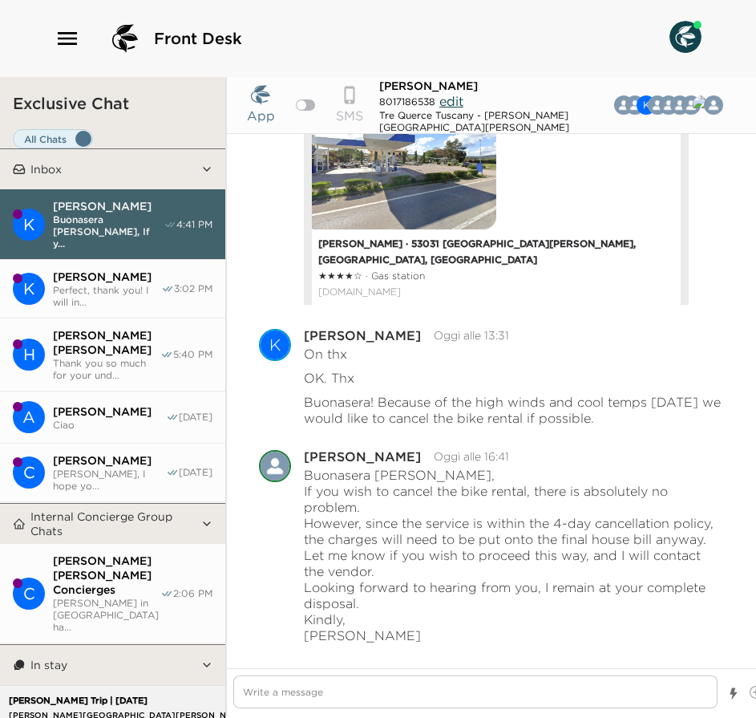
click at [95, 350] on button "[PERSON_NAME] [PERSON_NAME] Thank you so much for your und... 5:40 PM" at bounding box center [112, 354] width 225 height 73
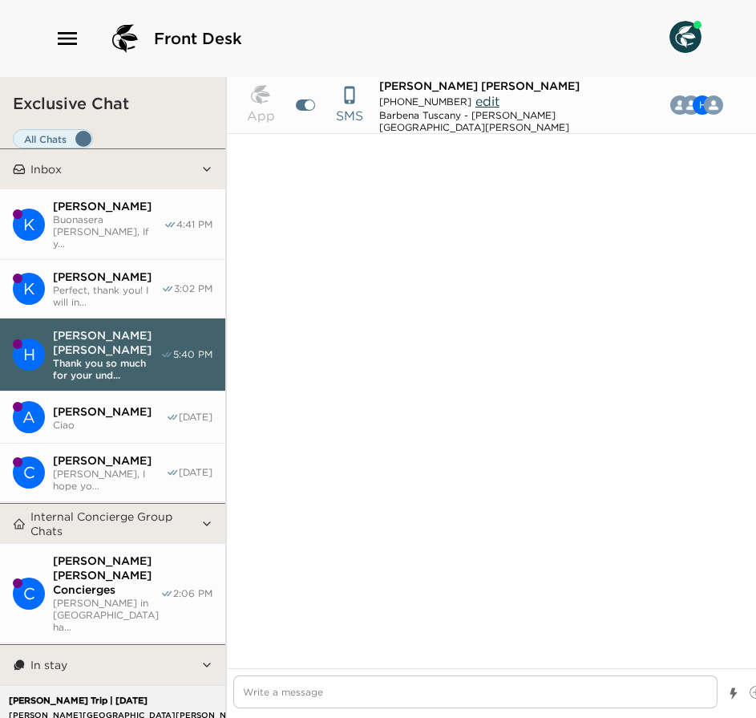
scroll to position [707, 0]
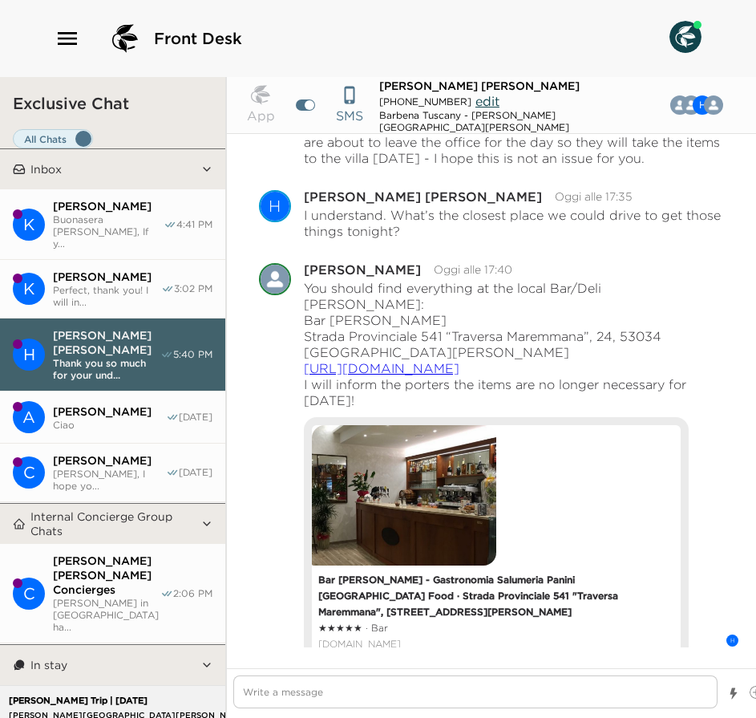
click at [95, 284] on span "Perfect, thank you! I will in..." at bounding box center [107, 296] width 108 height 24
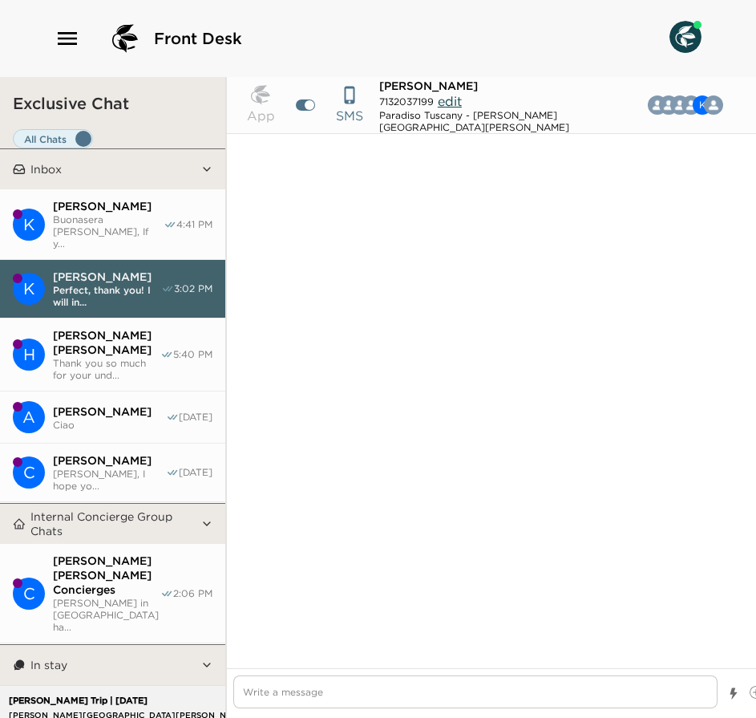
scroll to position [2413, 0]
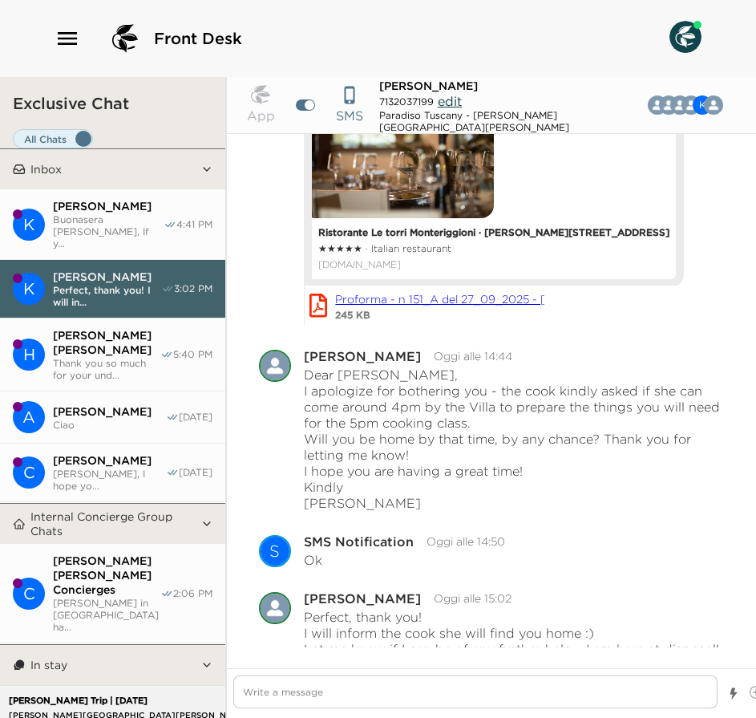
click at [111, 223] on span "Buonasera [PERSON_NAME], If y..." at bounding box center [108, 231] width 111 height 36
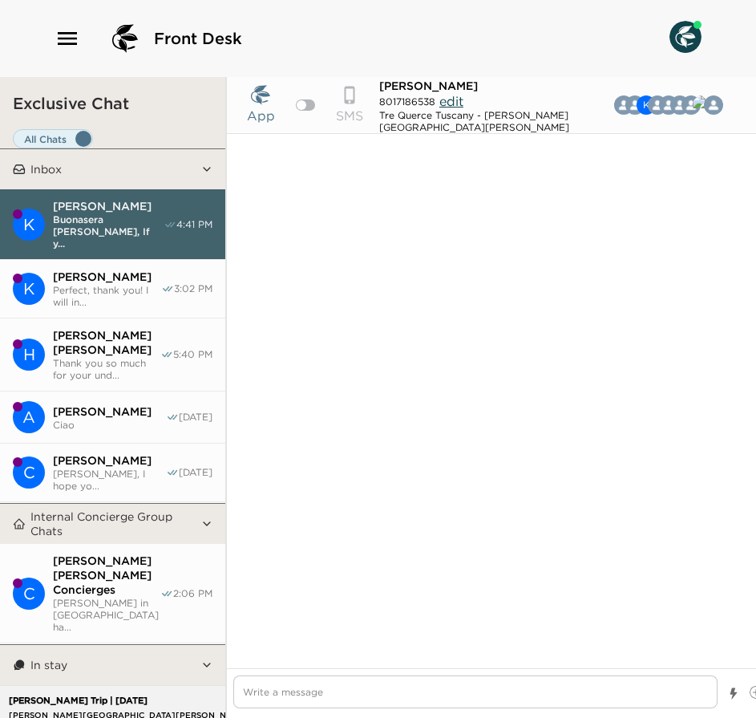
scroll to position [6629, 0]
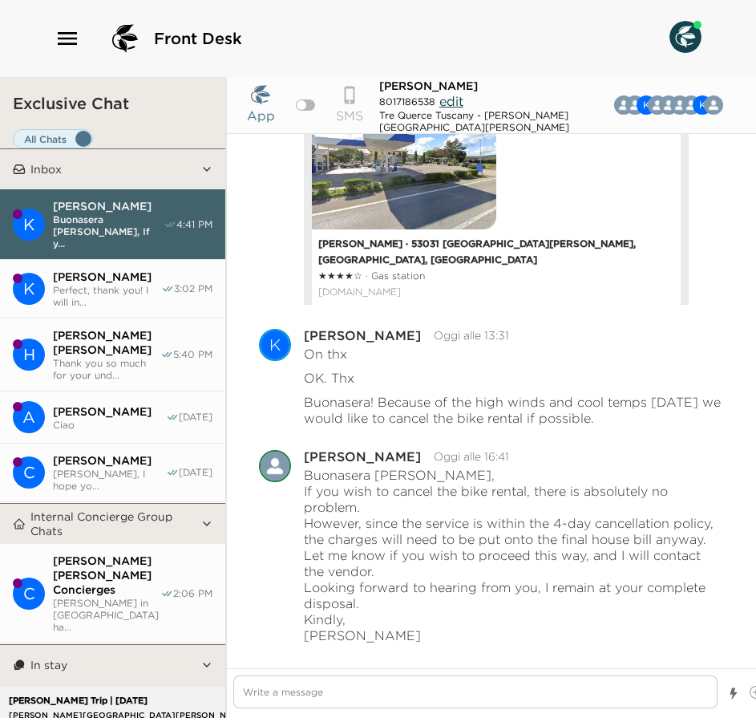
click at [86, 467] on span "[PERSON_NAME], I hope yo..." at bounding box center [109, 479] width 113 height 24
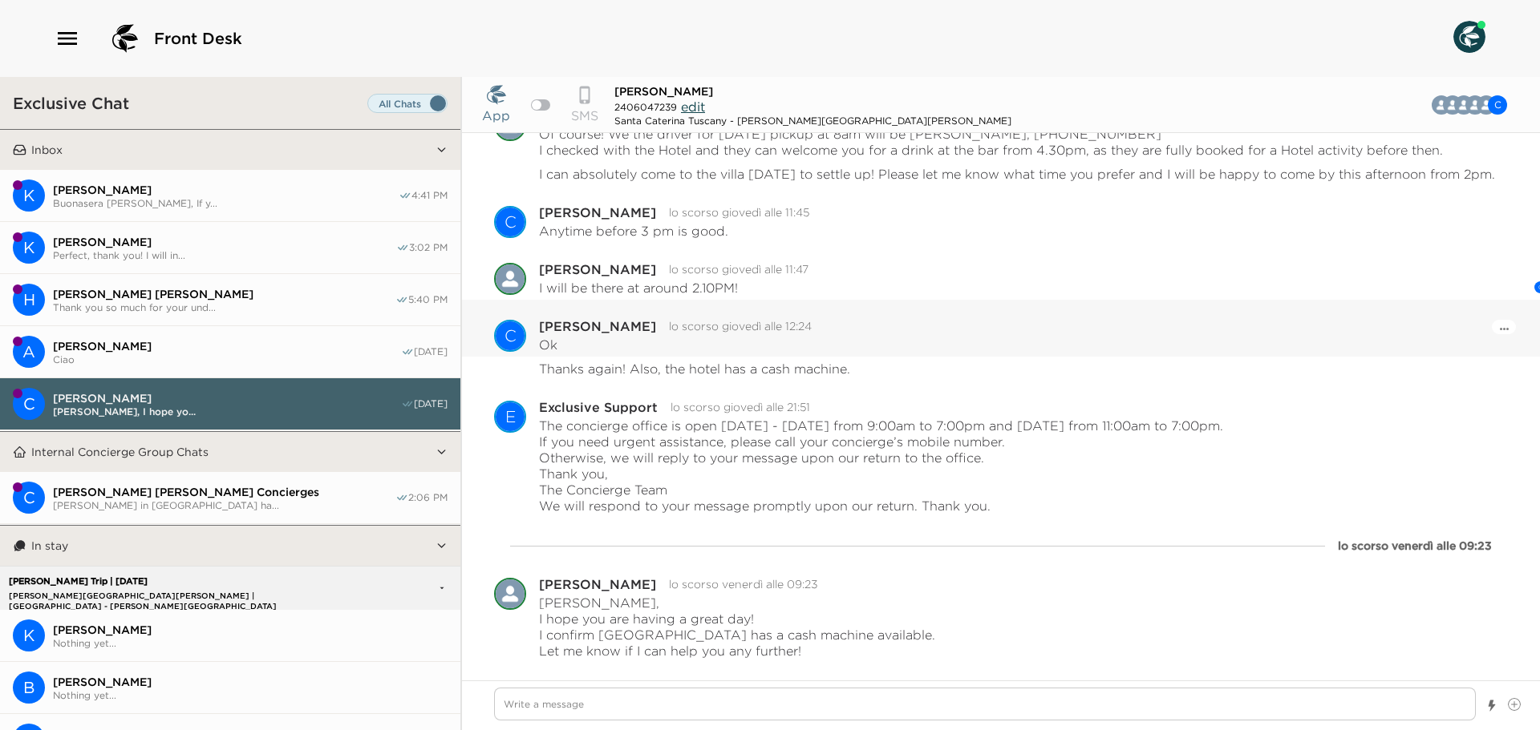
scroll to position [2123, 0]
